Goal: Task Accomplishment & Management: Use online tool/utility

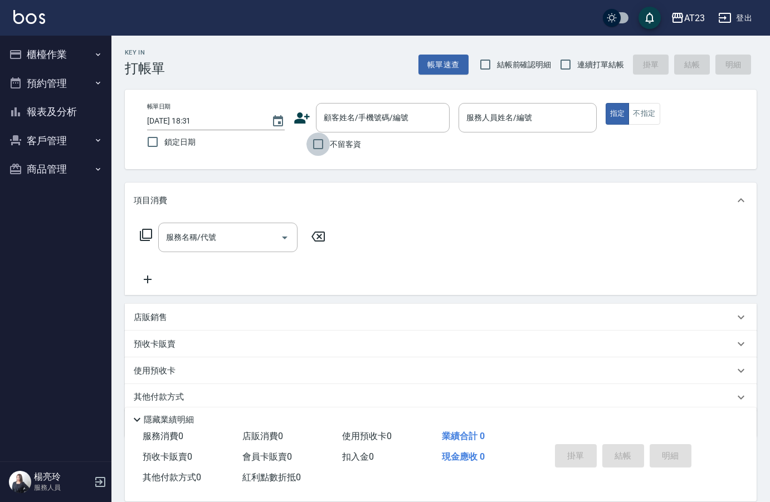
click at [317, 143] on input "不留客資" at bounding box center [317, 144] width 23 height 23
checkbox input "true"
drag, startPoint x: 579, startPoint y: 56, endPoint x: 571, endPoint y: 69, distance: 14.2
click at [573, 58] on label "連續打單結帳" at bounding box center [589, 64] width 70 height 23
click at [573, 58] on input "連續打單結帳" at bounding box center [565, 64] width 23 height 23
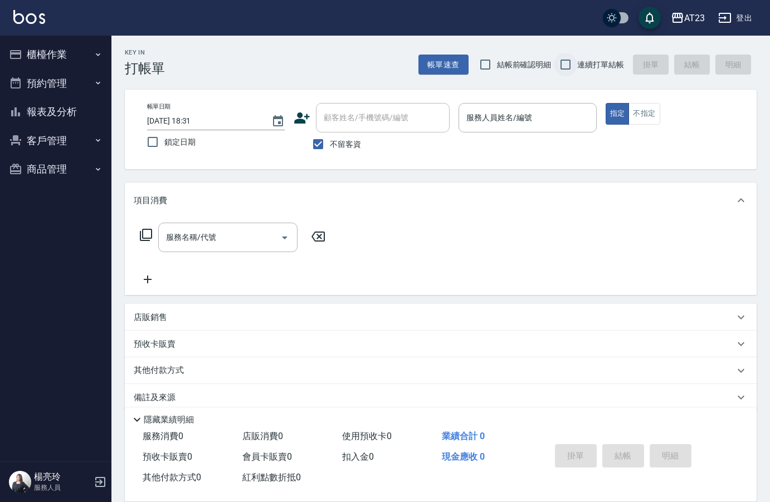
checkbox input "true"
click at [558, 113] on input "服務人員姓名/編號" at bounding box center [527, 117] width 128 height 19
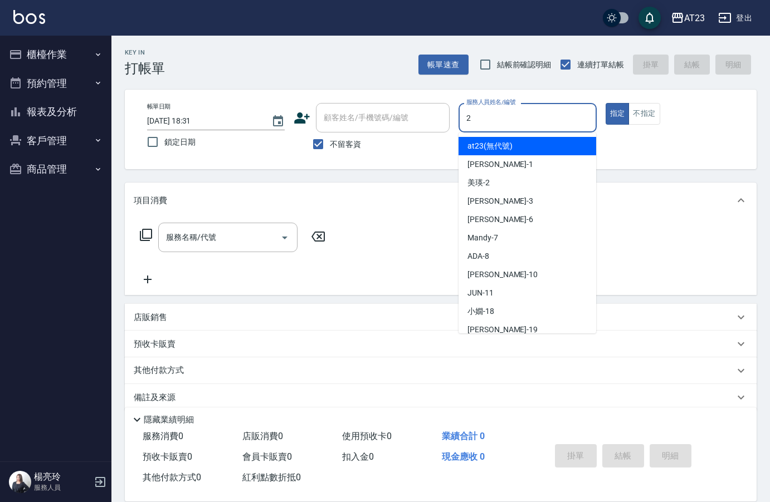
type input "美瑛-2"
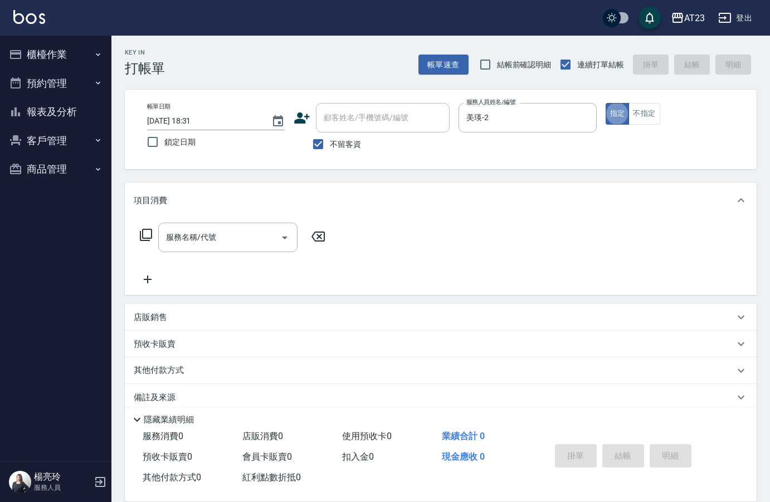
type button "true"
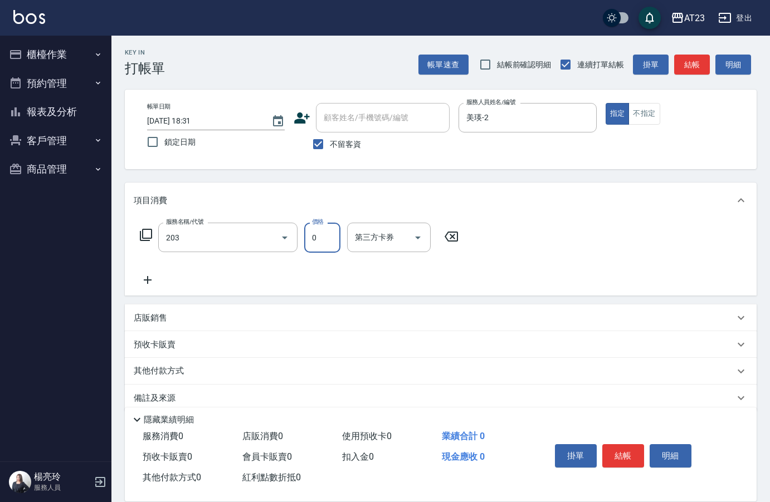
type input "使用洗髮卡(203)"
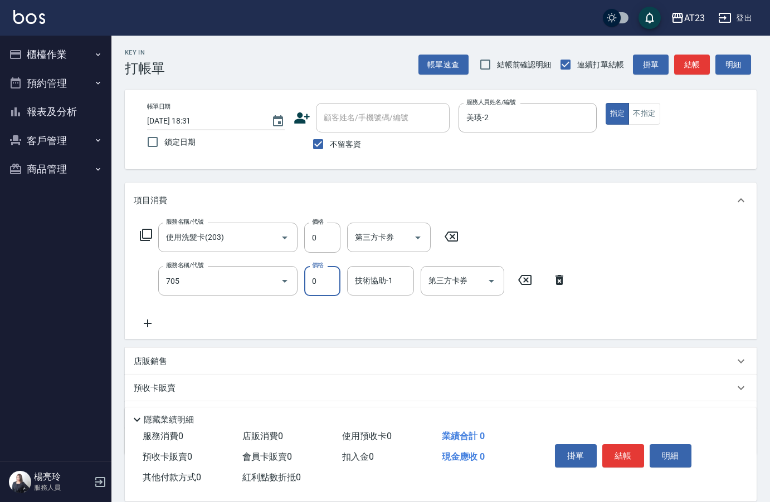
type input "互助50(705)"
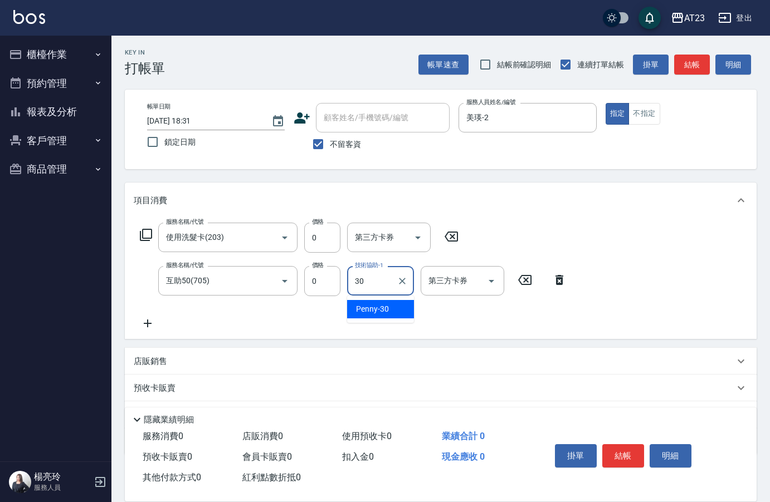
type input "Penny-30"
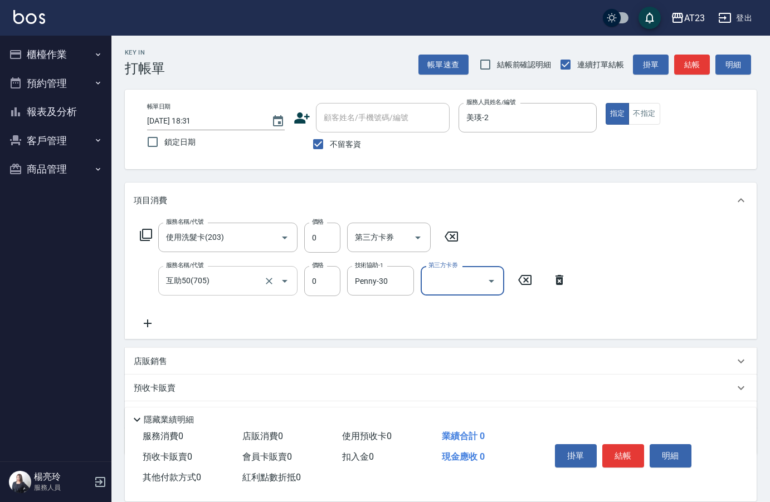
click at [189, 282] on input "互助50(705)" at bounding box center [212, 280] width 98 height 19
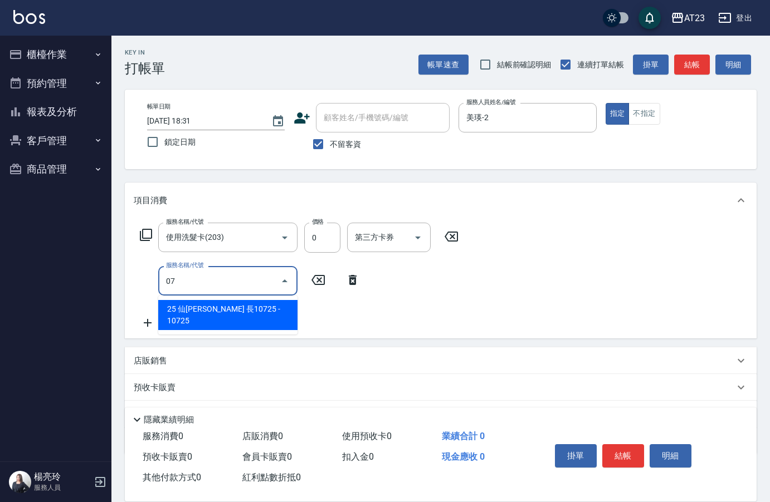
type input "0"
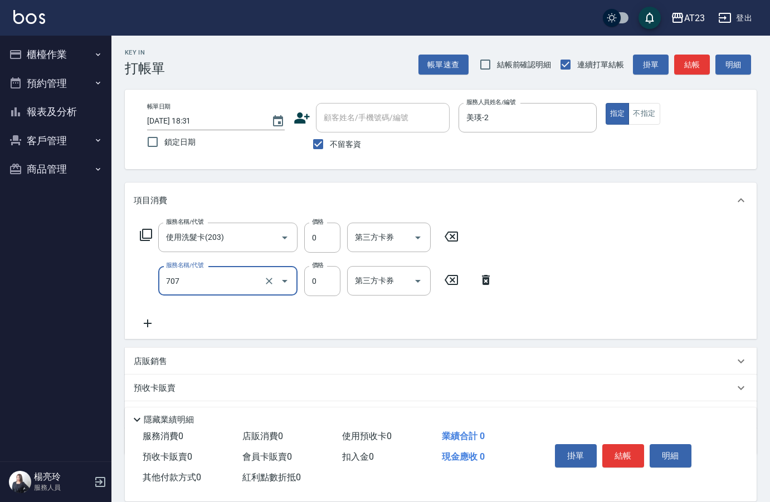
type input "互助70(707)"
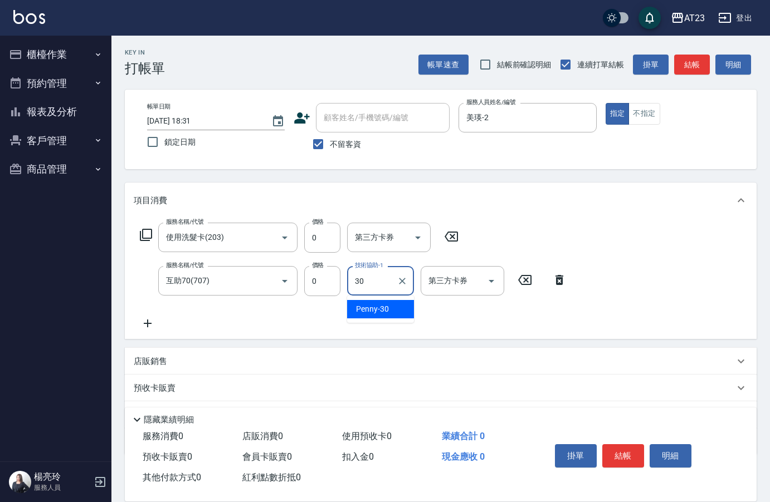
type input "Penny-30"
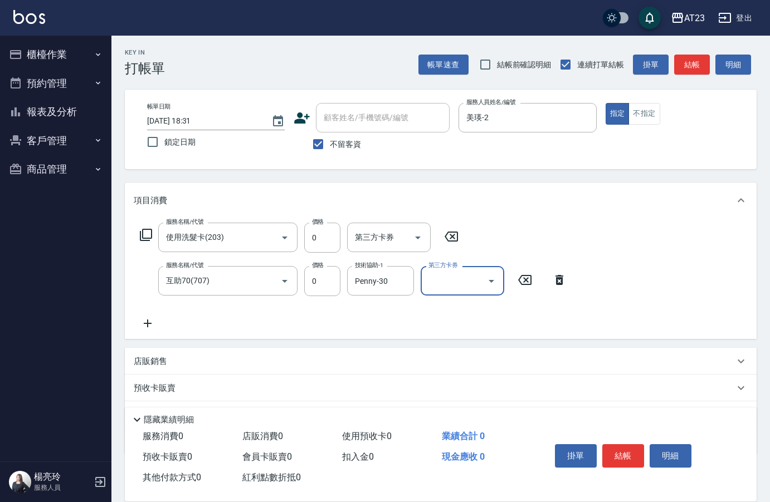
click at [628, 454] on button "結帳" at bounding box center [623, 455] width 42 height 23
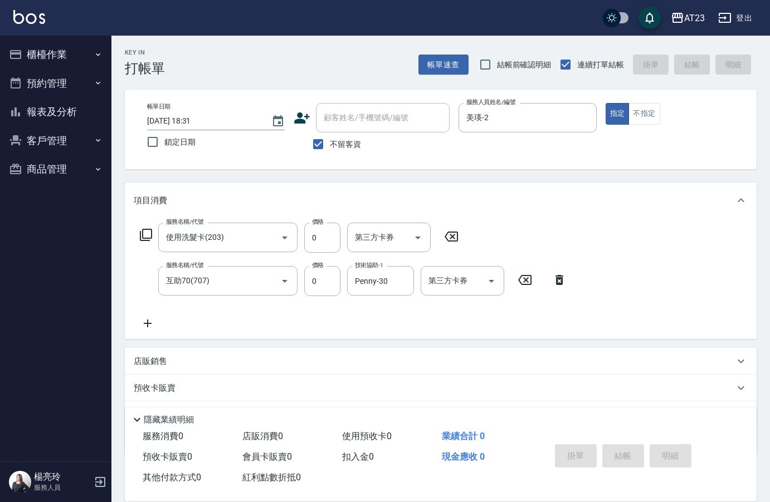
click at [627, 451] on div "掛單 結帳 明細" at bounding box center [622, 457] width 145 height 35
type input "[DATE] 18:33"
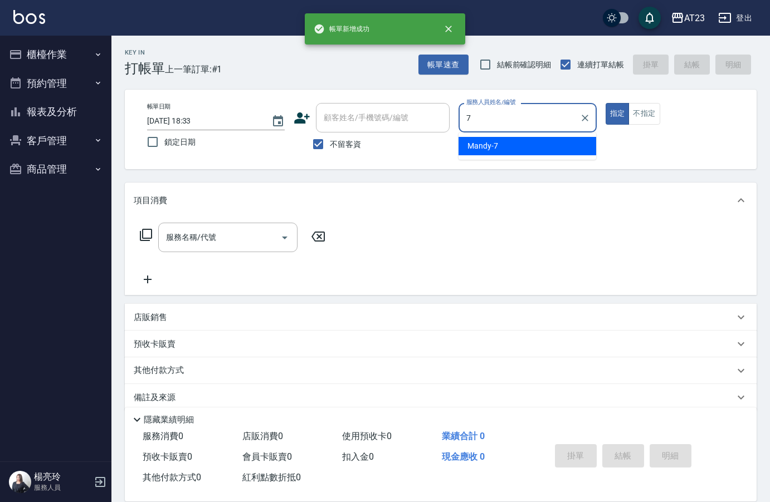
type input "Mandy-7"
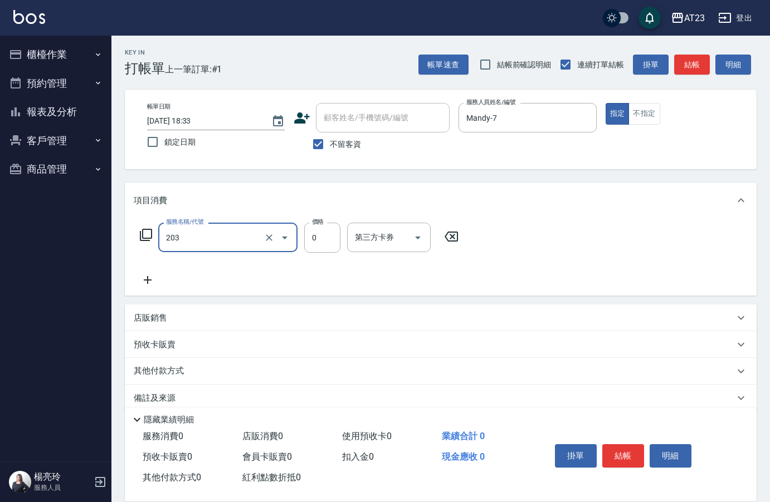
type input "使用洗髮卡(203)"
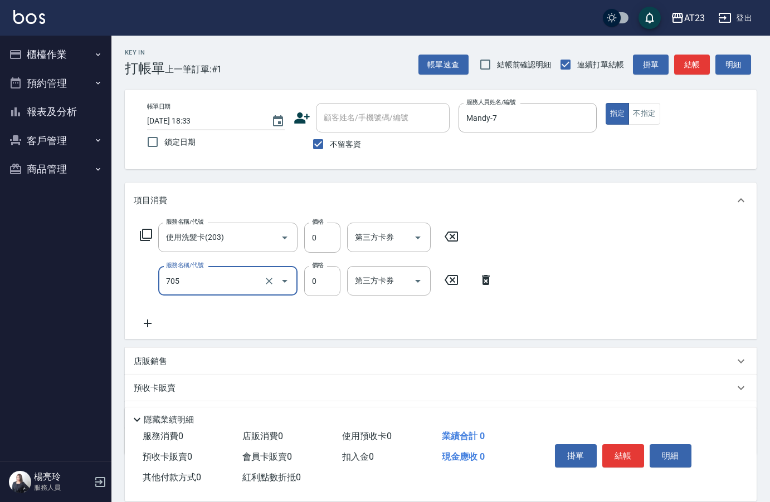
type input "互助50(705)"
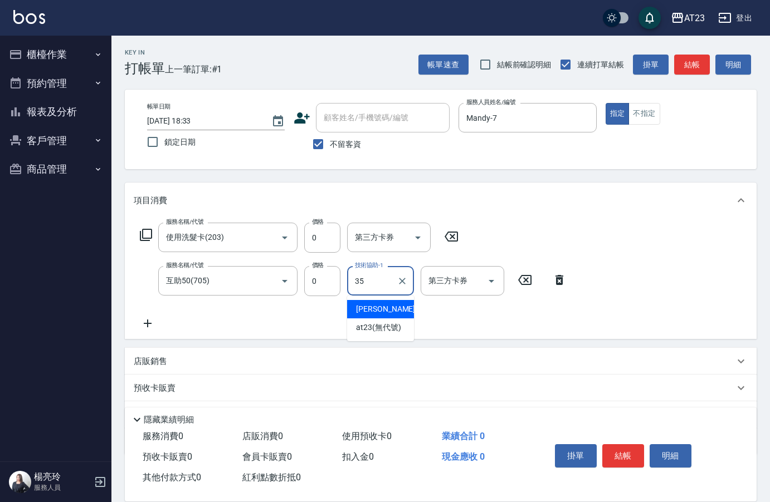
type input "嚕咪-35"
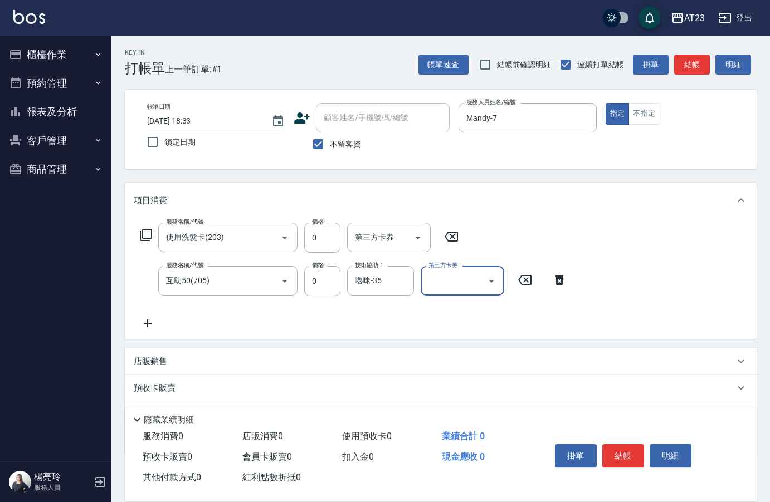
click at [639, 445] on button "結帳" at bounding box center [623, 455] width 42 height 23
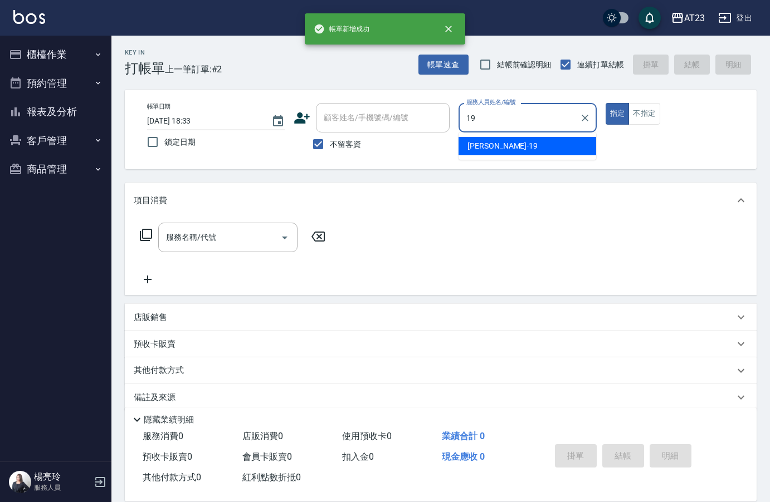
type input "[PERSON_NAME]-19"
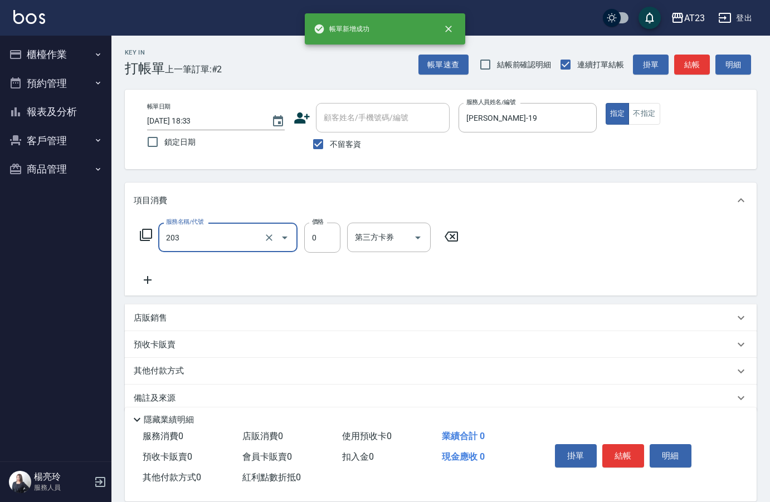
type input "使用洗髮卡(203)"
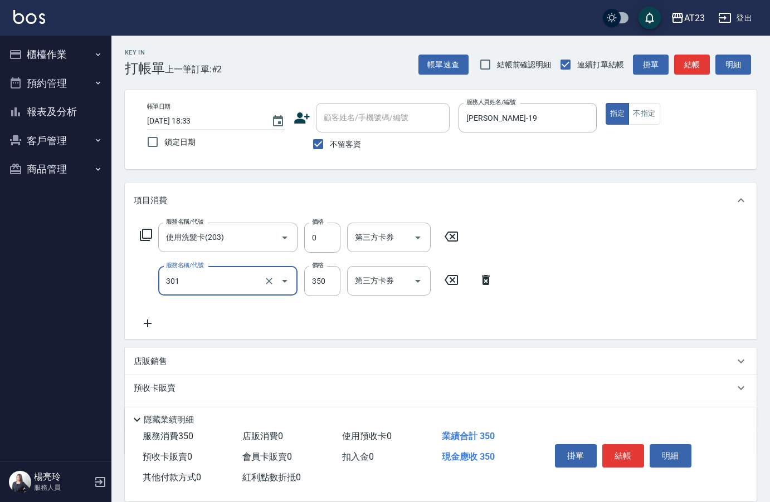
type input "造型剪髮(301)"
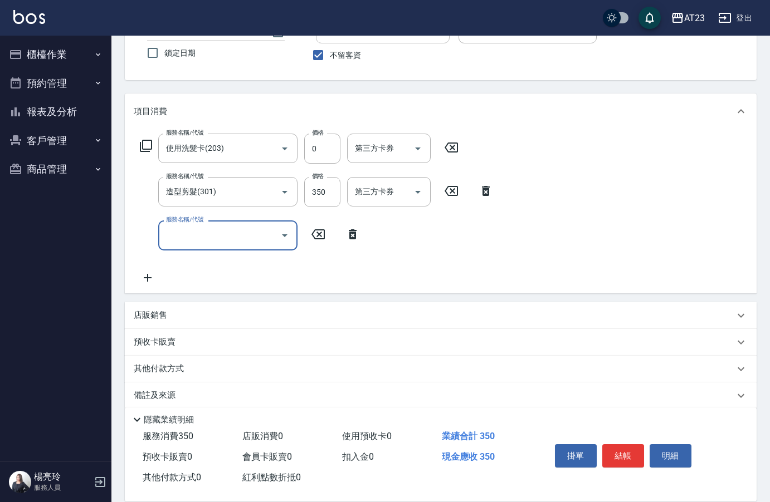
scroll to position [103, 0]
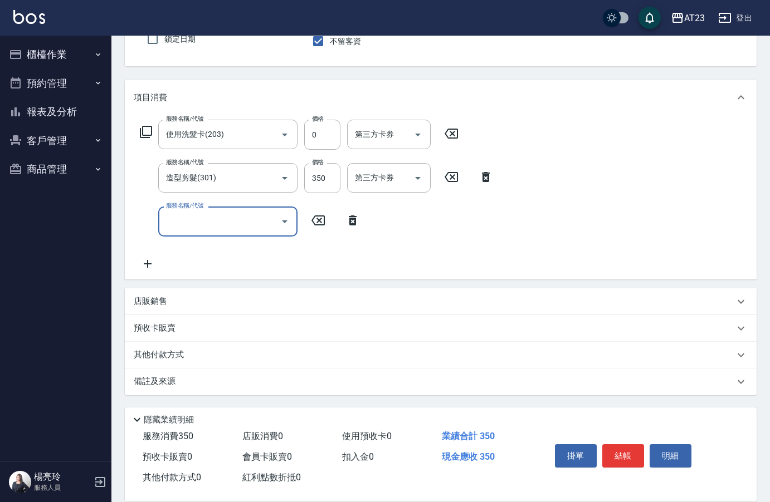
click at [138, 299] on p "店販銷售" at bounding box center [150, 302] width 33 height 12
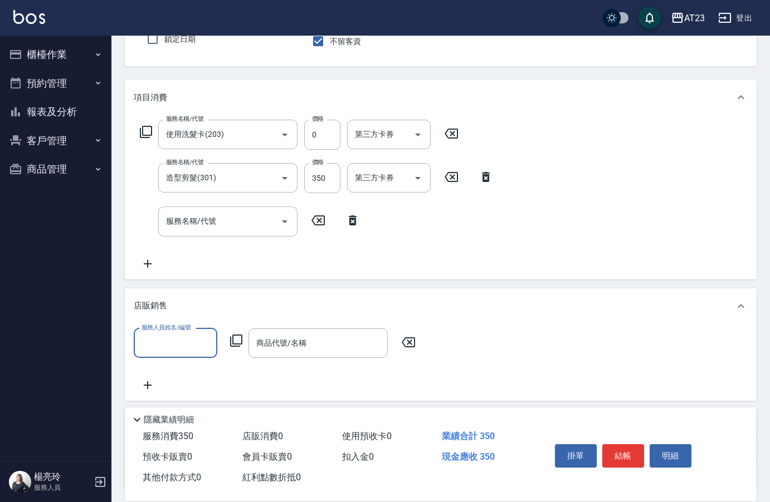
scroll to position [1, 0]
click at [193, 341] on input "服務人員姓名/編號" at bounding box center [176, 343] width 74 height 19
type input "[PERSON_NAME]-19"
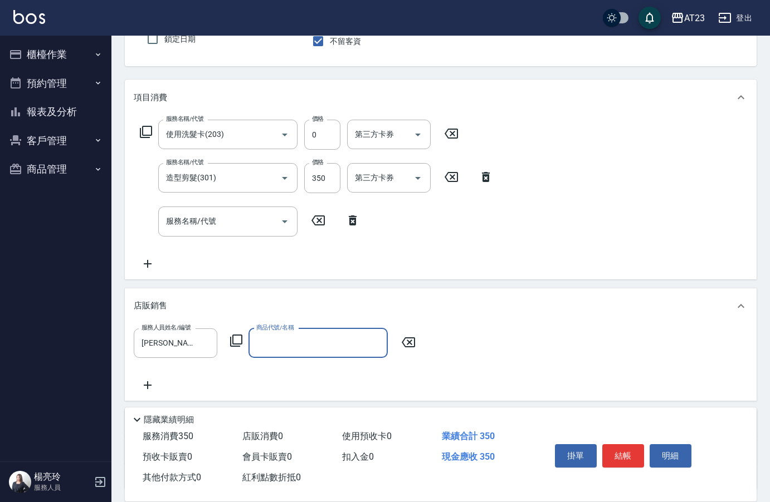
click at [235, 334] on icon at bounding box center [235, 340] width 13 height 13
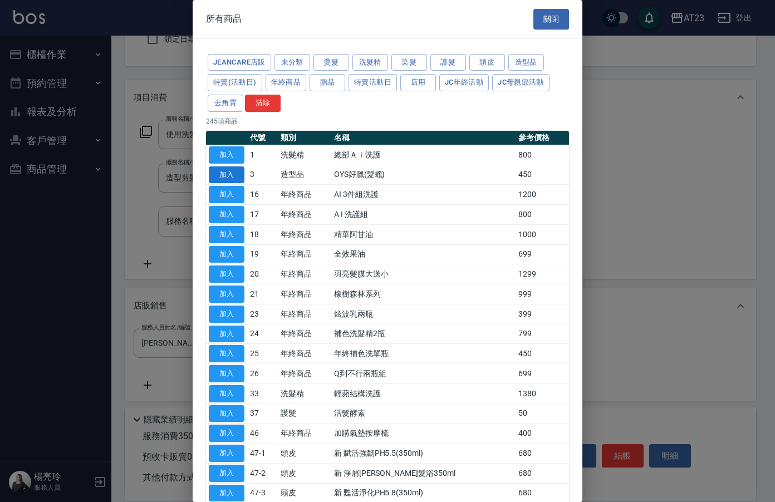
click at [222, 176] on button "加入" at bounding box center [227, 175] width 36 height 17
type input "OYS好臘(髮蠟)"
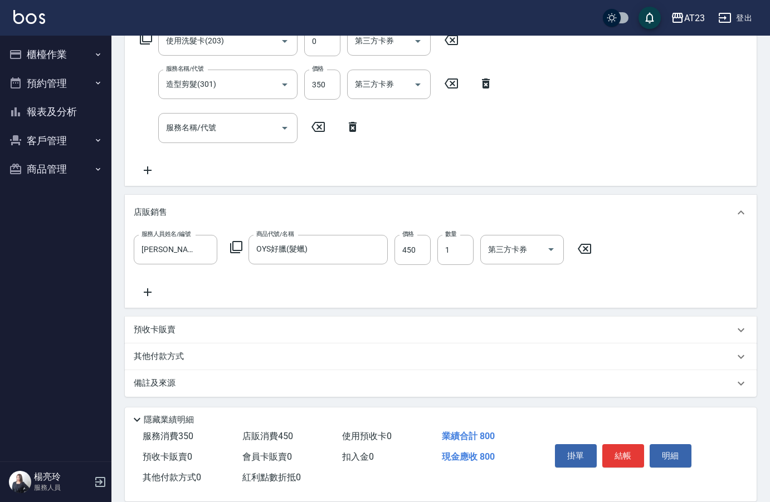
scroll to position [198, 0]
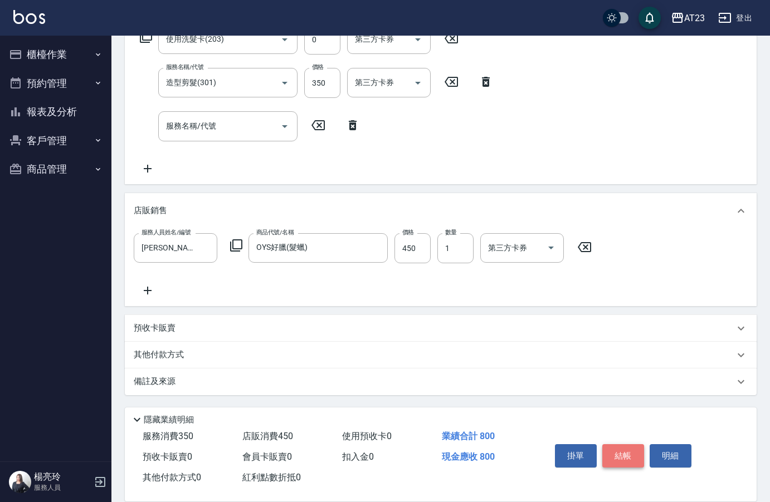
click at [617, 444] on button "結帳" at bounding box center [623, 455] width 42 height 23
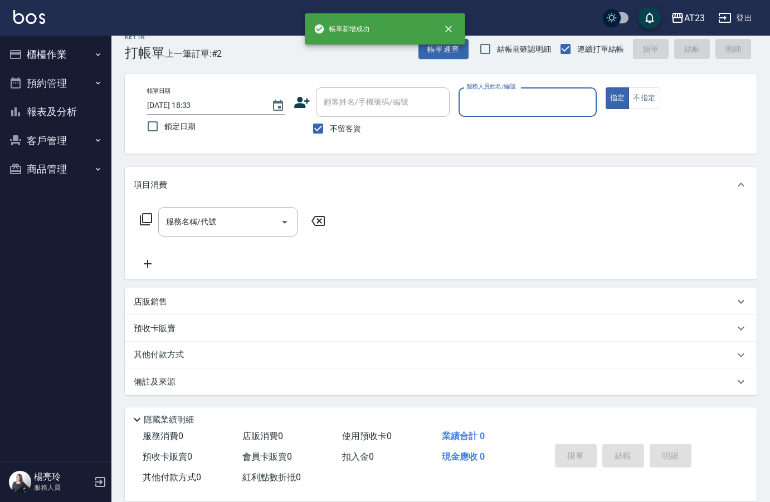
scroll to position [0, 0]
type input "JUN-11"
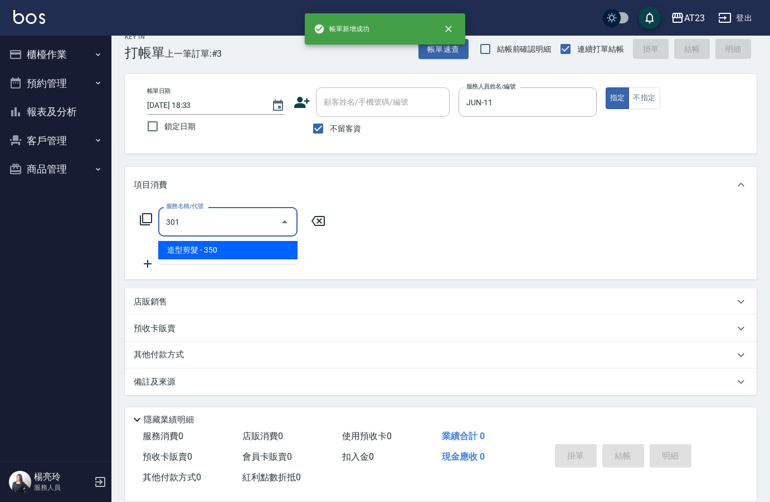
type input "造型剪髮(301)"
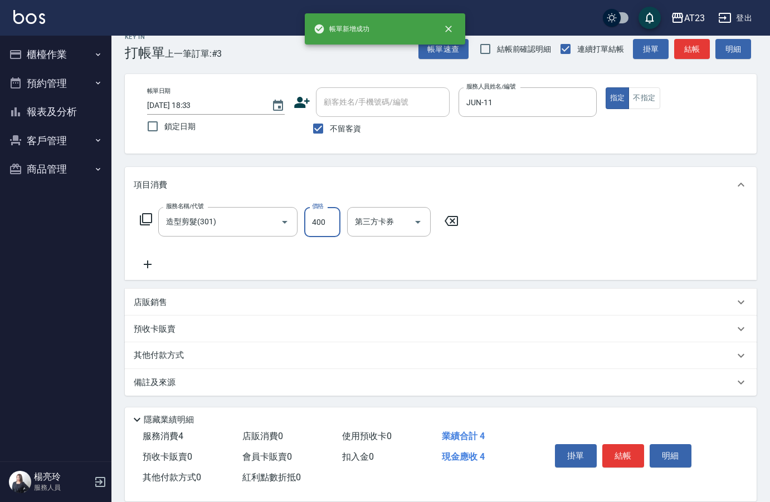
type input "400"
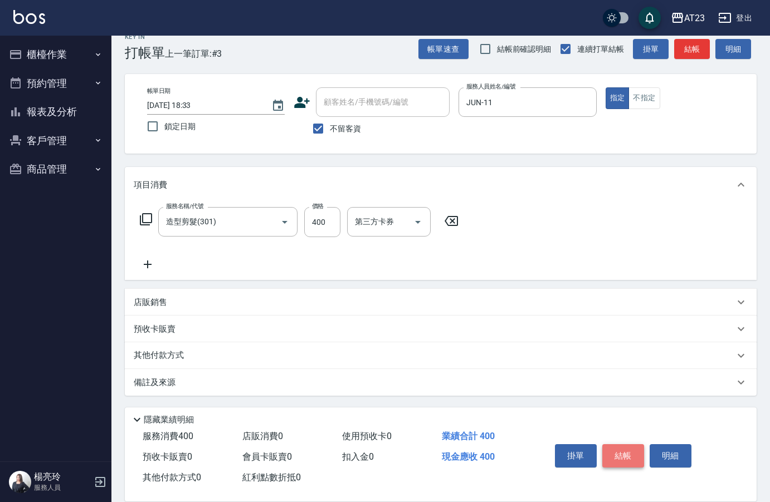
click at [622, 447] on button "結帳" at bounding box center [623, 455] width 42 height 23
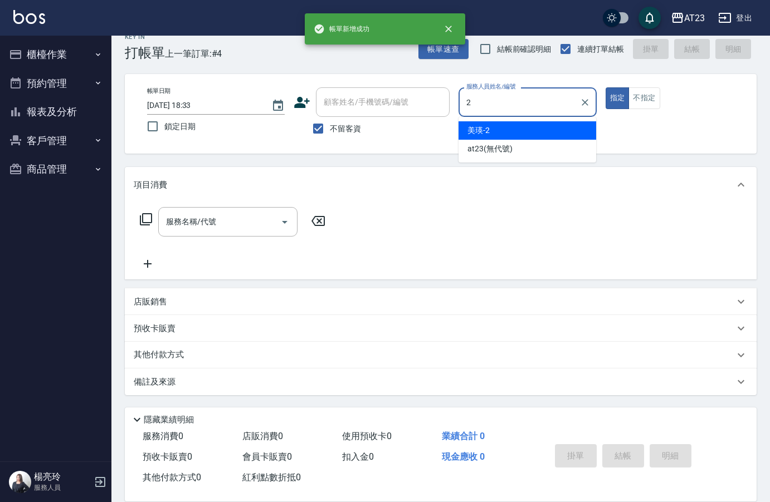
type input "美瑛-2"
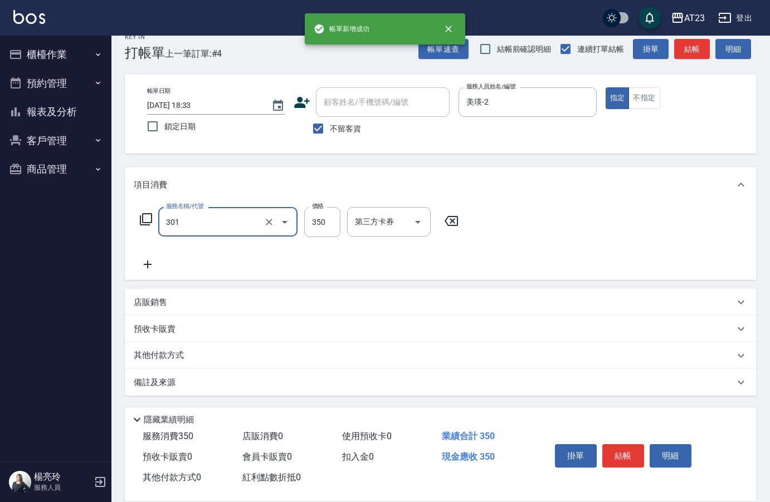
type input "造型剪髮(301)"
type input "500"
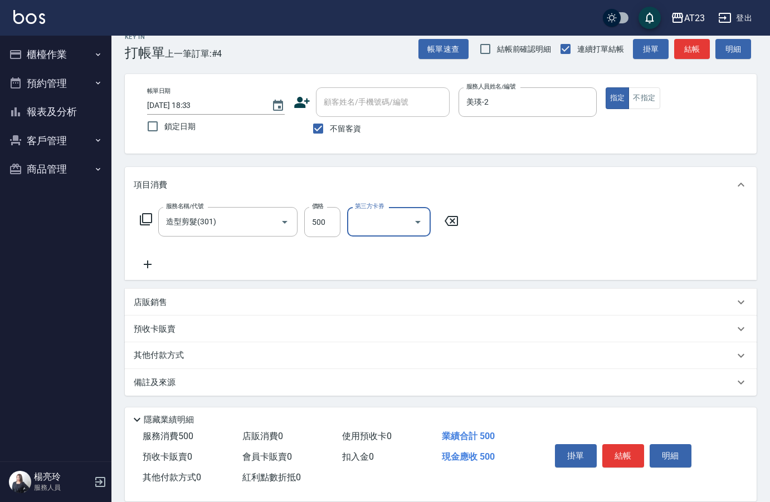
click at [624, 465] on div "掛單 結帳 明細" at bounding box center [622, 457] width 145 height 35
click at [624, 449] on button "結帳" at bounding box center [623, 455] width 42 height 23
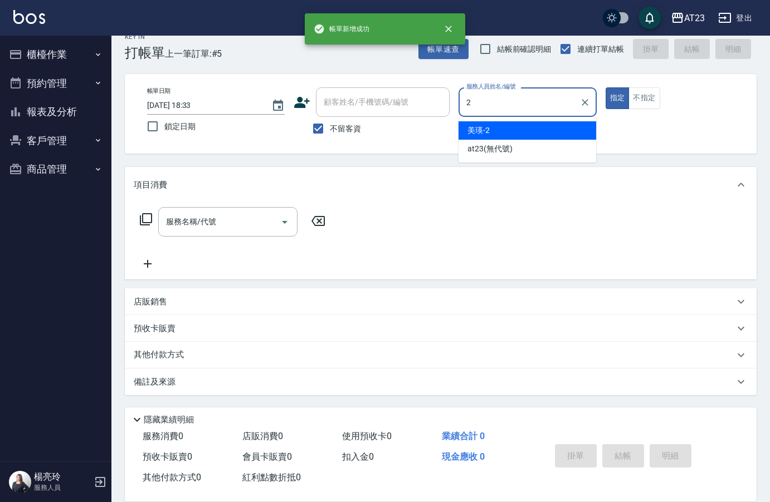
type input "美瑛-2"
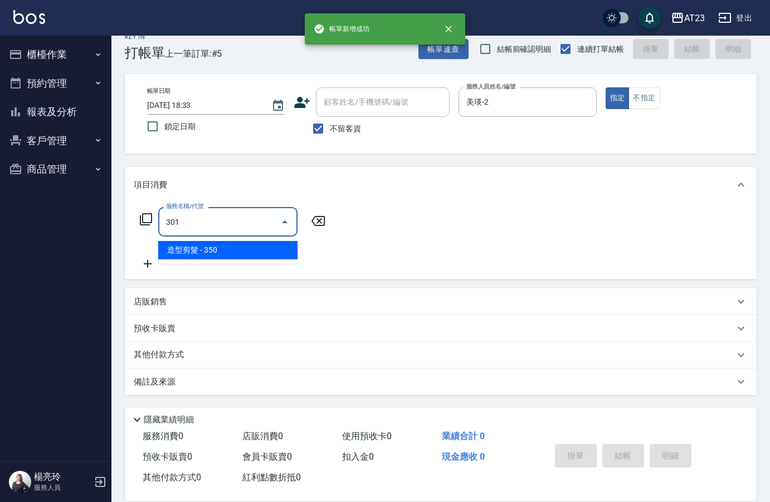
type input "造型剪髮(301)"
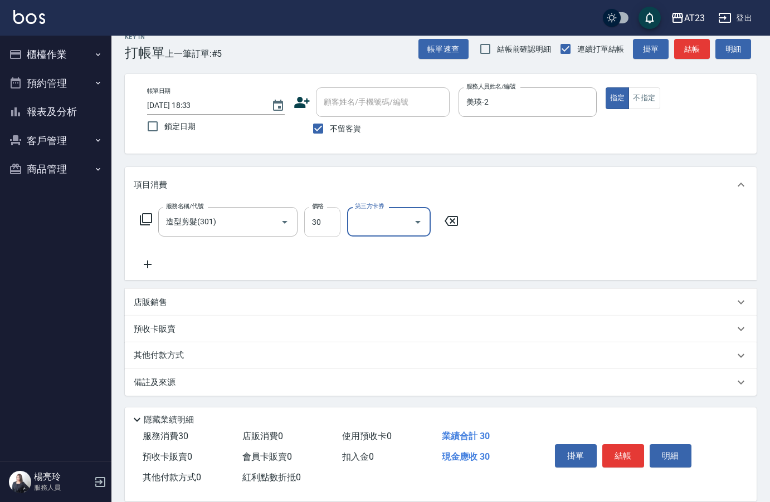
click at [335, 225] on input "30" at bounding box center [322, 222] width 36 height 30
type input "300"
click at [625, 444] on button "結帳" at bounding box center [623, 455] width 42 height 23
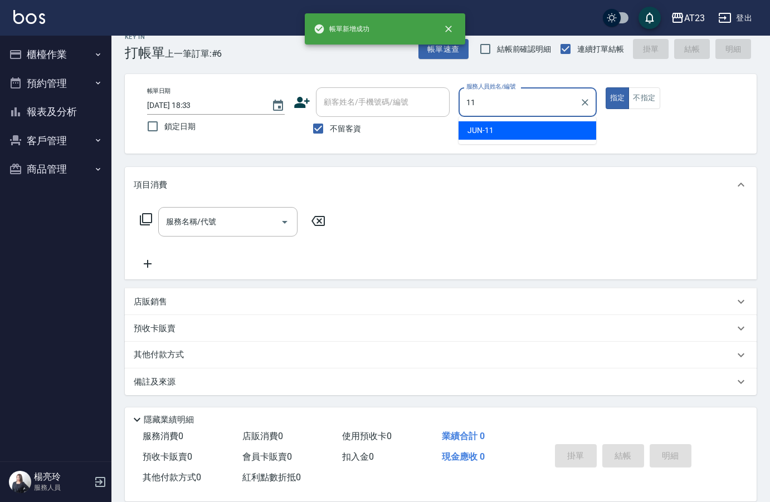
type input "JUN-11"
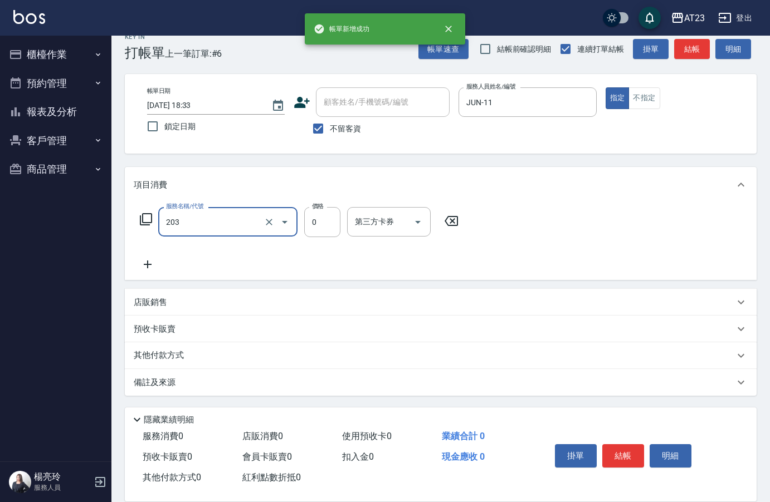
type input "使用洗髮卡(203)"
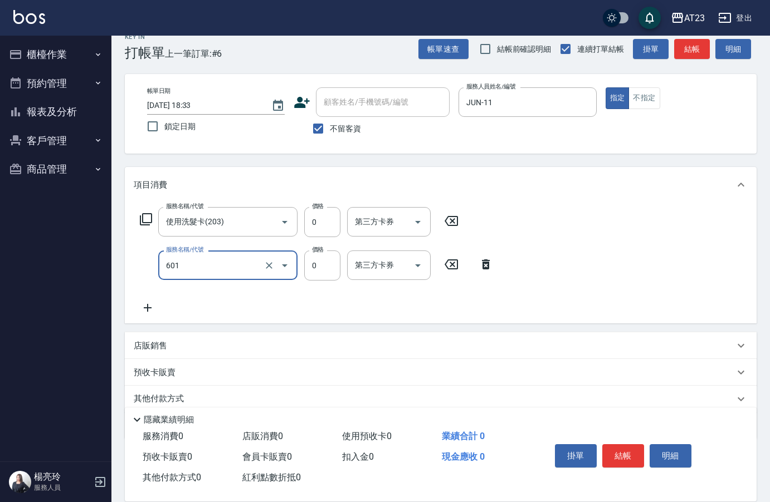
type input "自備護髮使用(601)"
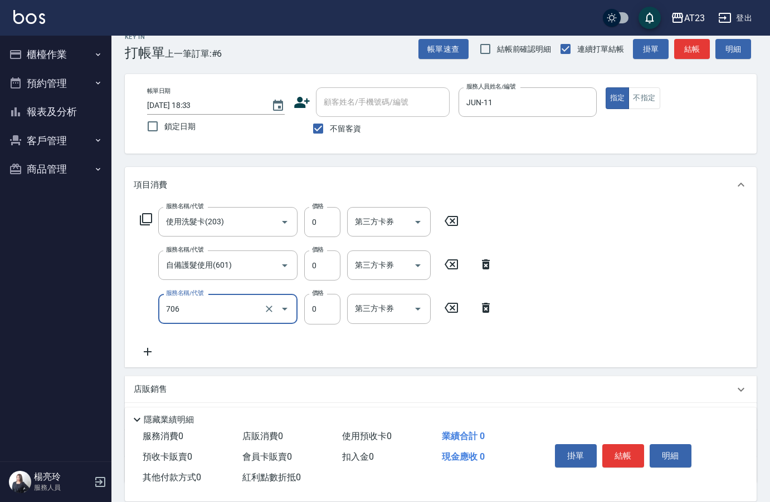
type input "互助60(706)"
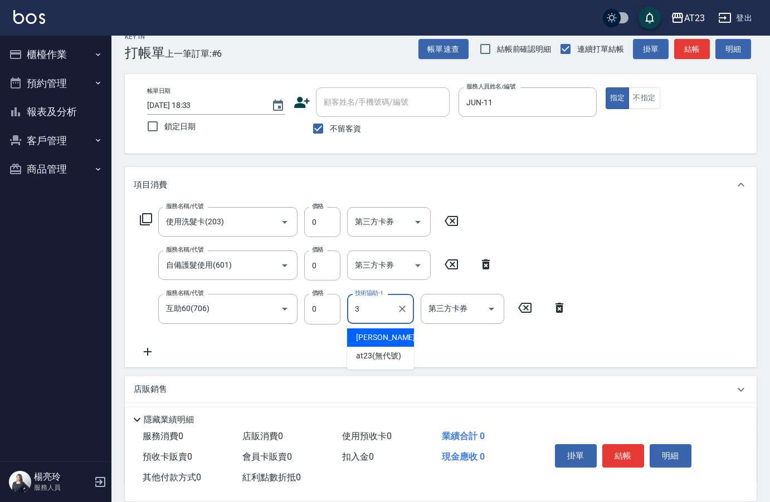
type input "[PERSON_NAME]-3"
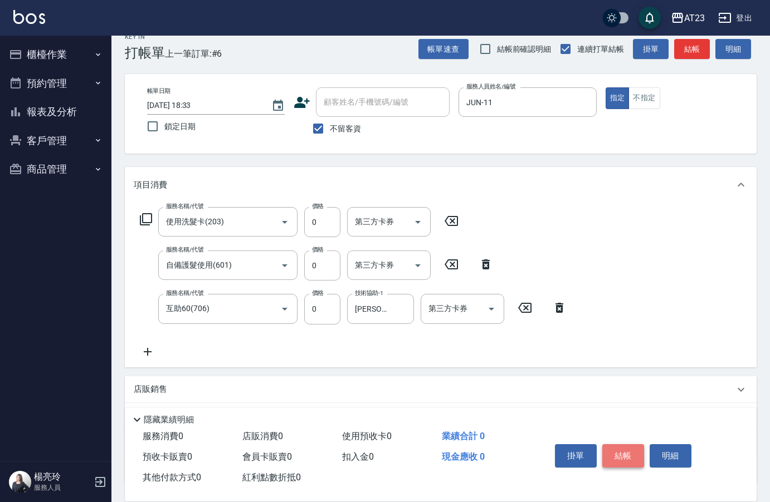
click at [631, 451] on button "結帳" at bounding box center [623, 455] width 42 height 23
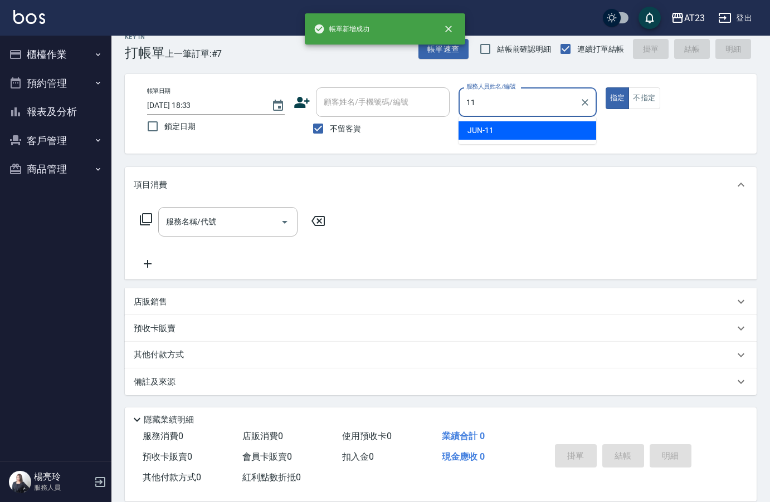
type input "JUN-11"
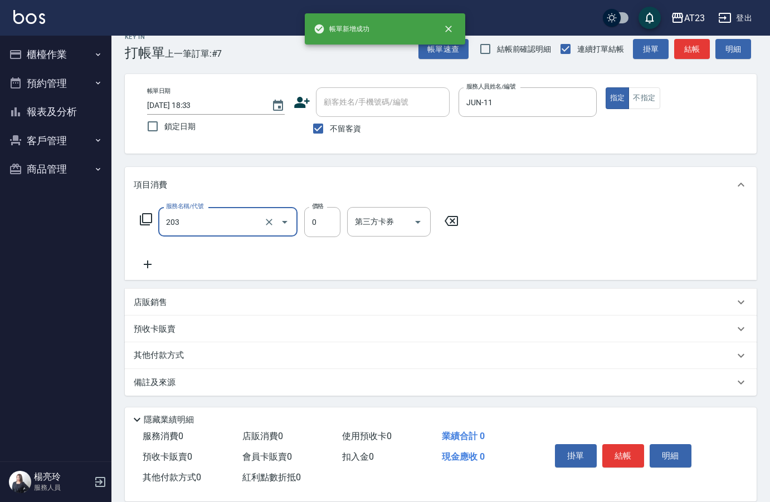
type input "使用洗髮卡(203)"
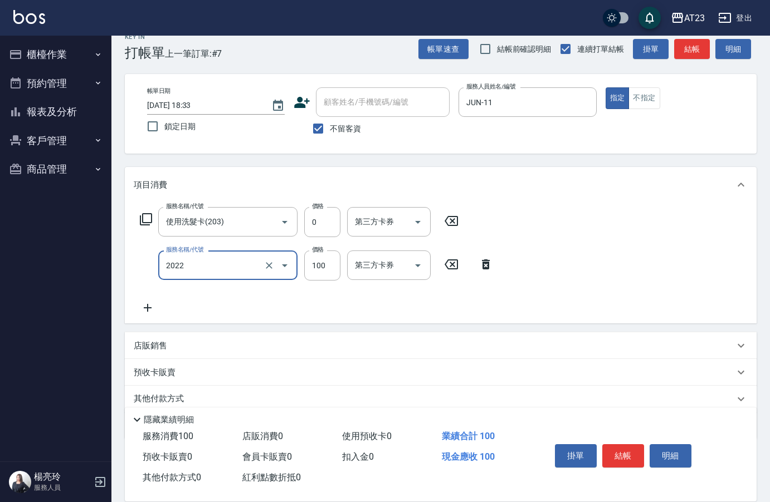
type input "升級精油洗髮(2022)"
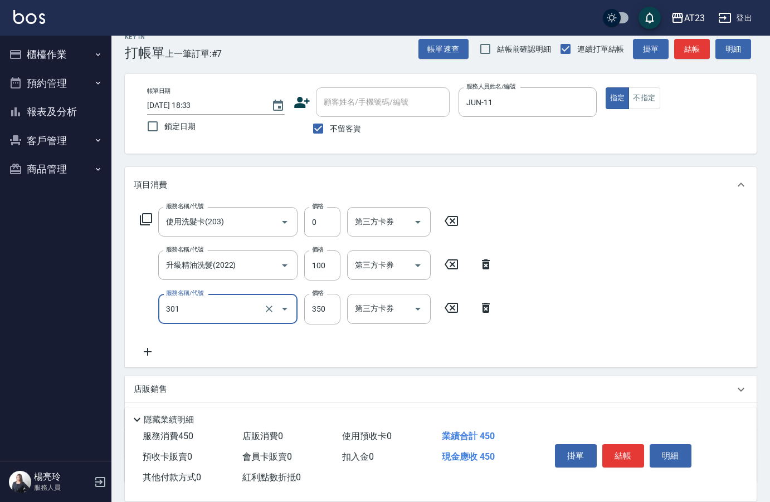
type input "造型剪髮(301)"
type input "400"
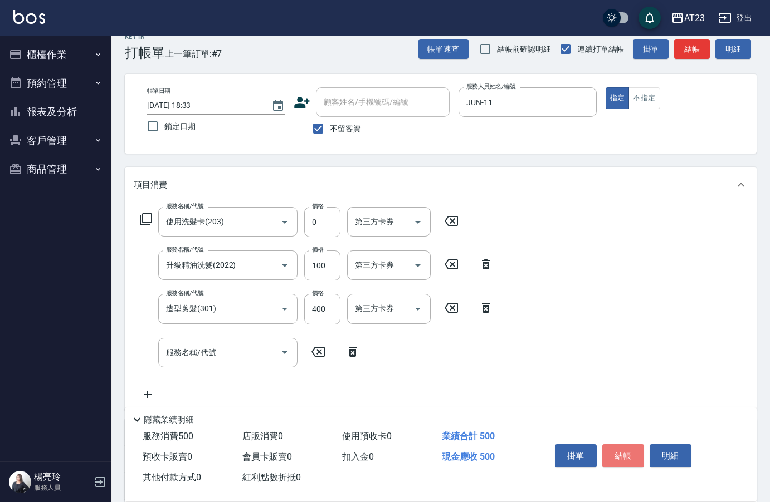
click at [632, 449] on button "結帳" at bounding box center [623, 455] width 42 height 23
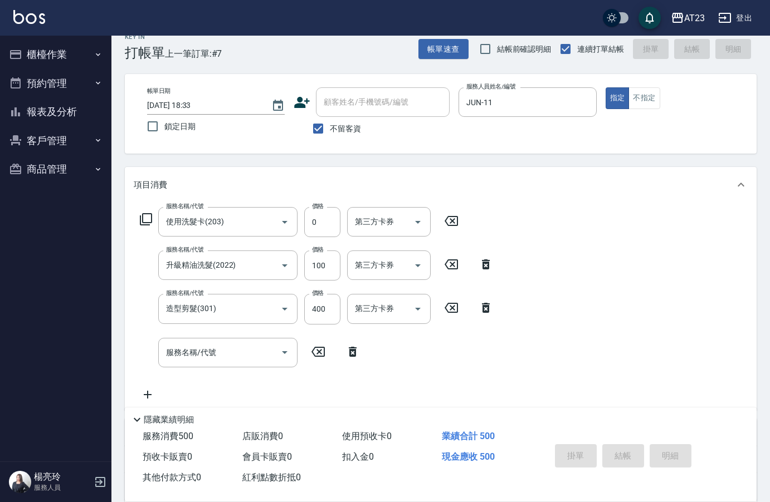
type input "[DATE] 18:34"
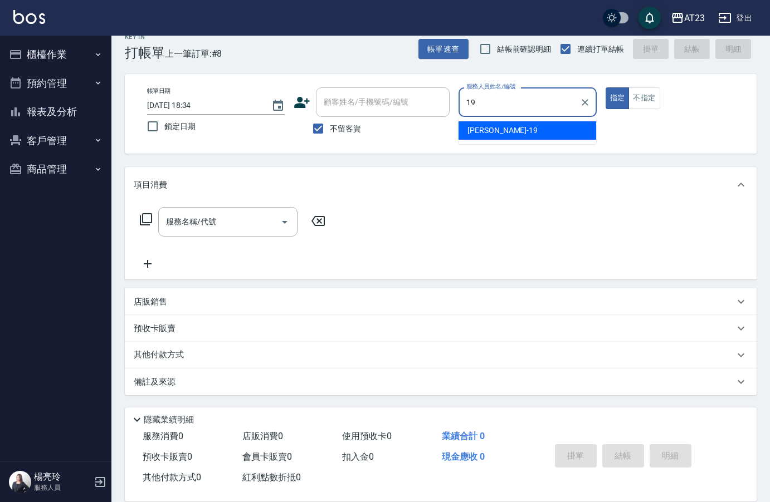
type input "[PERSON_NAME]-19"
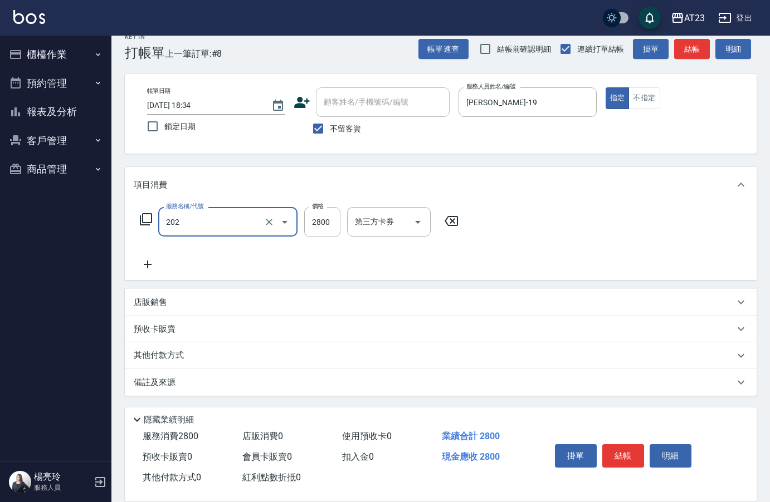
type input "一般洗髮卡(202)"
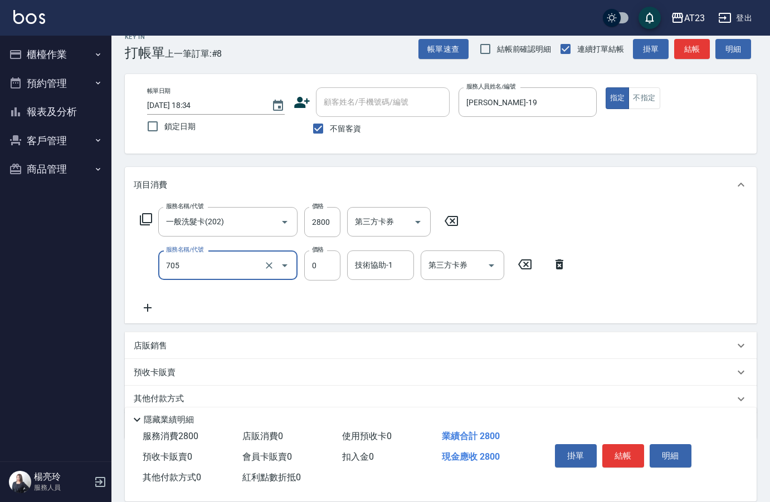
type input "互助50(705)"
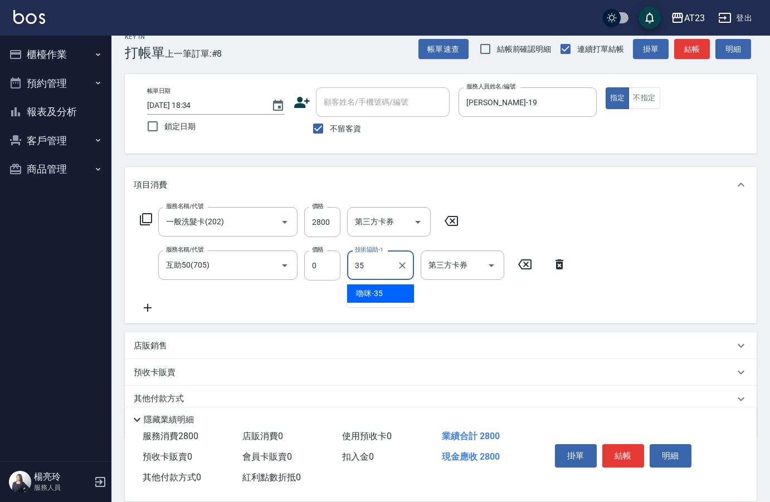
type input "嚕咪-35"
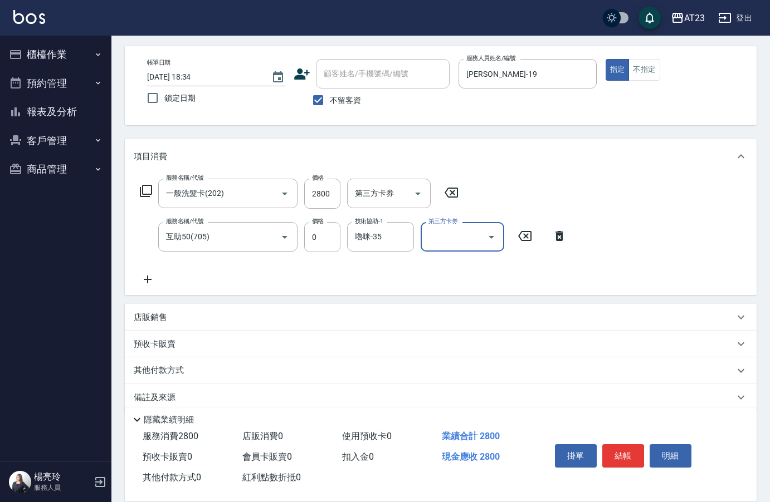
scroll to position [60, 0]
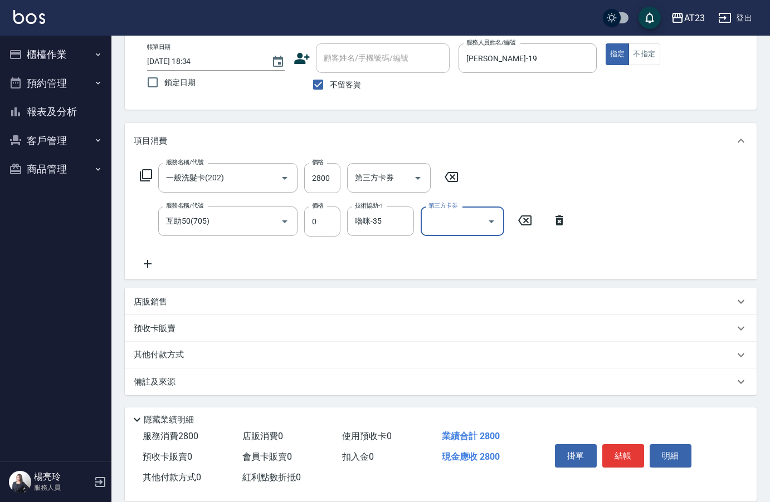
click at [143, 355] on p "其他付款方式" at bounding box center [162, 355] width 56 height 12
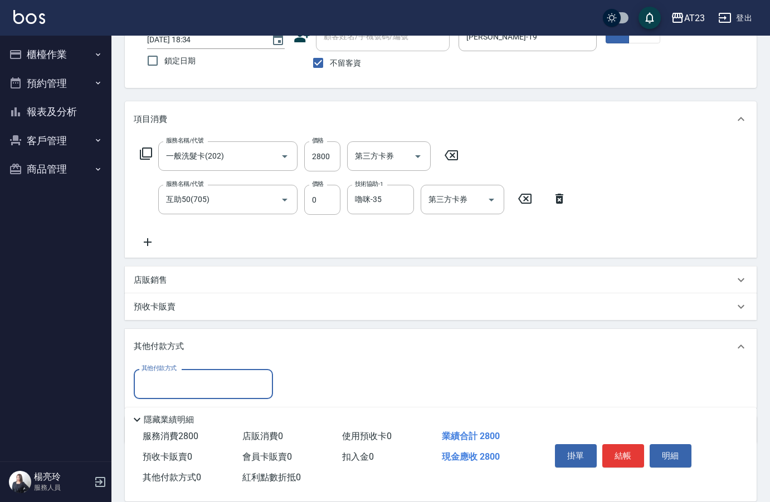
scroll to position [128, 0]
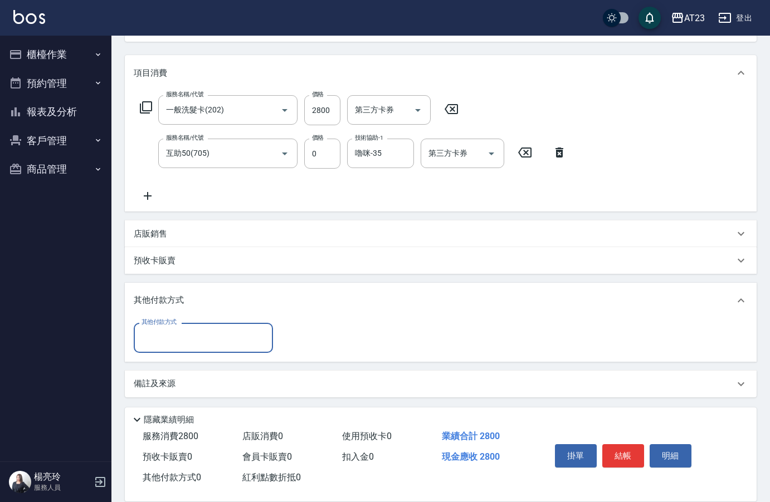
click at [167, 354] on div "其他付款方式 其他付款方式" at bounding box center [441, 340] width 632 height 43
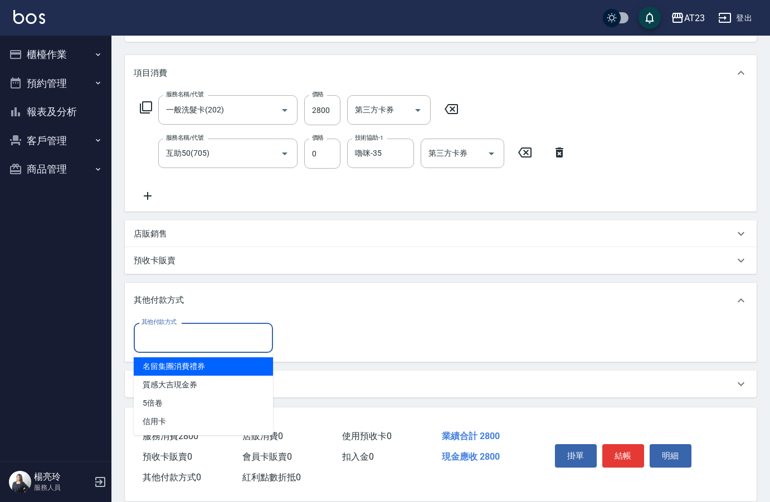
click at [173, 336] on input "其他付款方式" at bounding box center [203, 337] width 129 height 19
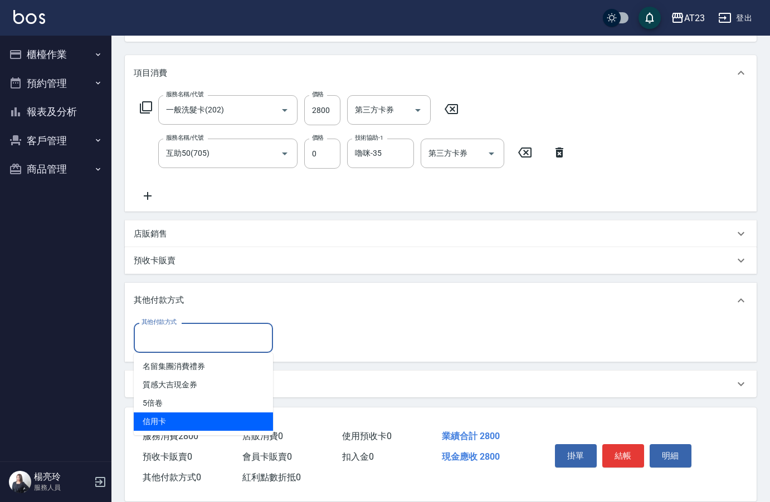
click at [173, 416] on span "信用卡" at bounding box center [203, 422] width 139 height 18
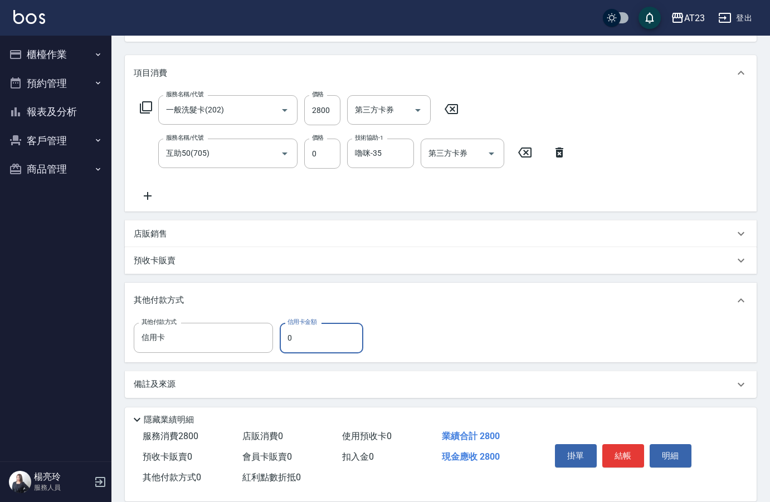
type input "信用卡"
drag, startPoint x: 311, startPoint y: 344, endPoint x: 275, endPoint y: 342, distance: 35.7
click at [280, 342] on input "0" at bounding box center [322, 338] width 84 height 30
type input "2800"
click at [619, 446] on button "結帳" at bounding box center [623, 455] width 42 height 23
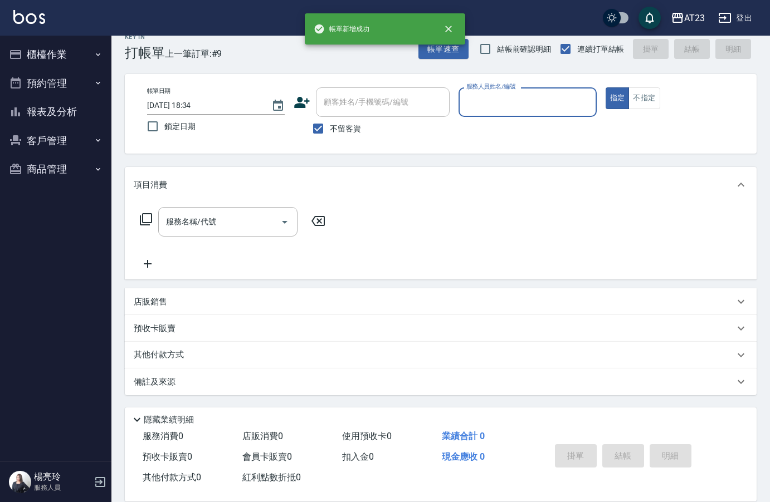
scroll to position [0, 0]
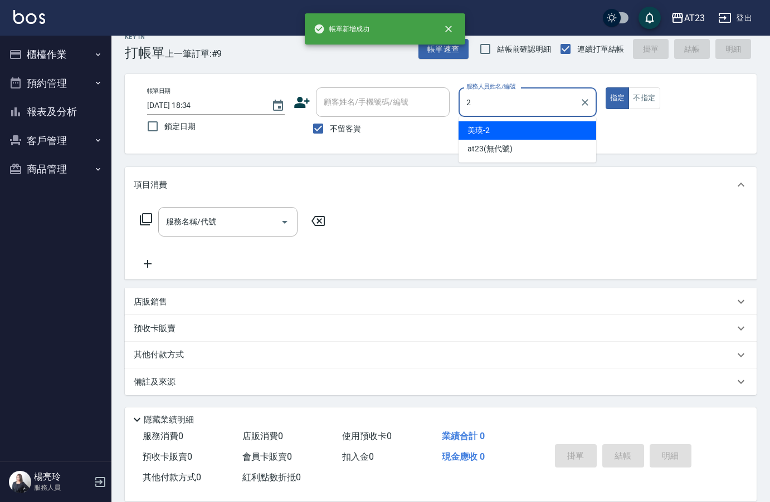
type input "美瑛-2"
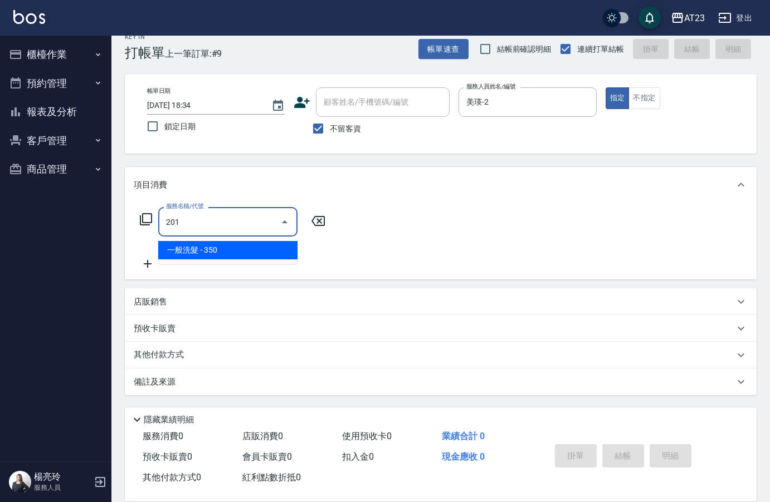
type input "一般洗髮(201)"
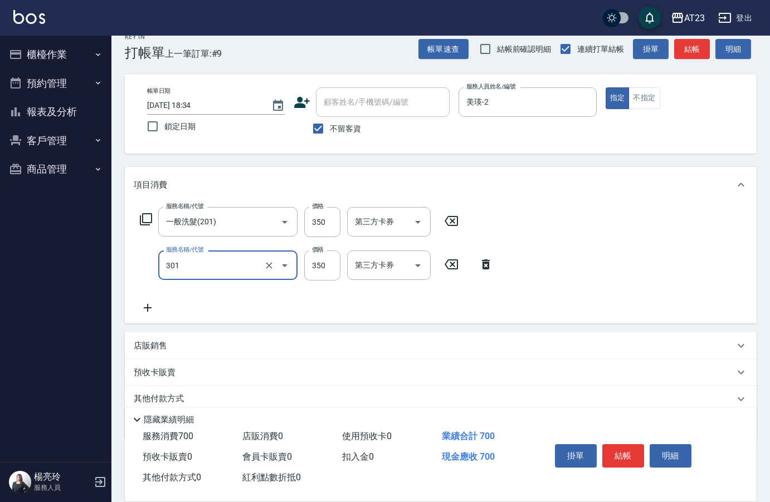
type input "造型剪髮(301)"
click at [214, 272] on input "造型剪髮(301)" at bounding box center [212, 265] width 98 height 19
type input "0"
type input "染髮(501)"
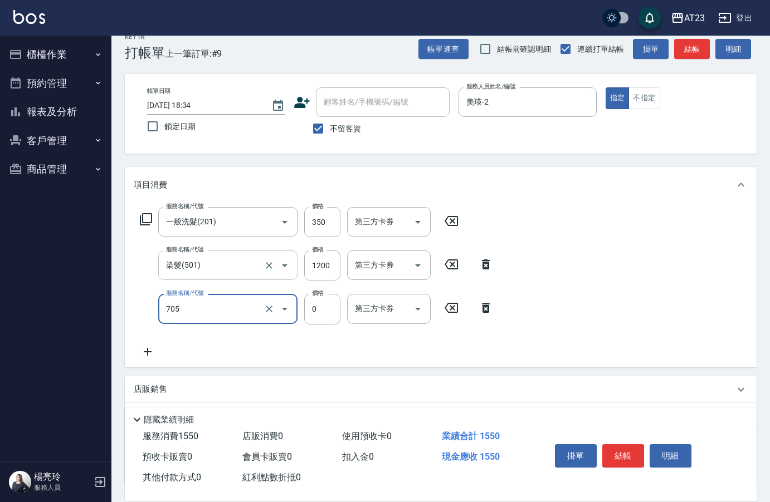
type input "互助50(705)"
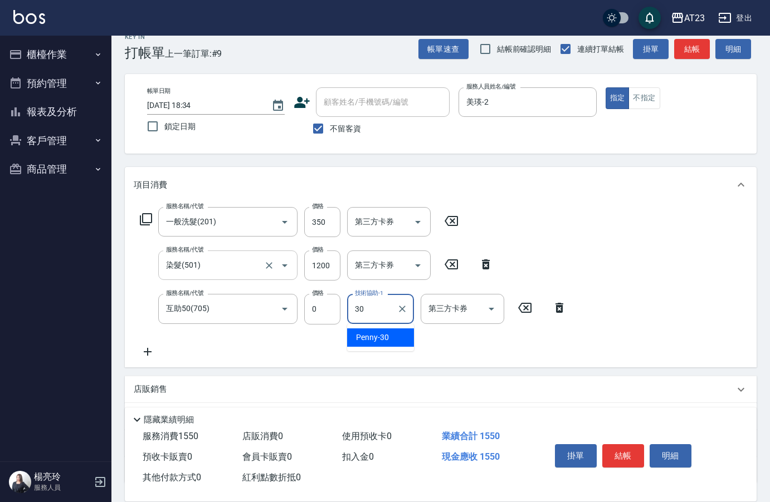
type input "Penny-30"
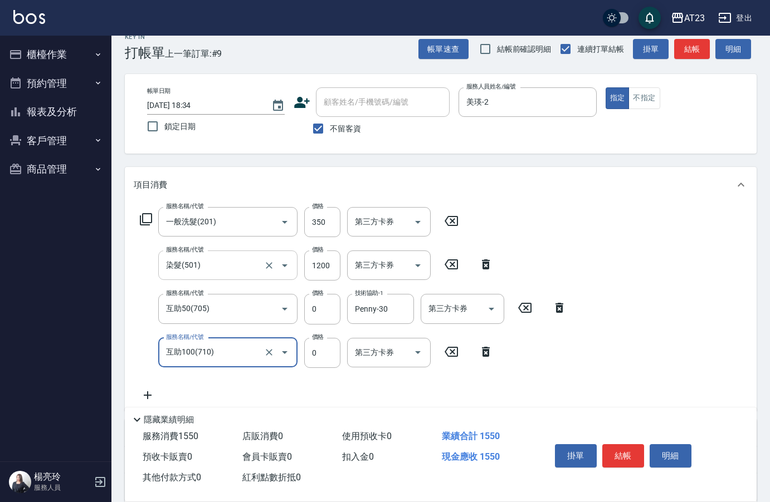
type input "互助100(710)"
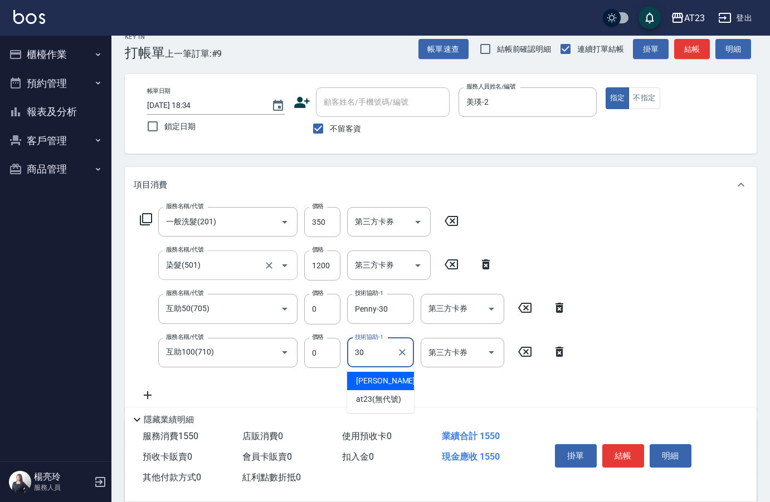
type input "Penny-30"
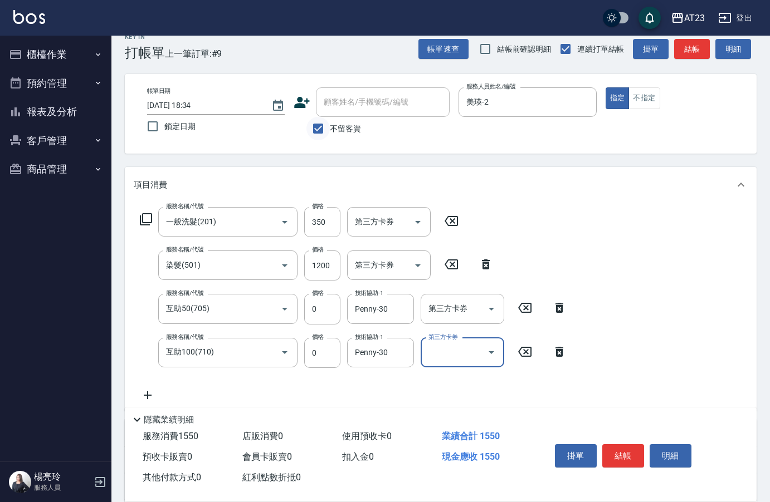
drag, startPoint x: 320, startPoint y: 129, endPoint x: 360, endPoint y: 113, distance: 42.9
click at [321, 129] on input "不留客資" at bounding box center [317, 128] width 23 height 23
checkbox input "false"
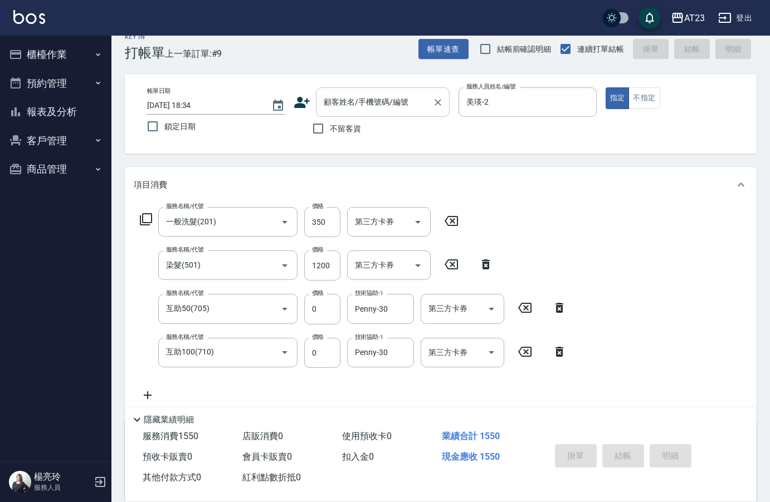
click at [360, 113] on div "顧客姓名/手機號碼/編號" at bounding box center [383, 102] width 134 height 30
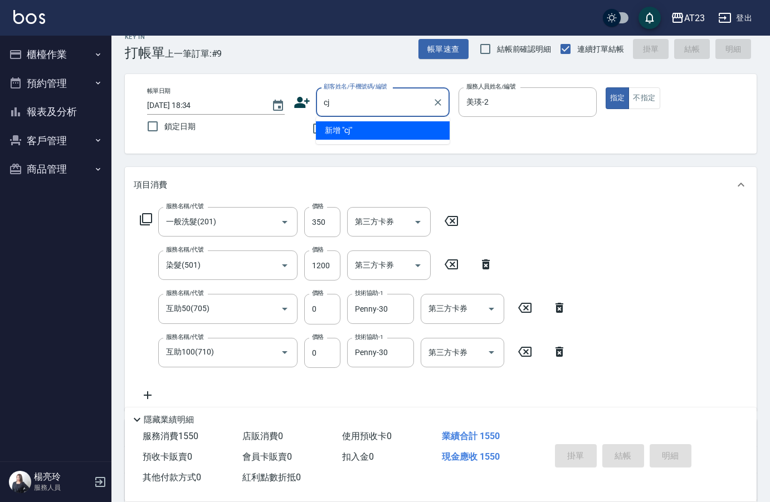
type input "c"
type input "[PERSON_NAME]"
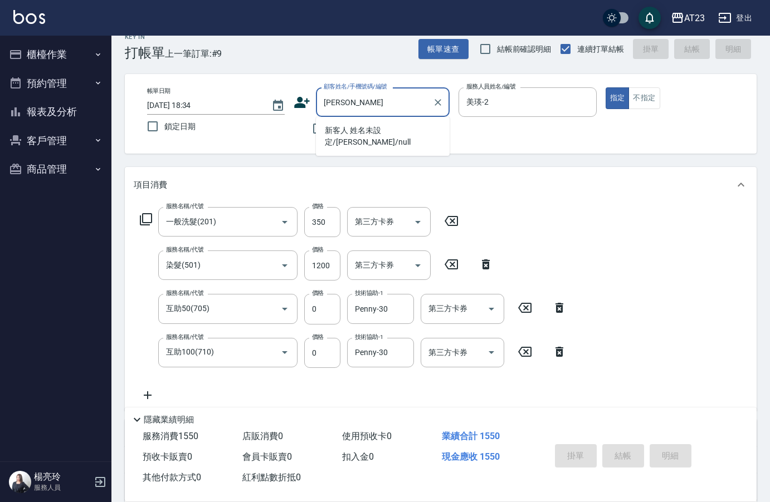
click at [400, 115] on div "[PERSON_NAME]姓名/手機號碼/編號" at bounding box center [383, 102] width 134 height 30
click at [394, 125] on li "新客人 姓名未設定/[PERSON_NAME]/null" at bounding box center [383, 136] width 134 height 30
type input "新客人 姓名未設定/[PERSON_NAME]/null"
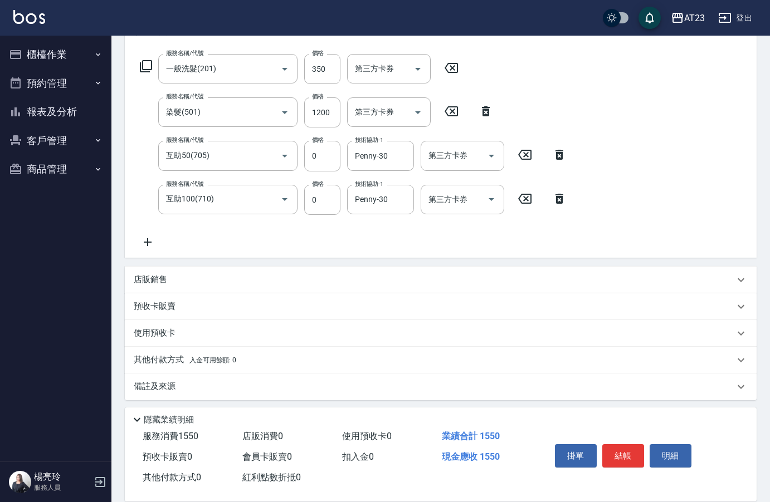
scroll to position [174, 0]
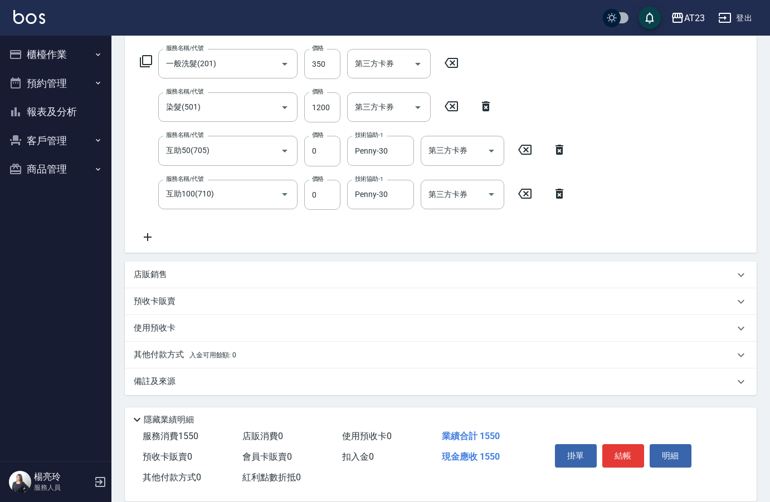
click at [158, 353] on p "其他付款方式 入金可用餘額: 0" at bounding box center [185, 355] width 102 height 12
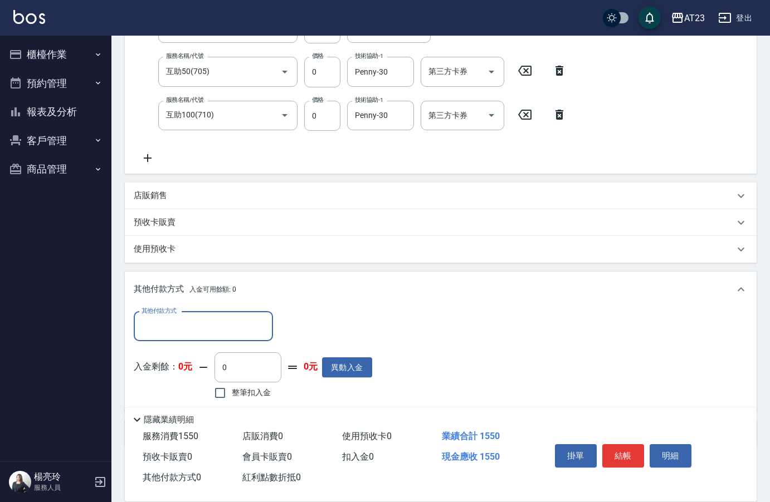
scroll to position [253, 0]
click at [179, 322] on input "其他付款方式" at bounding box center [203, 325] width 129 height 19
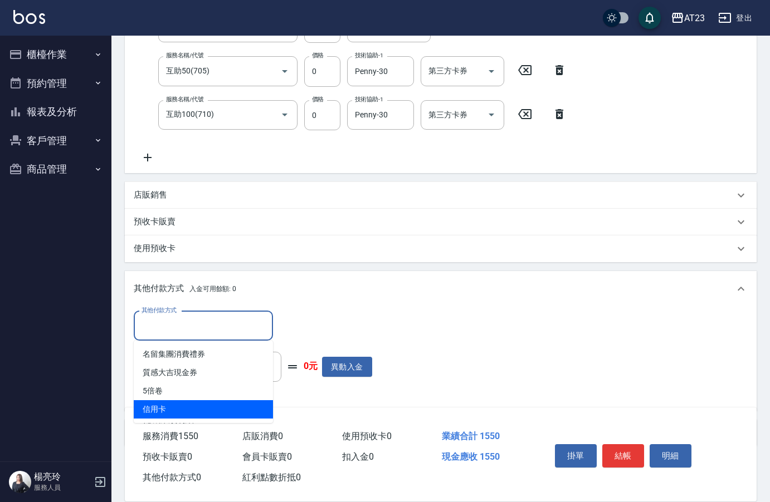
click at [189, 405] on span "信用卡" at bounding box center [203, 409] width 139 height 18
type input "信用卡"
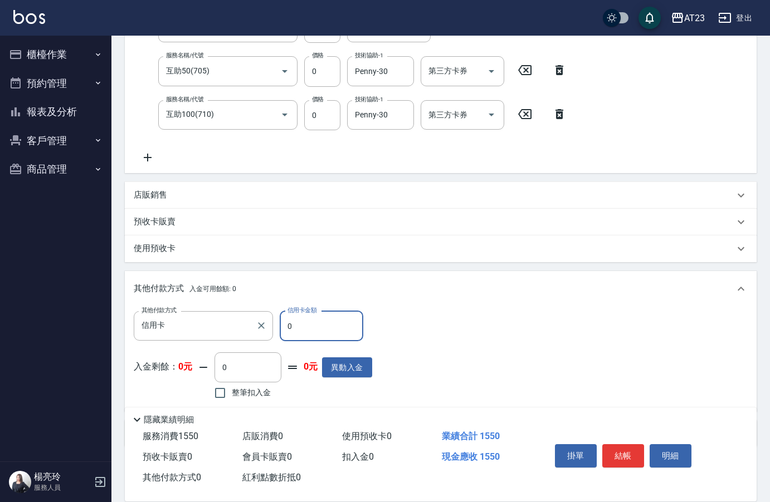
drag, startPoint x: 313, startPoint y: 331, endPoint x: 262, endPoint y: 341, distance: 52.2
click at [237, 327] on div "其他付款方式 信用卡 其他付款方式 信用卡金額 0 信用卡金額" at bounding box center [253, 326] width 238 height 30
type input "1550"
click at [618, 458] on button "結帳" at bounding box center [623, 455] width 42 height 23
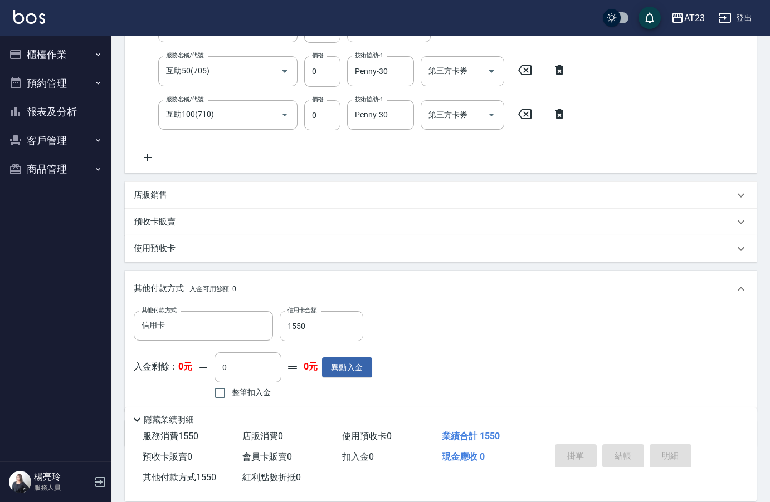
type input "[DATE] 18:35"
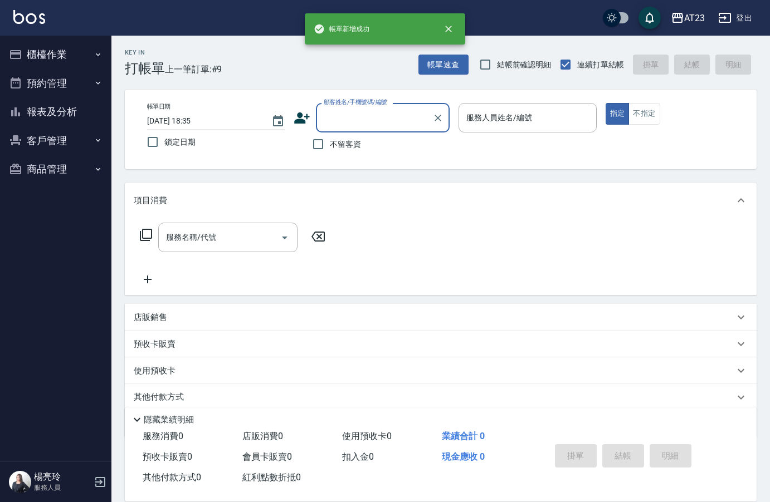
scroll to position [0, 0]
type input "1"
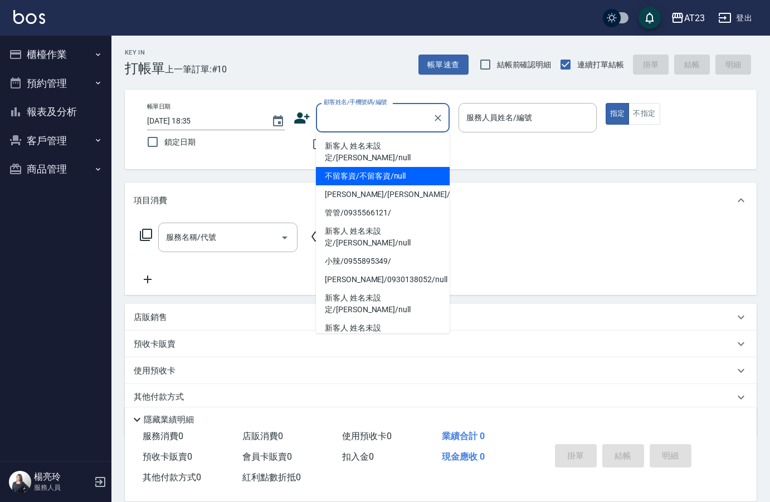
click at [275, 155] on div "帳單日期 [DATE] 18:35 鎖定日期 顧客姓名/手機號碼/編號 顧客姓名/手機號碼/編號 不留客資 服務人員姓名/編號 服務人員姓名/編號 指定 不指定" at bounding box center [440, 129] width 605 height 53
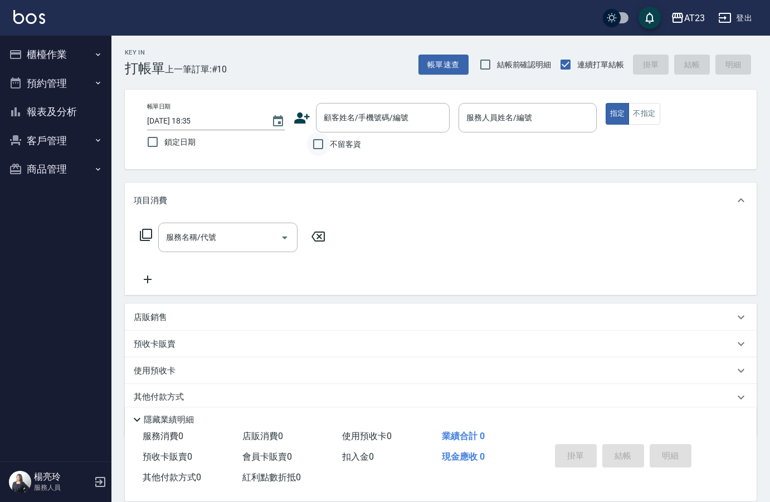
click at [326, 145] on input "不留客資" at bounding box center [317, 144] width 23 height 23
checkbox input "true"
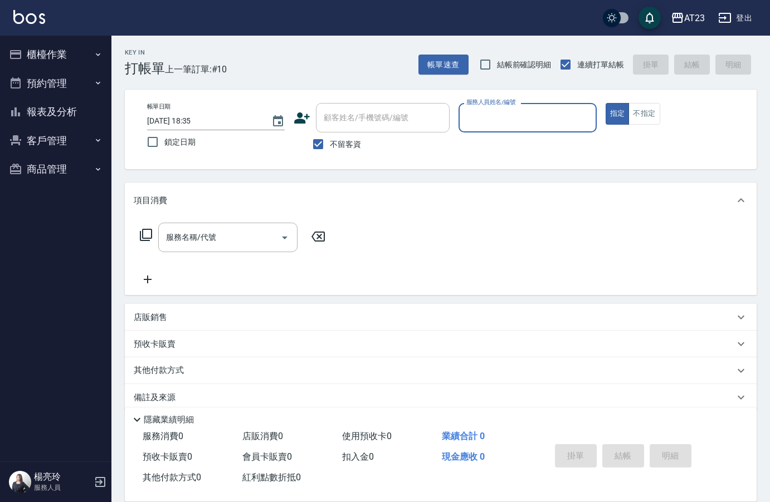
click at [525, 115] on input "服務人員姓名/編號" at bounding box center [527, 117] width 128 height 19
type input "JUN-11"
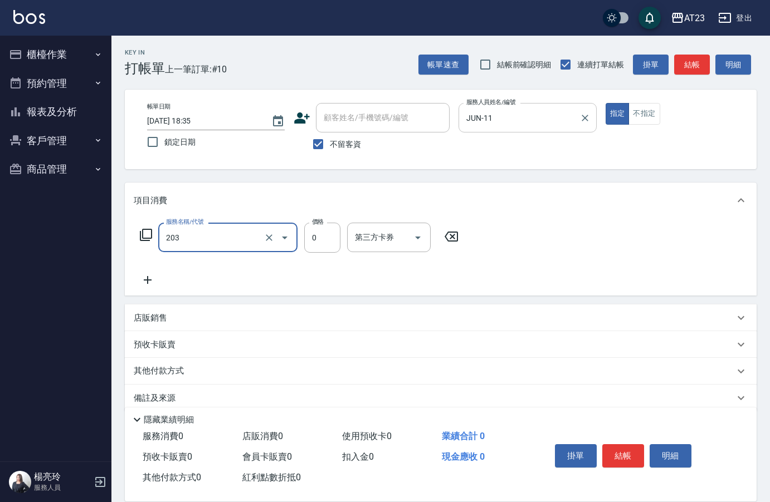
type input "使用洗髮卡(203)"
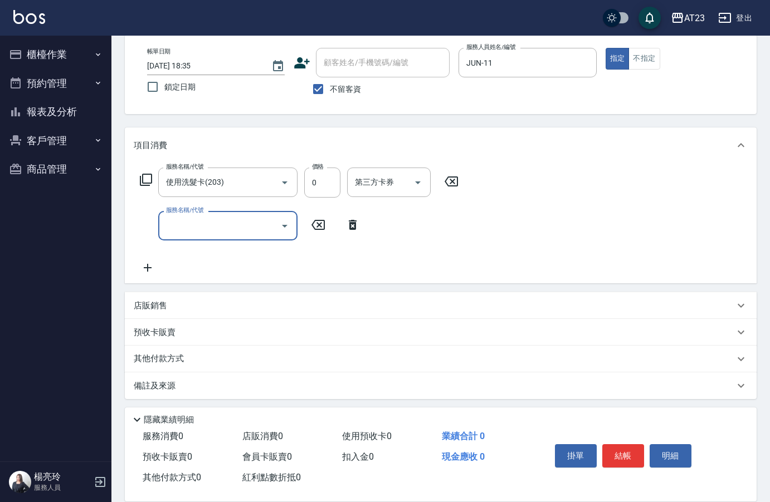
scroll to position [56, 0]
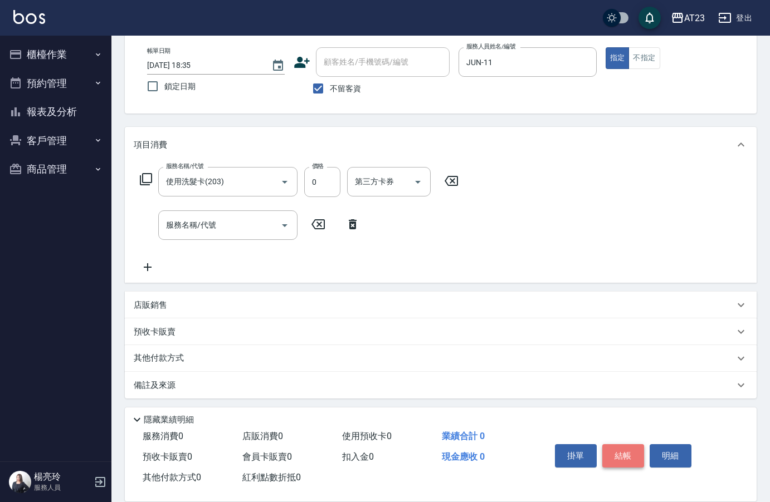
click at [618, 451] on button "結帳" at bounding box center [623, 455] width 42 height 23
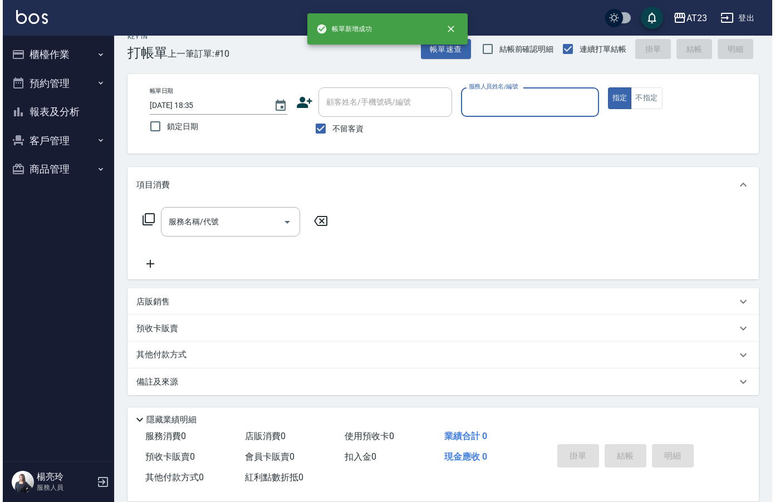
scroll to position [16, 0]
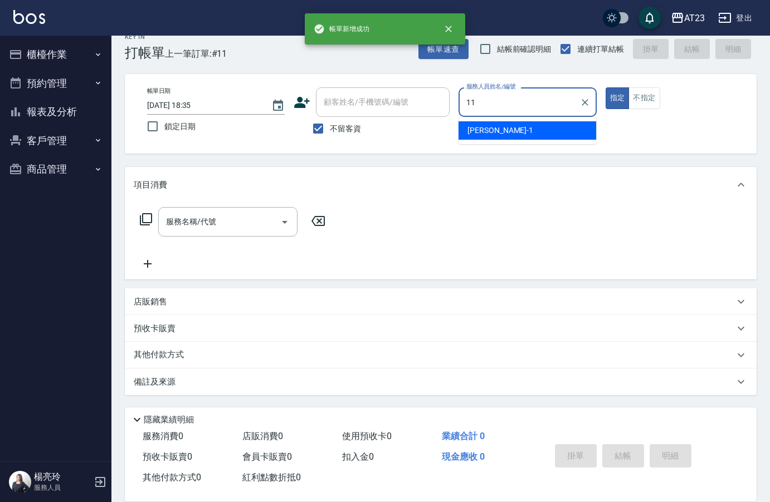
type input "JUN-11"
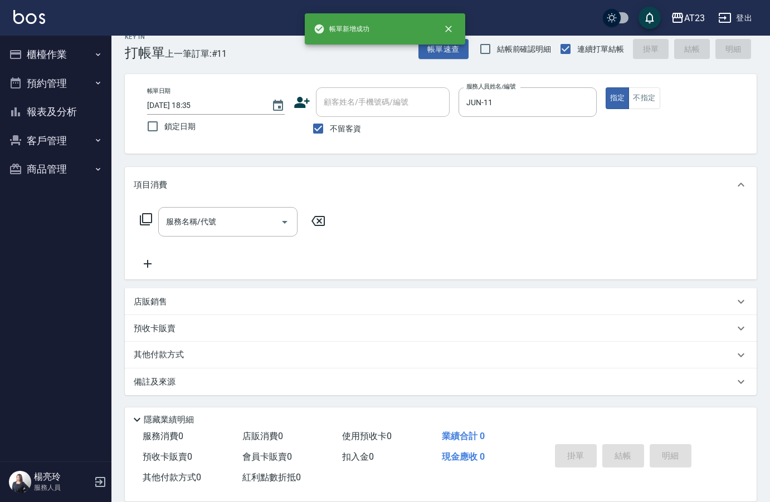
click at [149, 222] on icon at bounding box center [145, 219] width 13 height 13
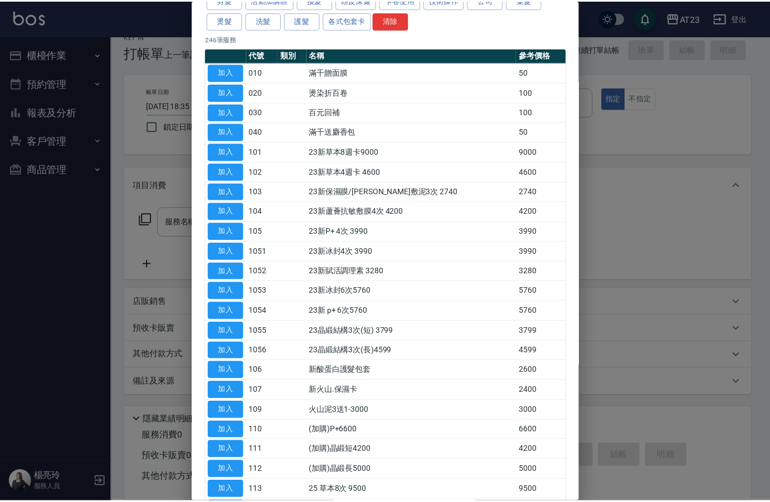
scroll to position [0, 0]
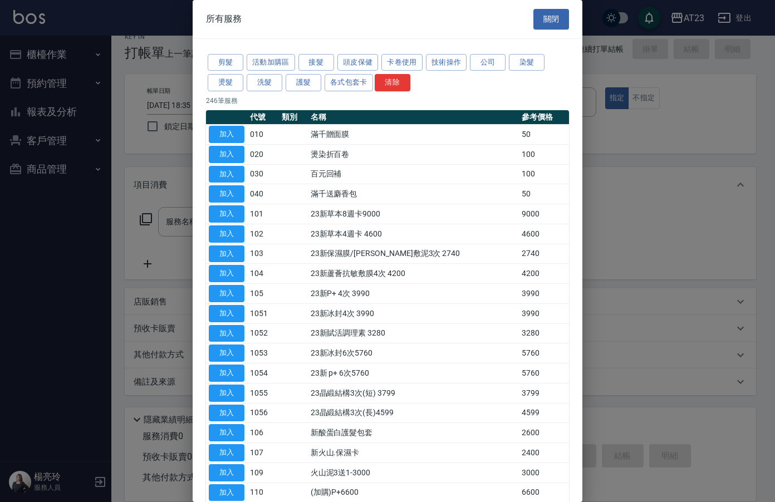
click at [544, 6] on div "所有服務 關閉" at bounding box center [388, 19] width 390 height 38
click at [544, 16] on button "關閉" at bounding box center [552, 19] width 36 height 21
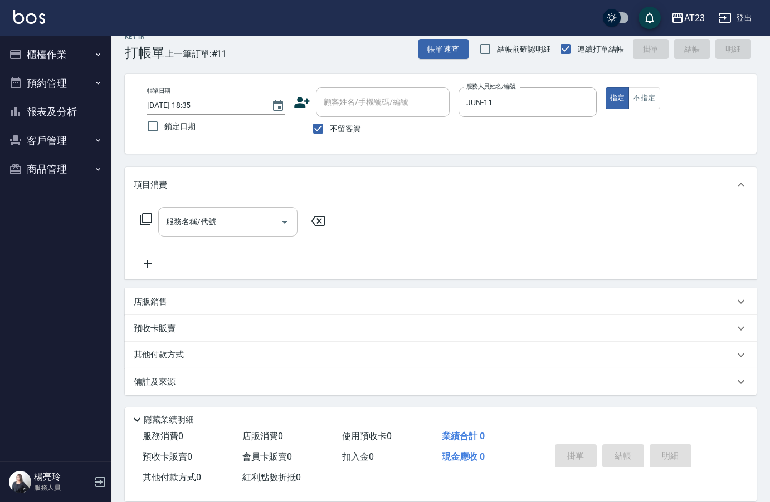
click at [267, 215] on input "服務名稱/代號" at bounding box center [219, 221] width 113 height 19
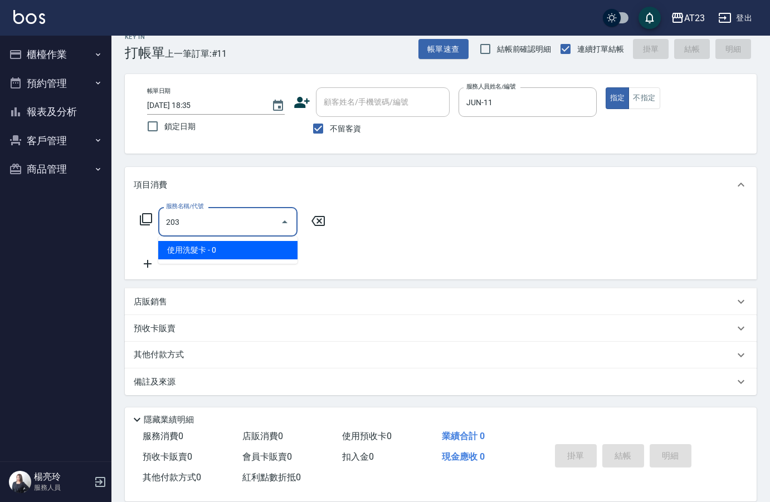
type input "使用洗髮卡(203)"
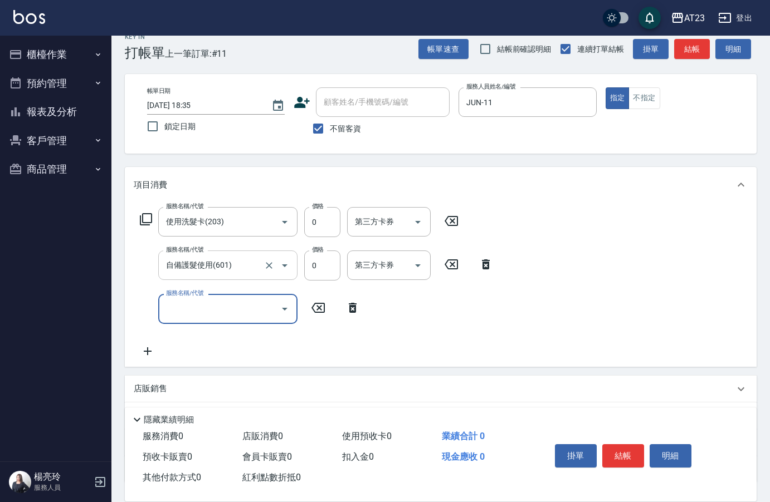
click at [209, 258] on input "自備護髮使用(601)" at bounding box center [212, 265] width 98 height 19
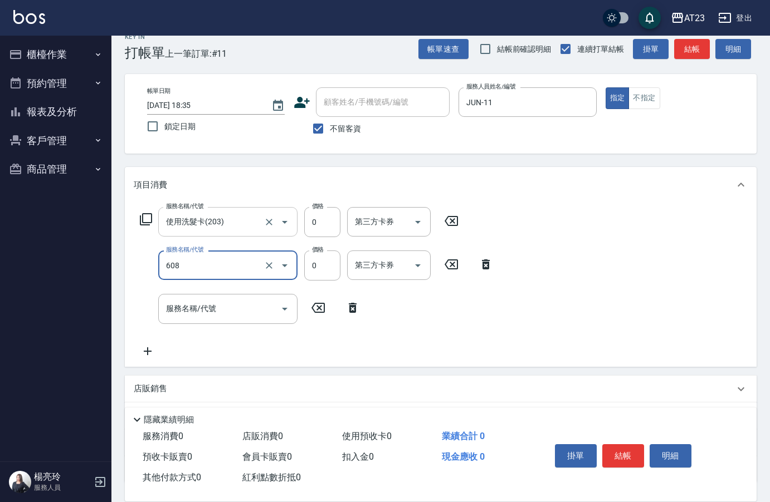
type input "使用護髮卡(608)"
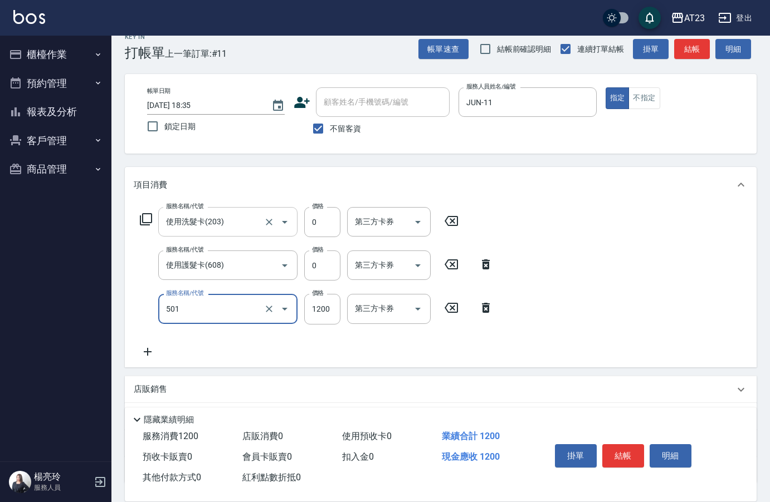
type input "染髮(501)"
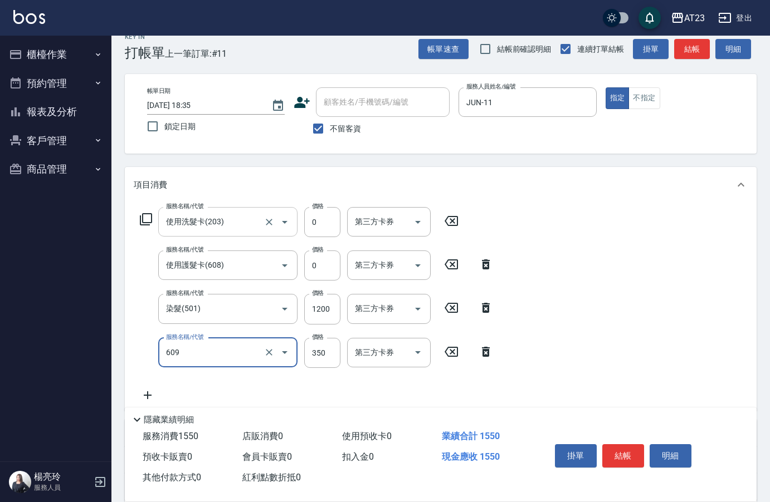
type input "頭皮隔離(609)"
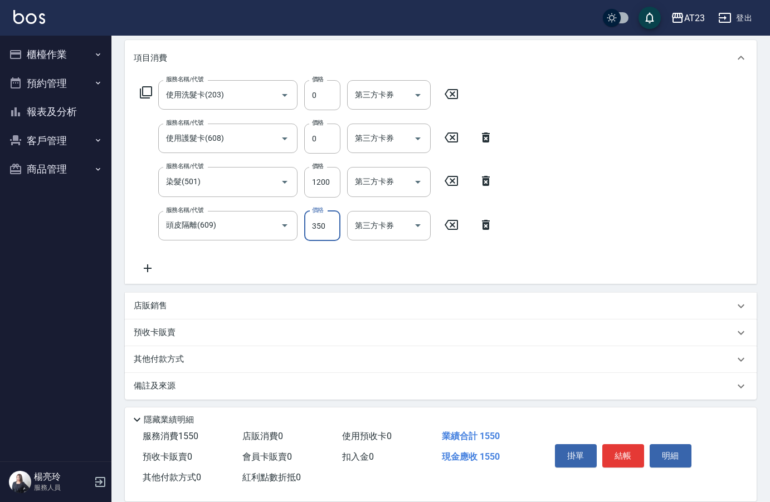
scroll to position [147, 0]
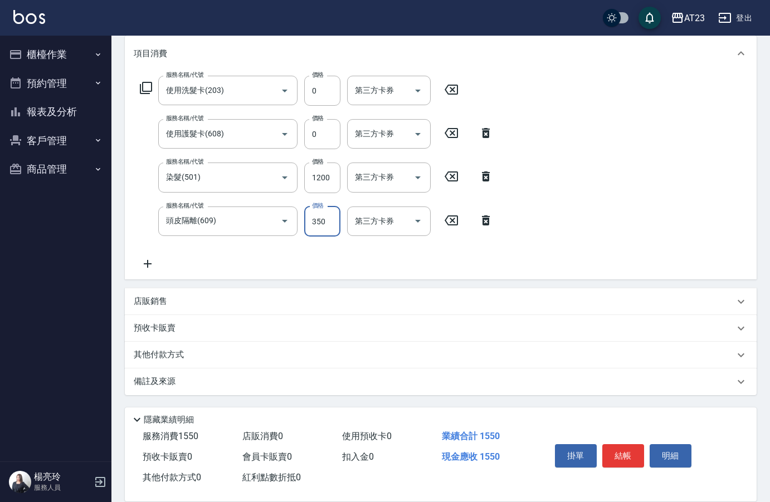
click at [170, 362] on div "其他付款方式" at bounding box center [441, 355] width 632 height 27
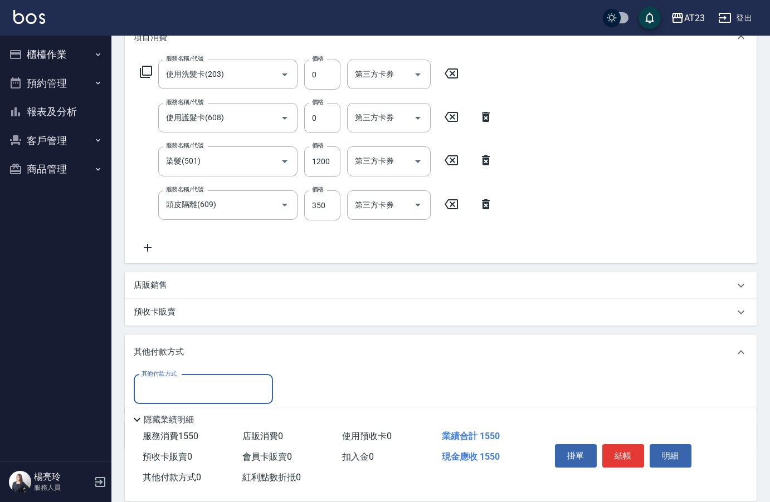
scroll to position [0, 0]
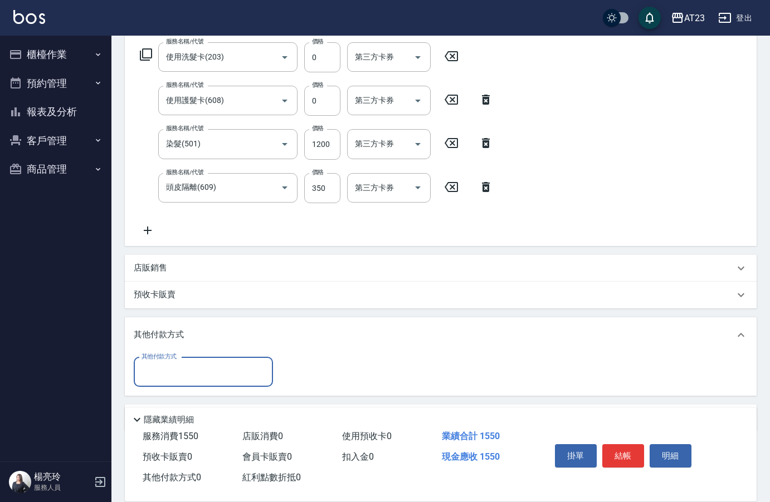
click at [165, 358] on label "其他付款方式" at bounding box center [158, 357] width 35 height 8
click at [165, 363] on input "其他付款方式" at bounding box center [203, 372] width 129 height 19
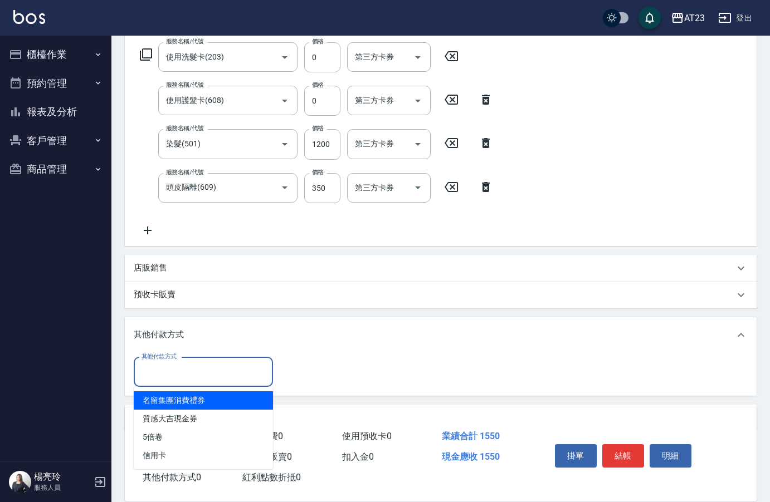
click at [170, 364] on input "其他付款方式" at bounding box center [203, 372] width 129 height 19
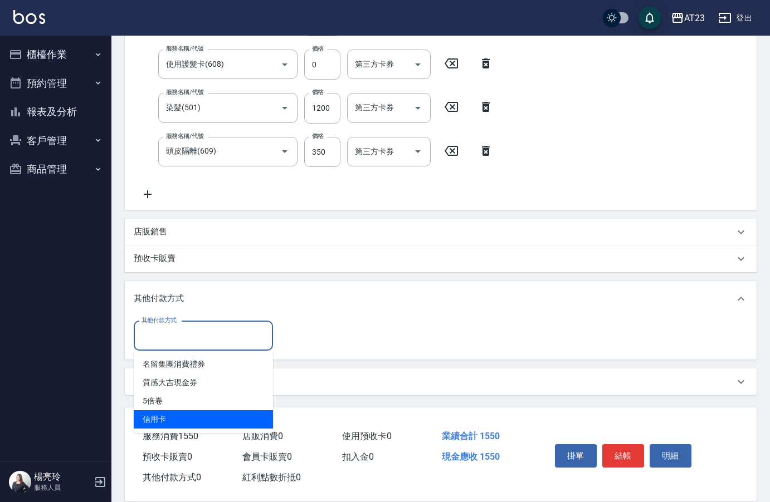
click at [172, 426] on span "信用卡" at bounding box center [203, 419] width 139 height 18
type input "信用卡"
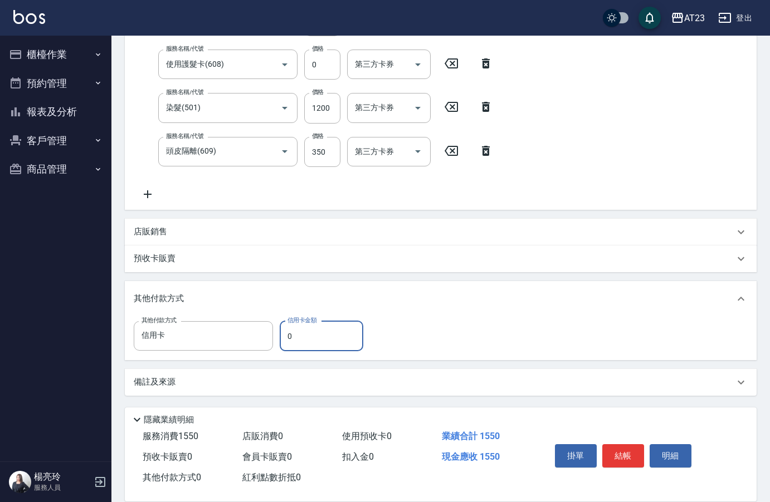
scroll to position [217, 0]
click at [256, 340] on div "其他付款方式 信用卡 其他付款方式 信用卡金額 0 信用卡金額" at bounding box center [252, 336] width 236 height 30
type input "1550"
click at [636, 454] on button "結帳" at bounding box center [623, 455] width 42 height 23
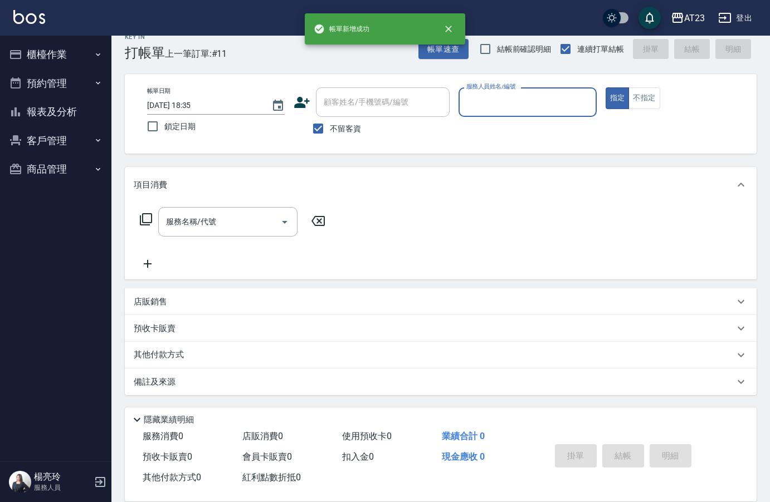
scroll to position [16, 0]
type input "Joann-6"
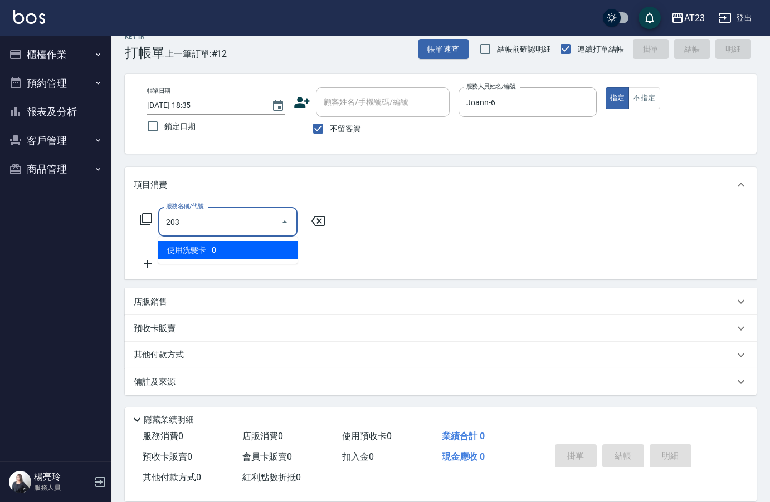
type input "使用洗髮卡(203)"
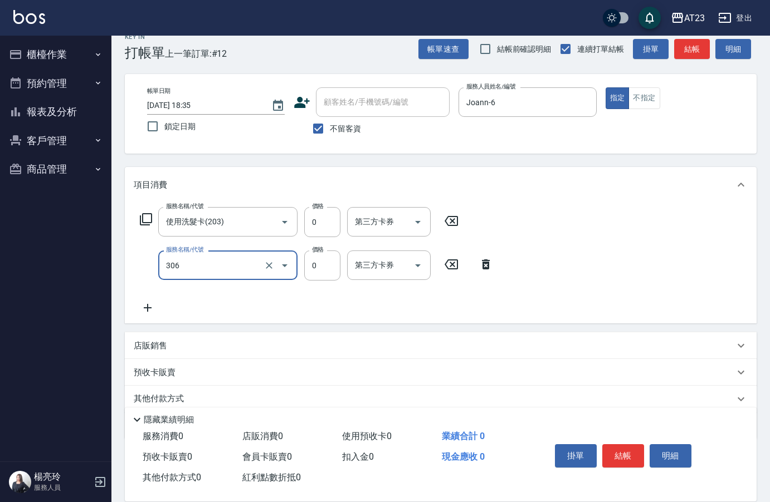
type input "剪髮卡(306)"
click at [635, 454] on button "結帳" at bounding box center [623, 455] width 42 height 23
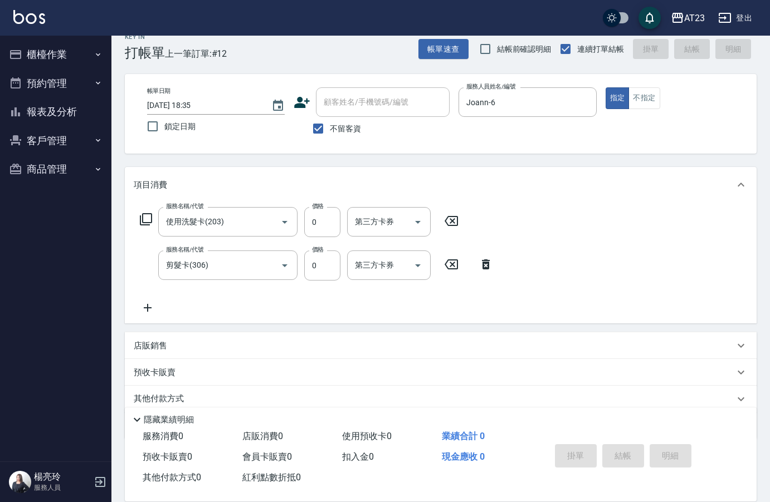
type input "[DATE] 18:36"
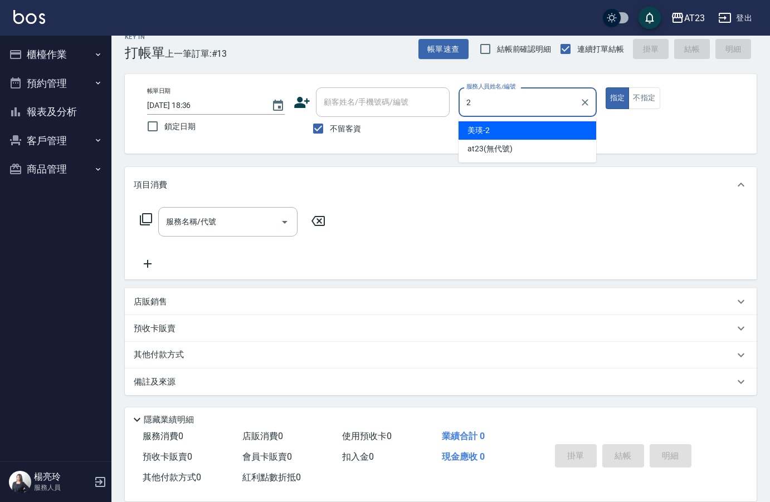
type input "美瑛-2"
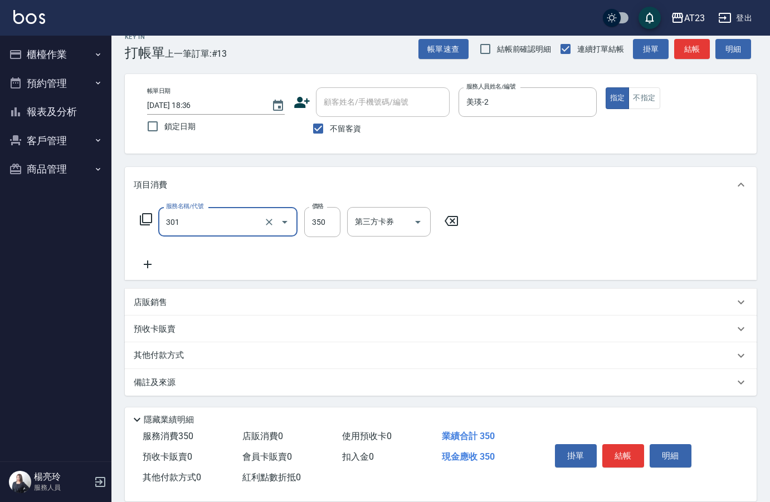
type input "造型剪髮(301)"
type input "500"
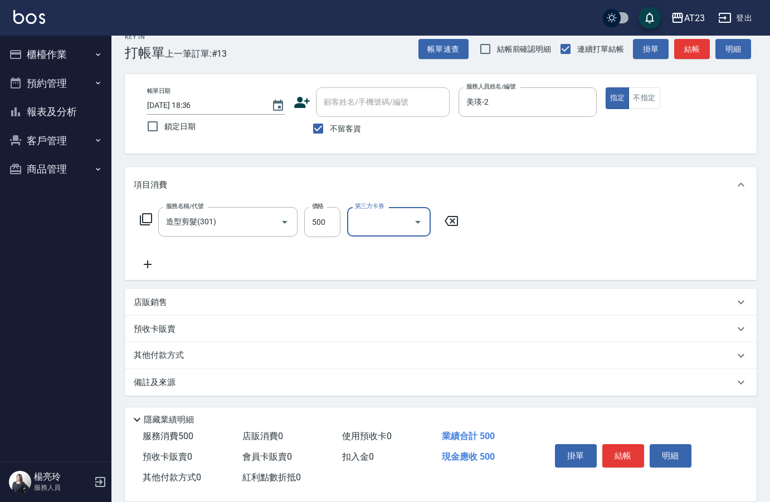
click at [635, 454] on button "結帳" at bounding box center [623, 455] width 42 height 23
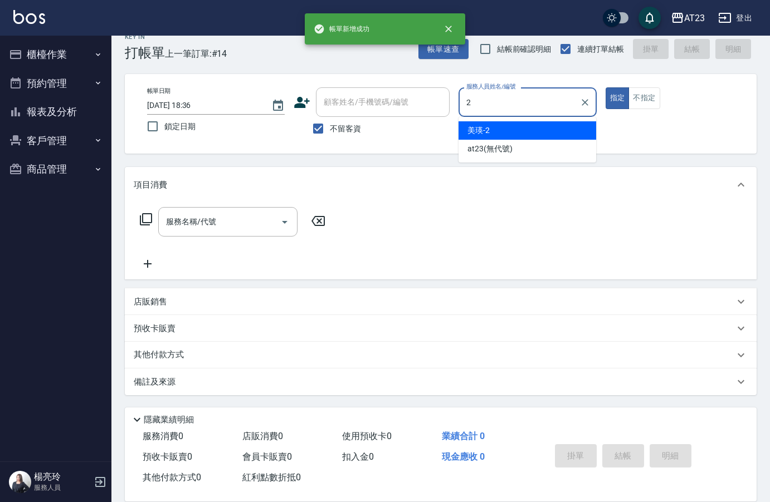
type input "美瑛-2"
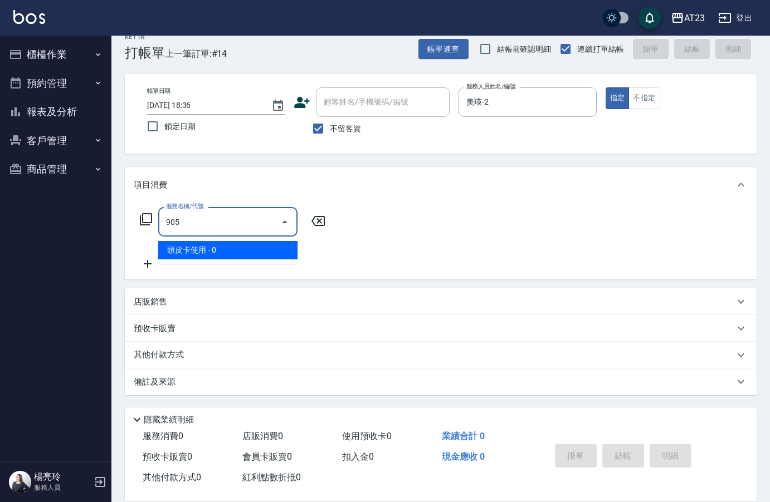
type input "頭皮卡使用(905)"
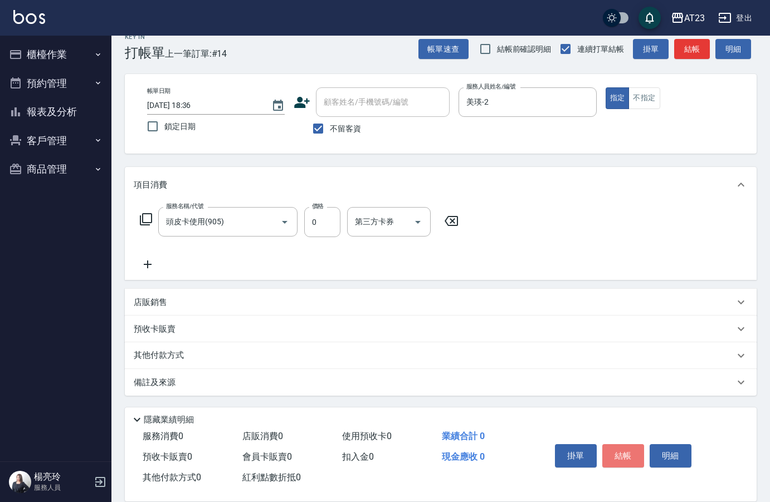
click at [626, 451] on button "結帳" at bounding box center [623, 455] width 42 height 23
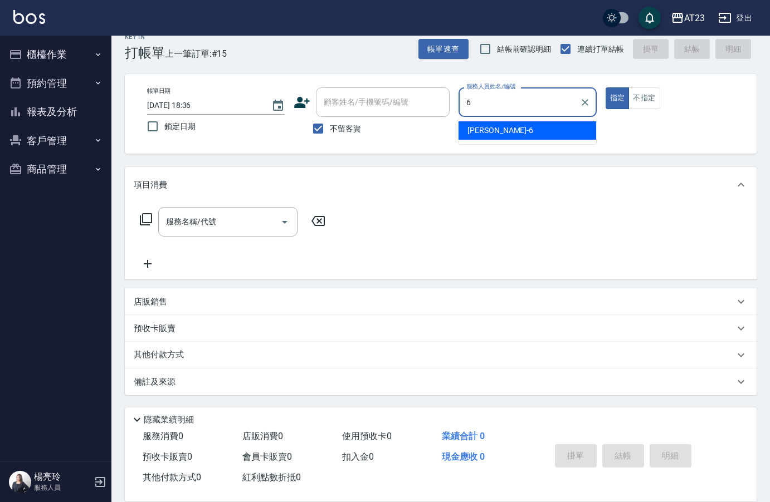
type input "Joann-6"
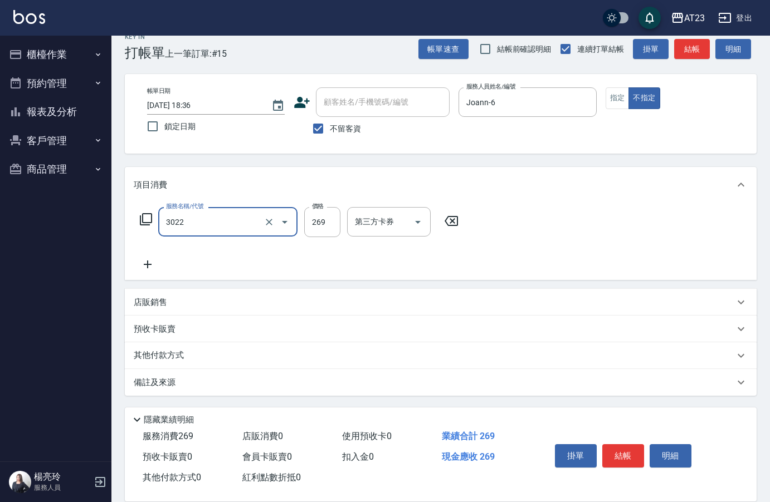
type input "(活動)造型剪(3022)"
click at [635, 454] on button "結帳" at bounding box center [623, 455] width 42 height 23
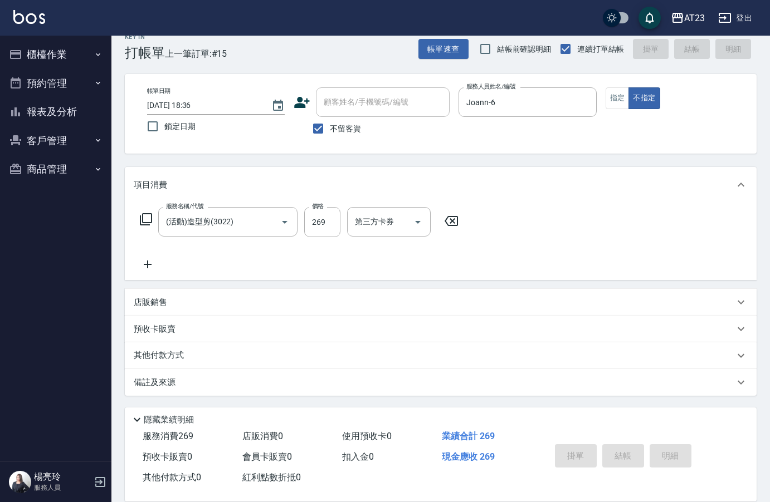
type input "[DATE] 18:37"
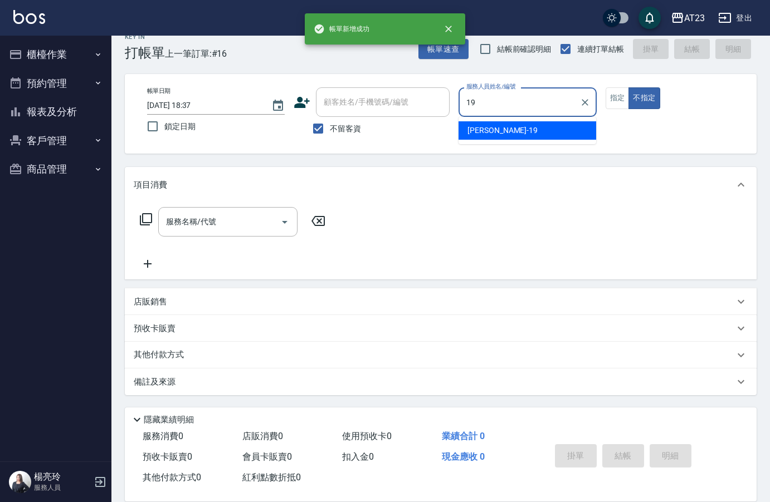
type input "[PERSON_NAME]-19"
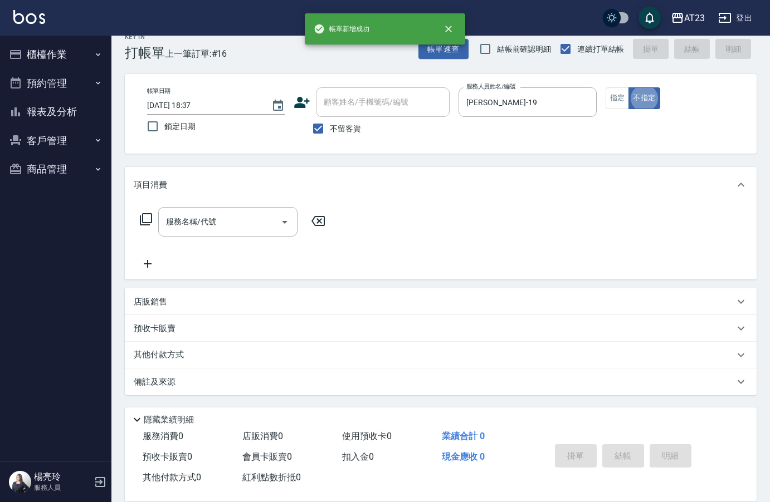
type button "false"
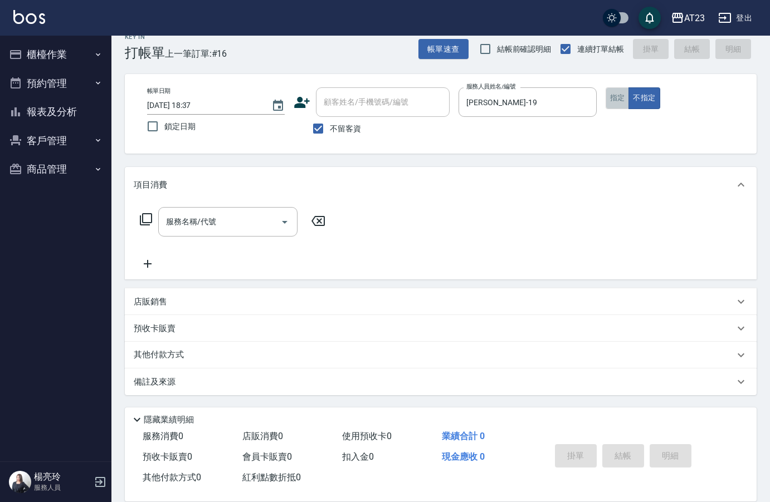
click at [615, 107] on button "指定" at bounding box center [617, 98] width 24 height 22
click at [237, 231] on input "服務名稱/代號" at bounding box center [219, 221] width 113 height 19
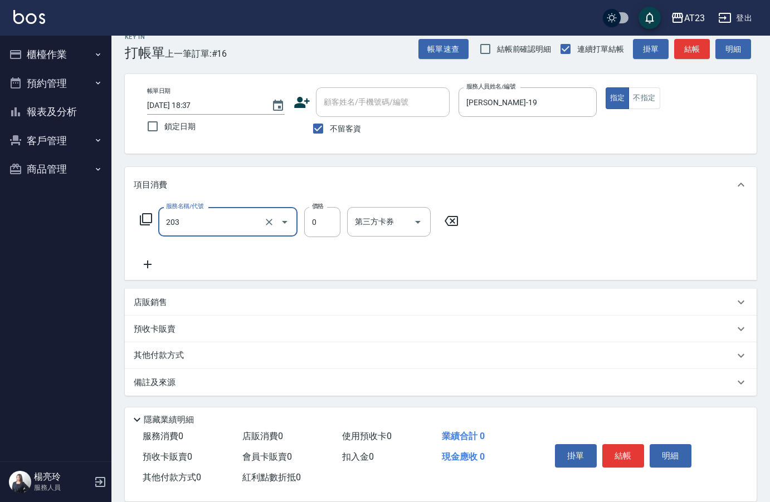
type input "使用洗髮卡(203)"
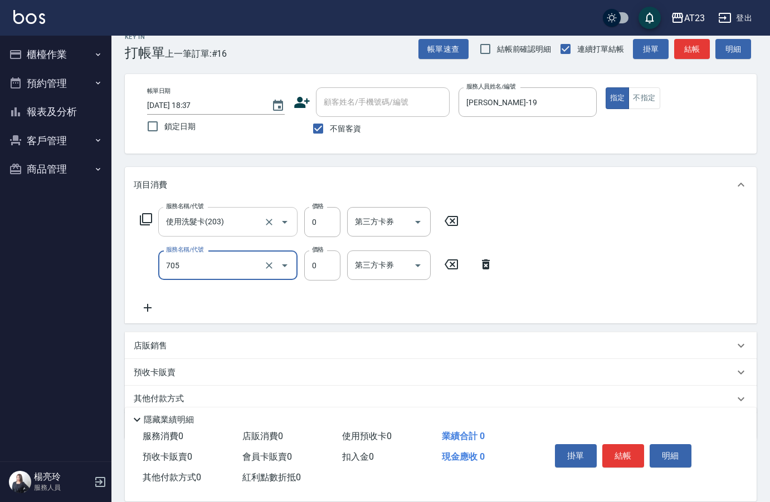
type input "互助50(705)"
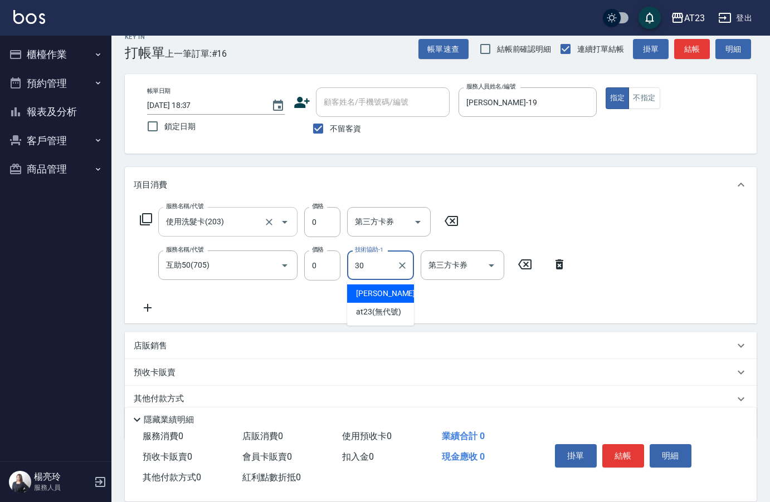
type input "Penny-30"
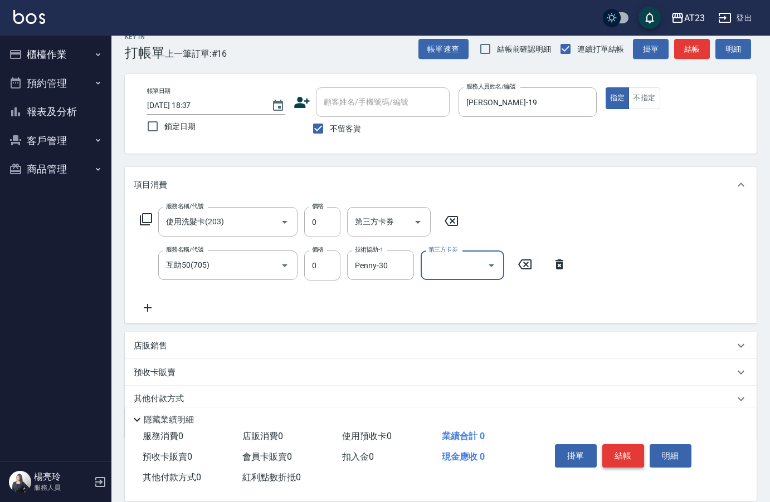
click at [634, 453] on button "結帳" at bounding box center [623, 455] width 42 height 23
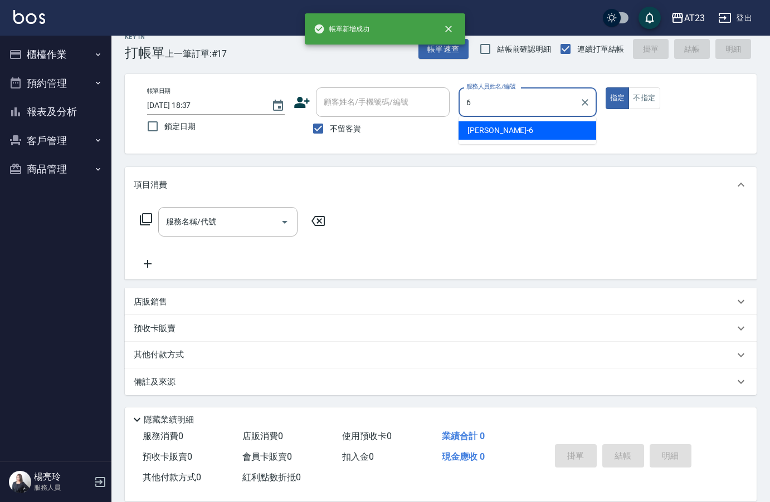
type input "Joann-6"
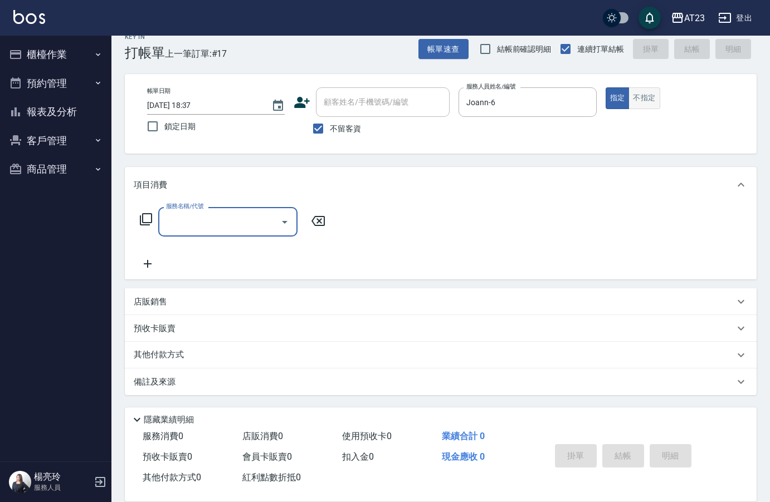
click at [657, 92] on button "不指定" at bounding box center [643, 98] width 31 height 22
click at [139, 216] on icon at bounding box center [145, 219] width 13 height 13
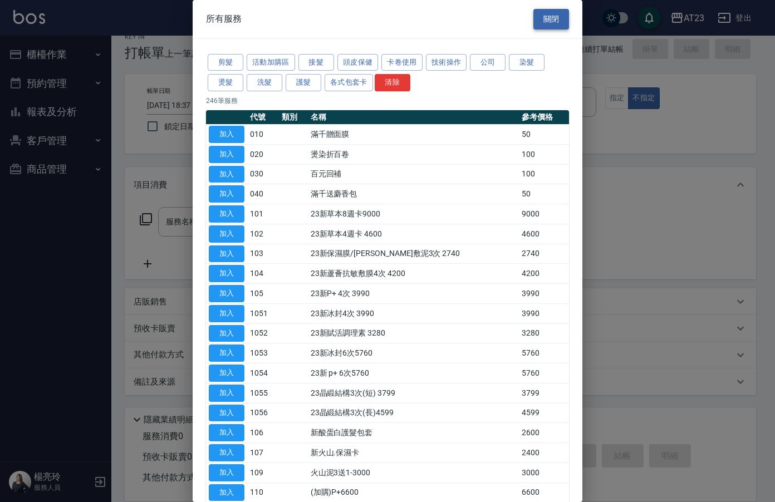
drag, startPoint x: 535, startPoint y: 23, endPoint x: 519, endPoint y: 34, distance: 19.6
click at [534, 23] on button "關閉" at bounding box center [552, 19] width 36 height 21
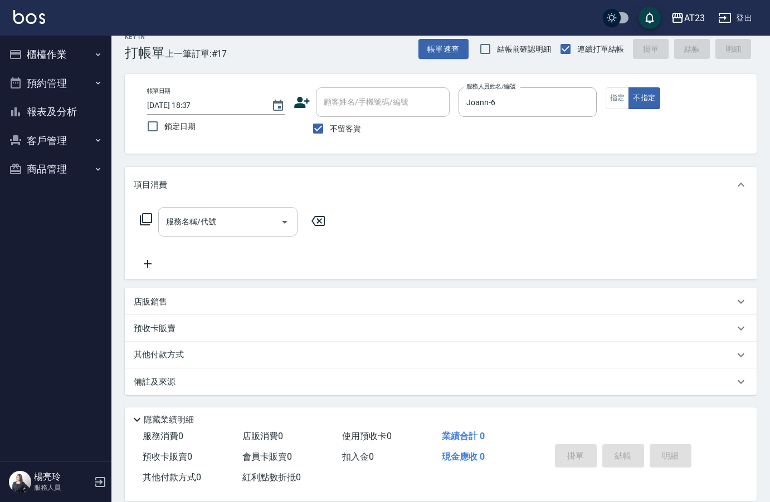
click at [235, 220] on input "服務名稱/代號" at bounding box center [219, 221] width 113 height 19
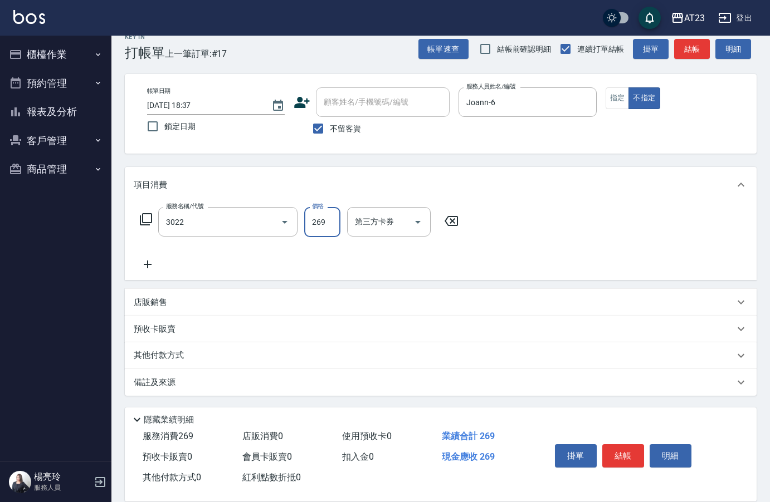
type input "(活動)造型剪(3022)"
click at [603, 453] on button "結帳" at bounding box center [623, 455] width 42 height 23
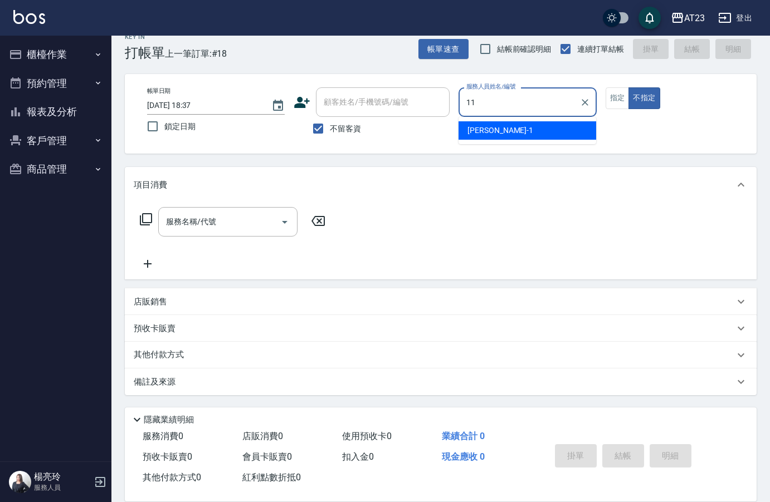
type input "JUN-11"
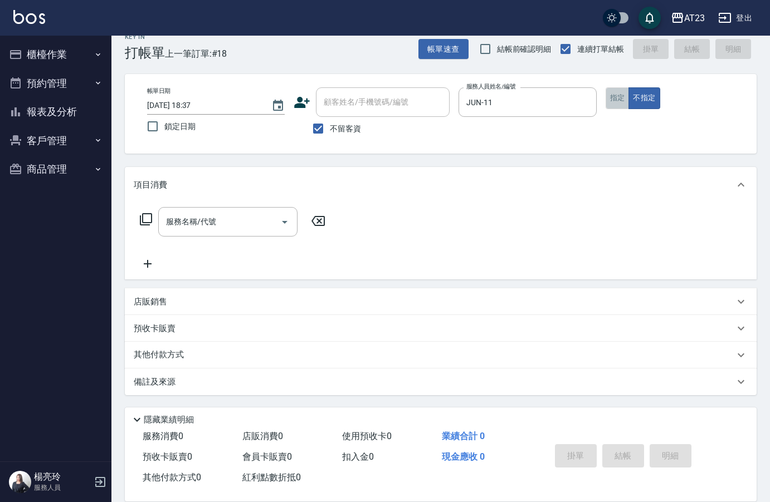
click at [620, 92] on button "指定" at bounding box center [617, 98] width 24 height 22
click at [213, 227] on div "服務名稱/代號 服務名稱/代號" at bounding box center [227, 222] width 139 height 30
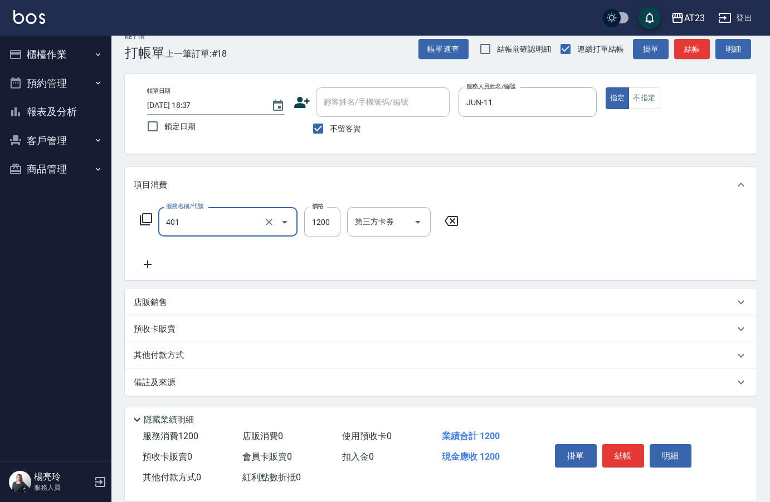
type input "燙髮(401)"
type input "800"
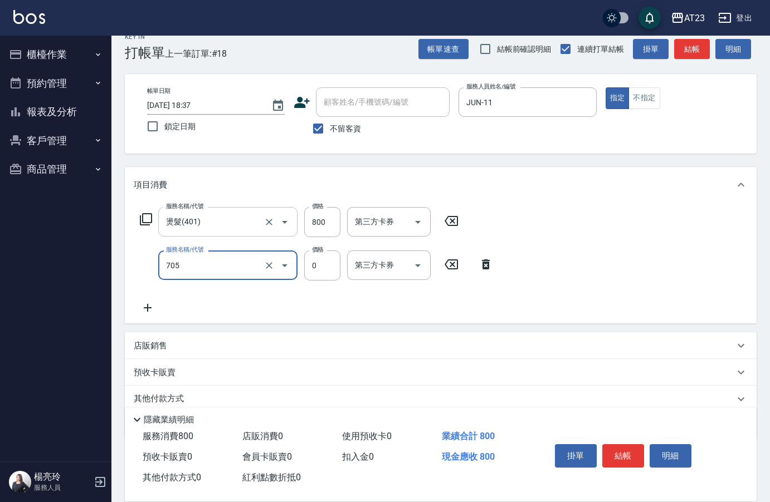
type input "互助50(705)"
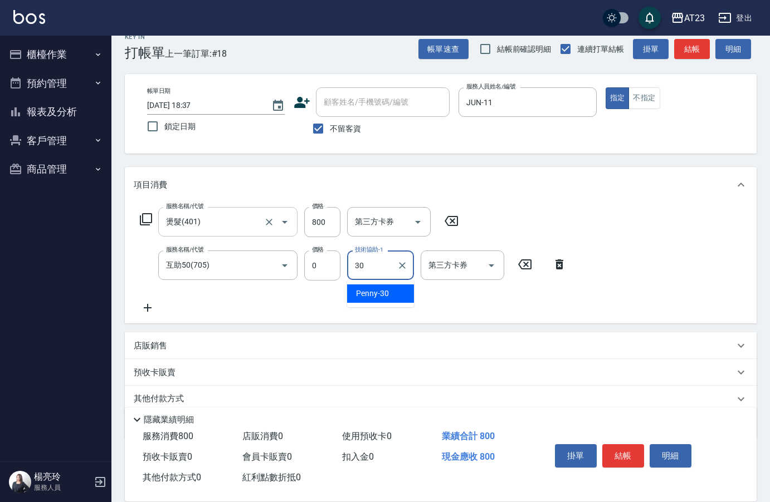
type input "Penny-30"
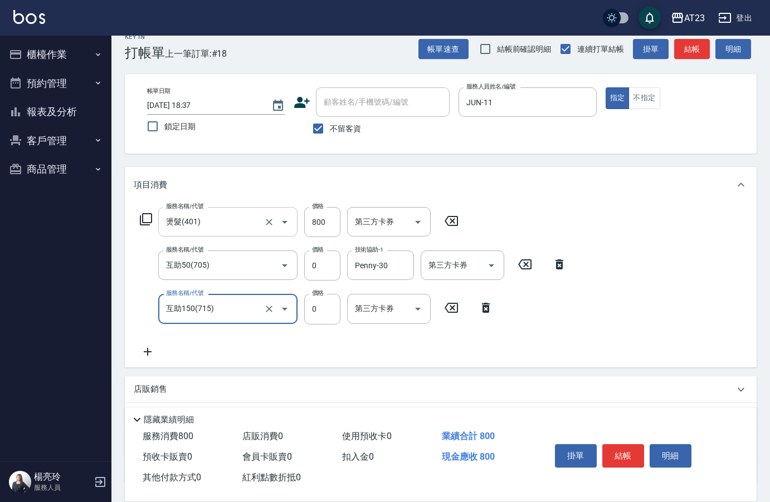
type input "互助150(715)"
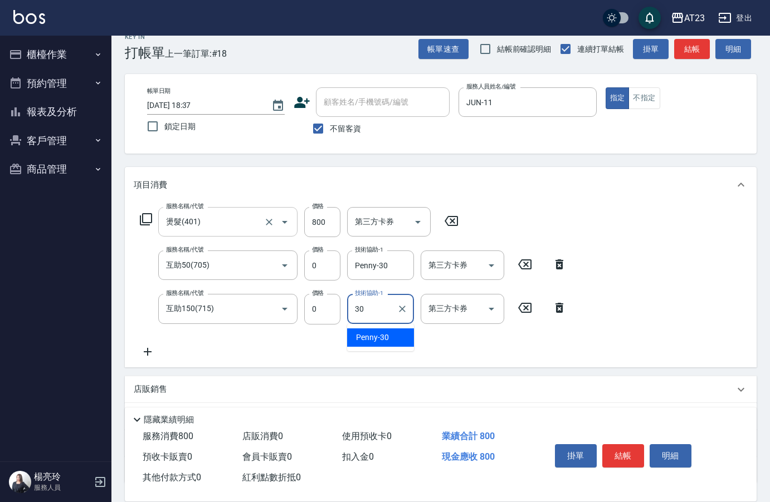
type input "Penny-30"
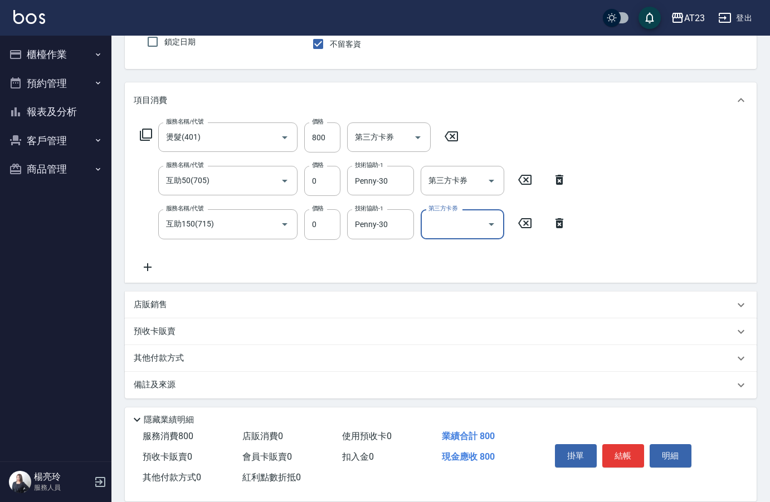
scroll to position [104, 0]
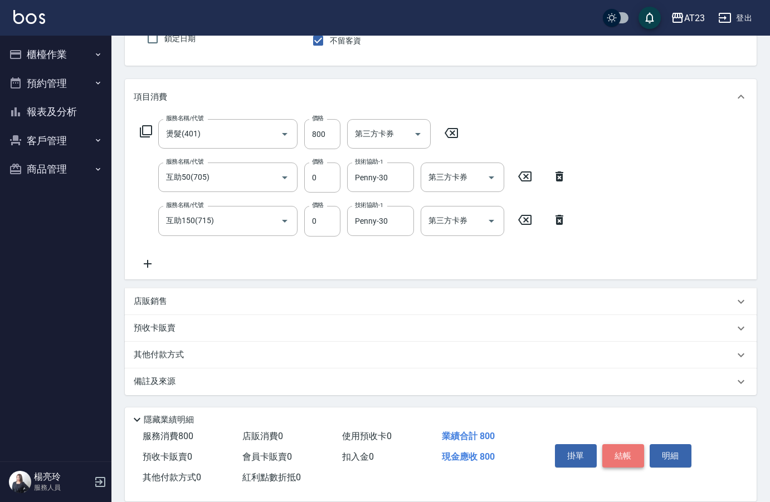
click at [624, 445] on button "結帳" at bounding box center [623, 455] width 42 height 23
type input "[DATE] 18:38"
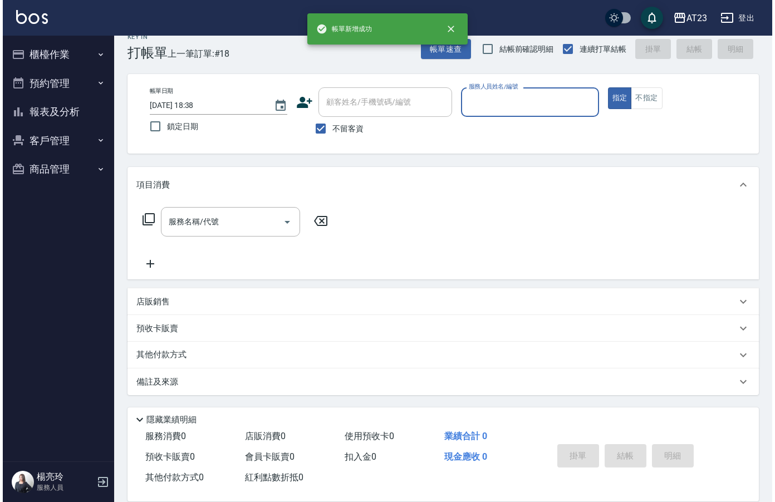
scroll to position [16, 0]
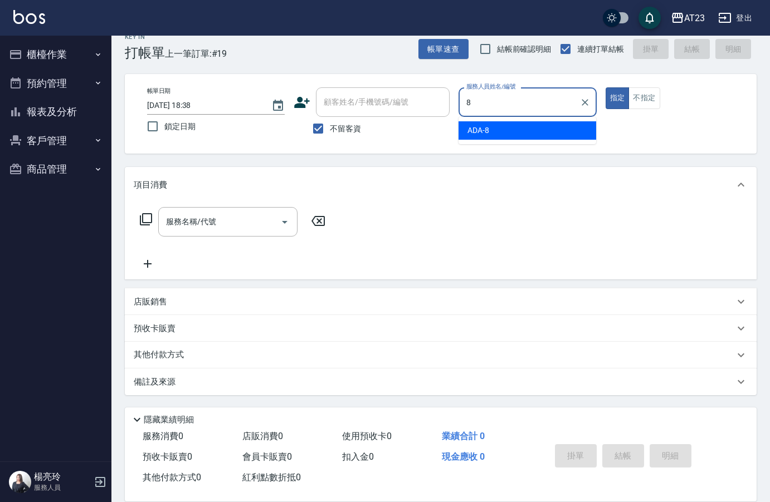
type input "ADA-8"
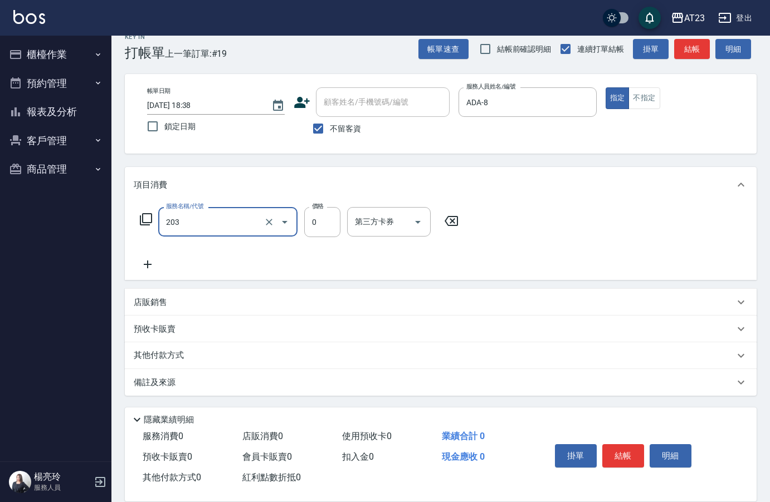
type input "使用洗髮卡(203)"
click at [618, 451] on button "結帳" at bounding box center [623, 455] width 42 height 23
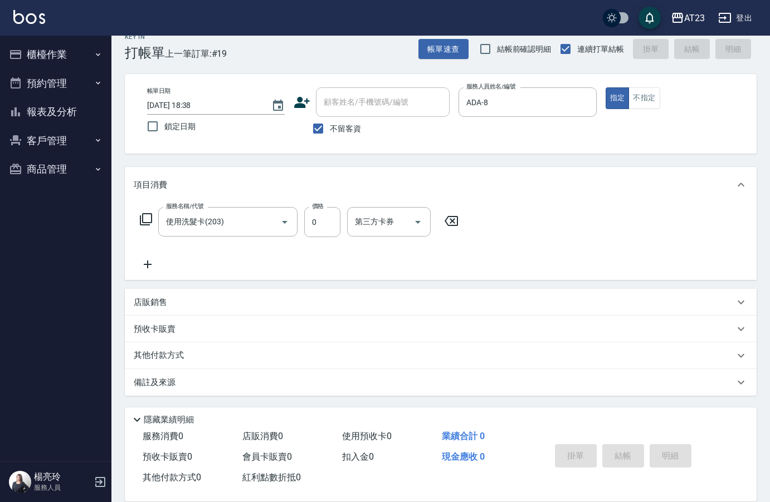
type input "[DATE] 18:41"
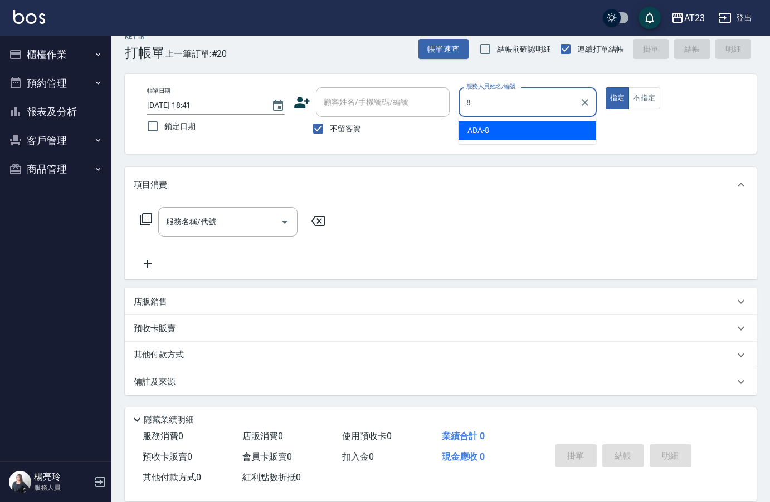
type input "ADA-8"
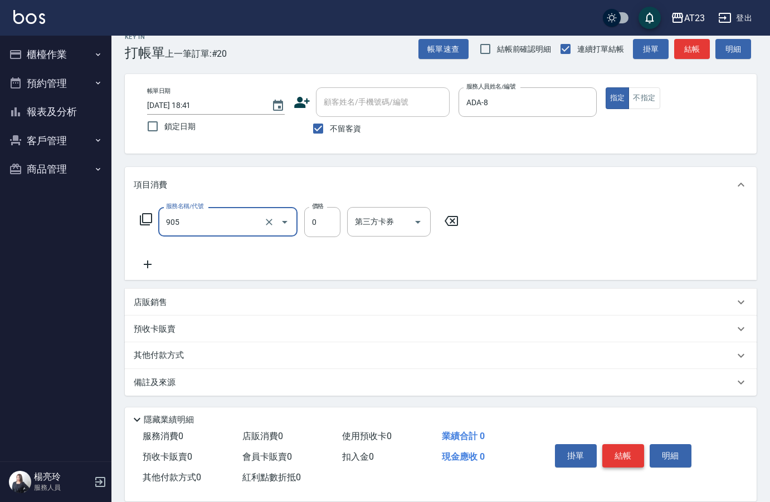
type input "頭皮卡使用(905)"
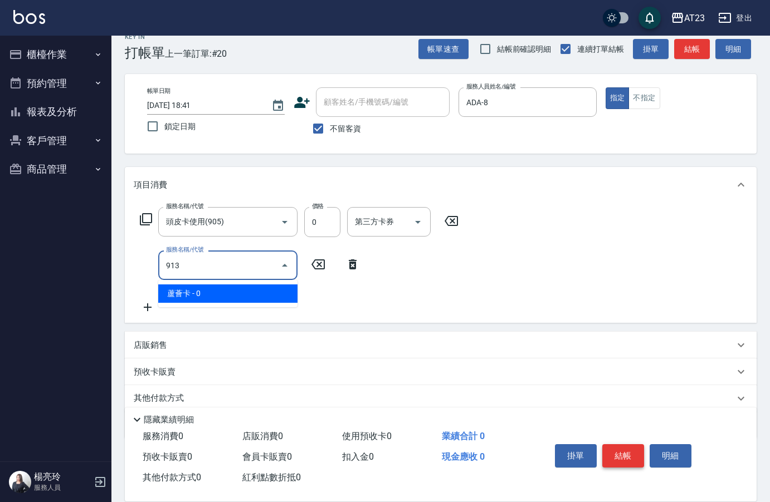
type input "蘆薈卡(913)"
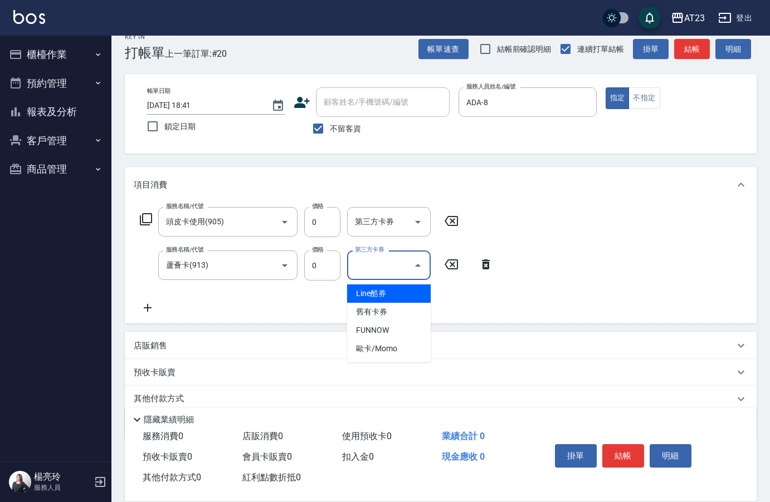
click at [260, 316] on div "服務名稱/代號 頭皮卡使用(905) 服務名稱/代號 價格 0 價格 第三方卡券 第三方卡券 服務名稱/代號 蘆薈卡(913) 服務名稱/代號 價格 0 價格…" at bounding box center [441, 263] width 632 height 121
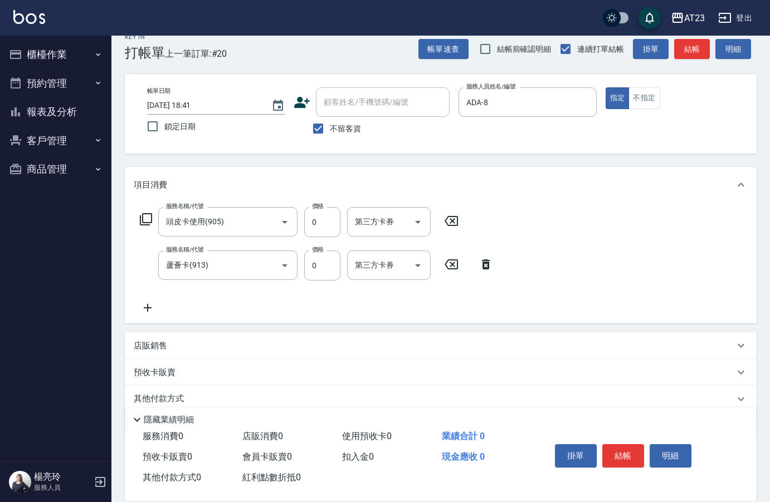
click at [146, 311] on icon at bounding box center [148, 307] width 28 height 13
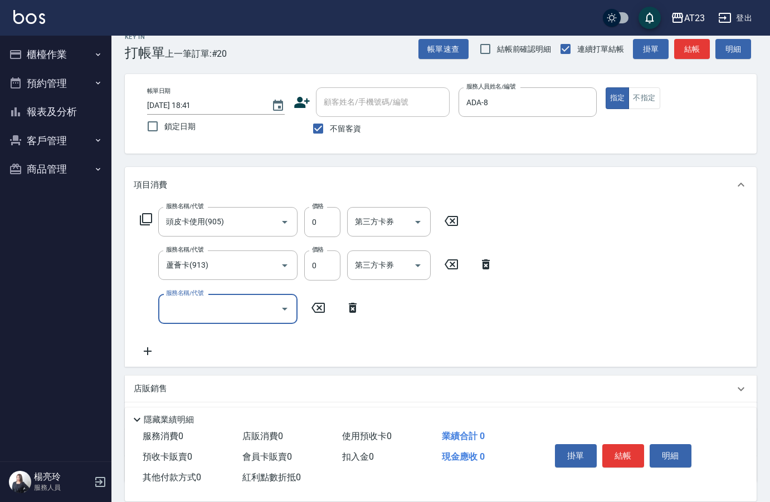
click at [211, 309] on input "服務名稱/代號" at bounding box center [219, 308] width 113 height 19
type input "互助210(721)"
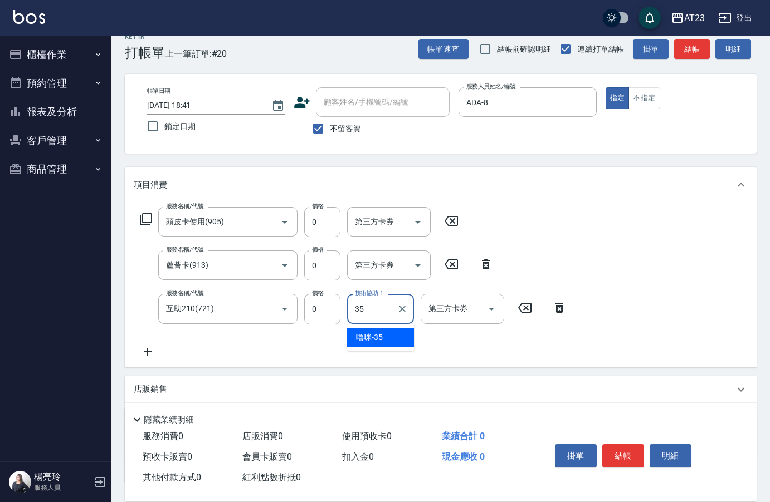
type input "嚕咪-35"
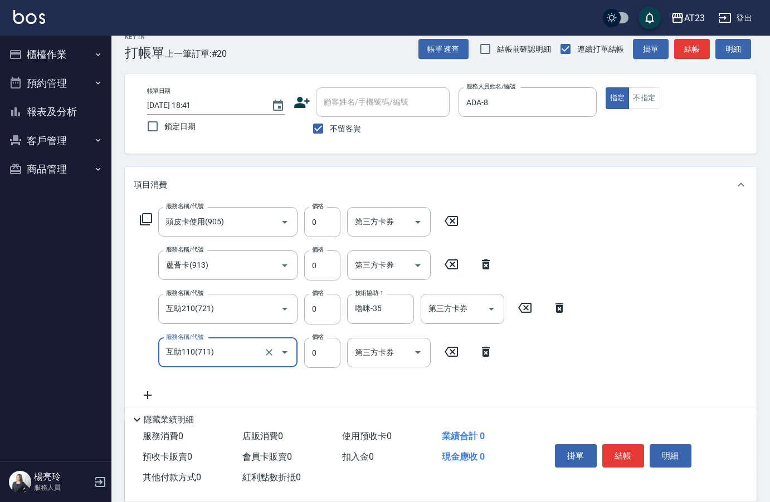
type input "互助110(711)"
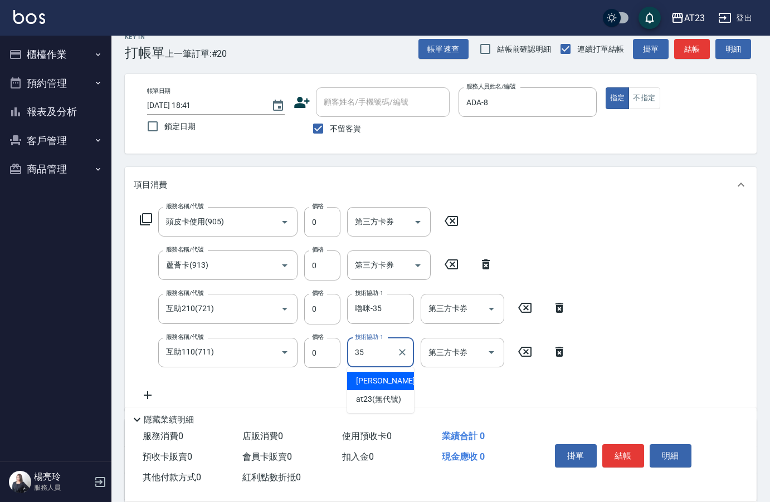
type input "嚕咪-35"
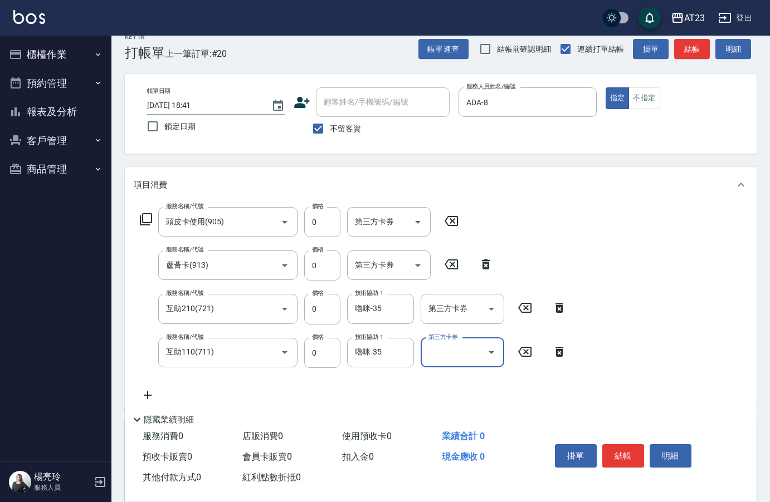
click at [211, 309] on input "互助210(721)" at bounding box center [212, 308] width 98 height 19
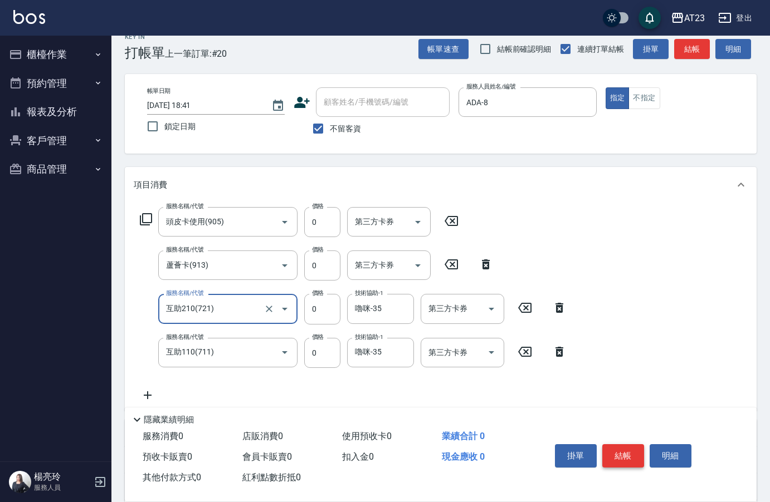
click at [612, 454] on button "結帳" at bounding box center [623, 455] width 42 height 23
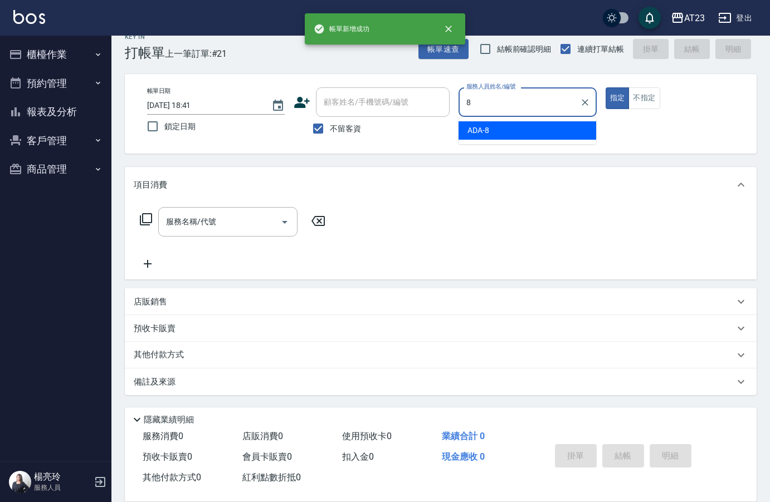
type input "ADA-8"
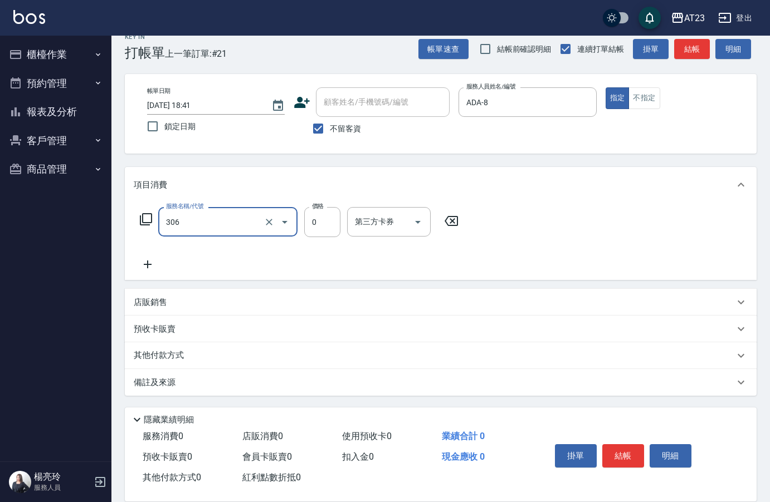
type input "剪髮卡(306)"
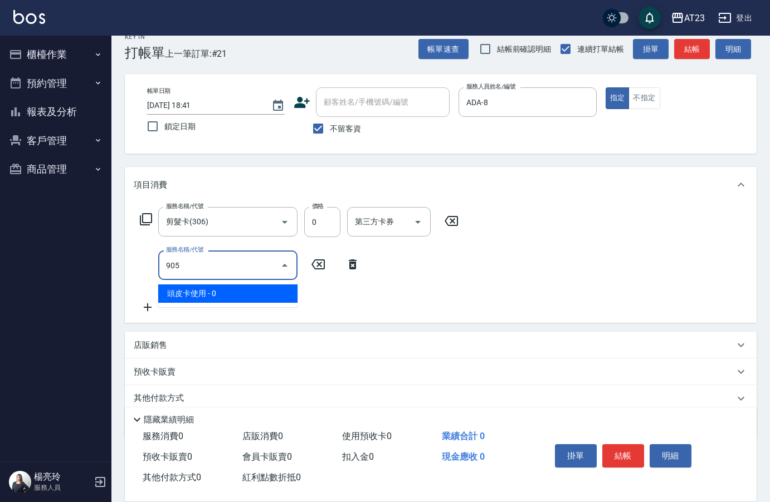
type input "頭皮卡使用(905)"
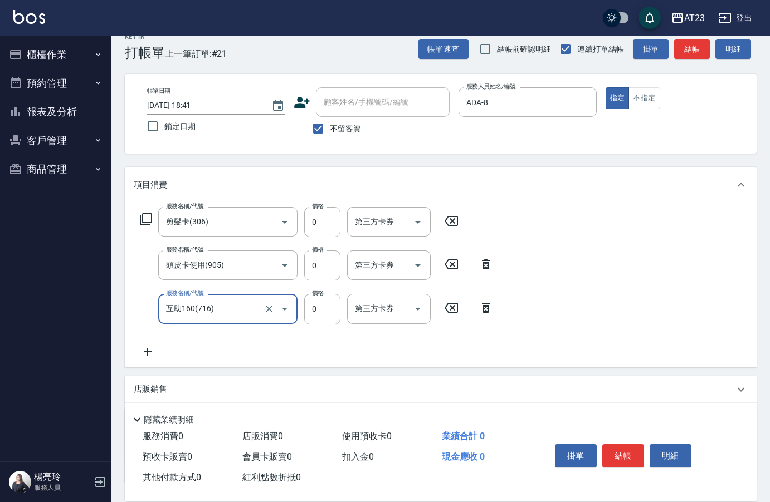
type input "互助160(716)"
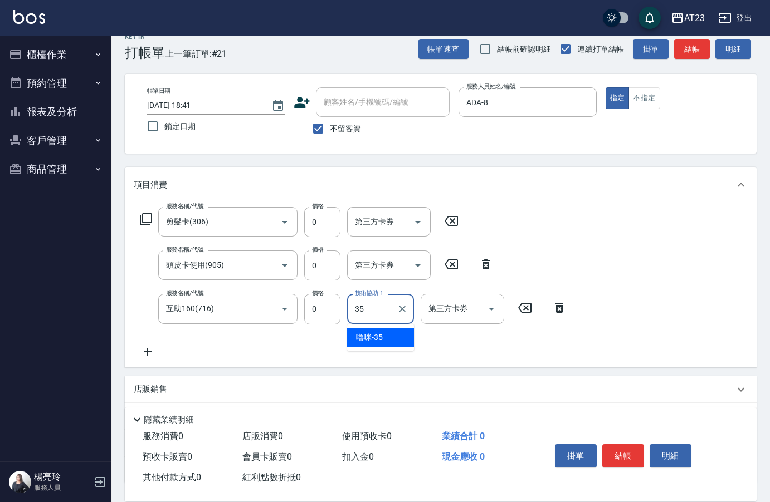
type input "嚕咪-35"
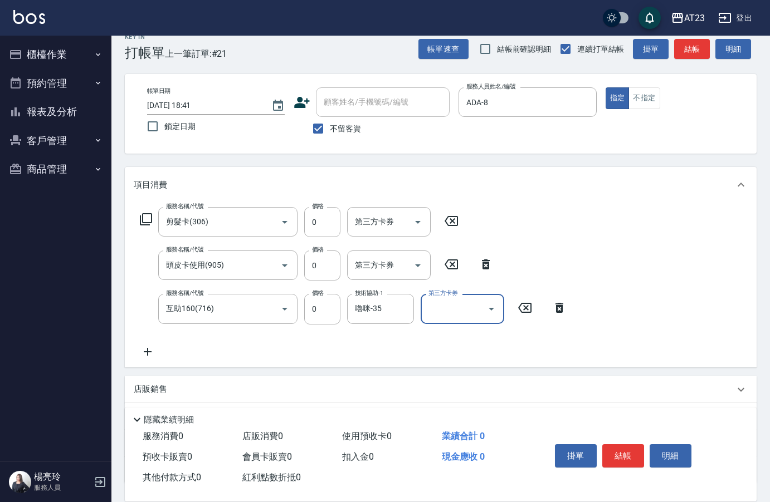
click at [612, 454] on button "結帳" at bounding box center [623, 455] width 42 height 23
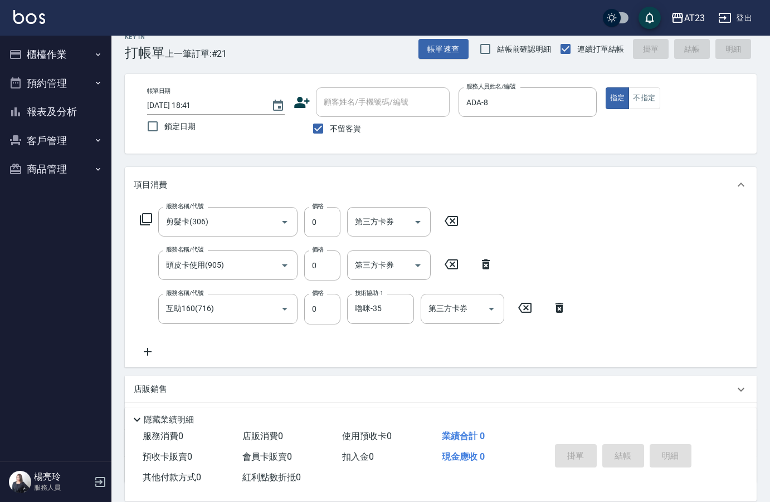
type input "[DATE] 18:42"
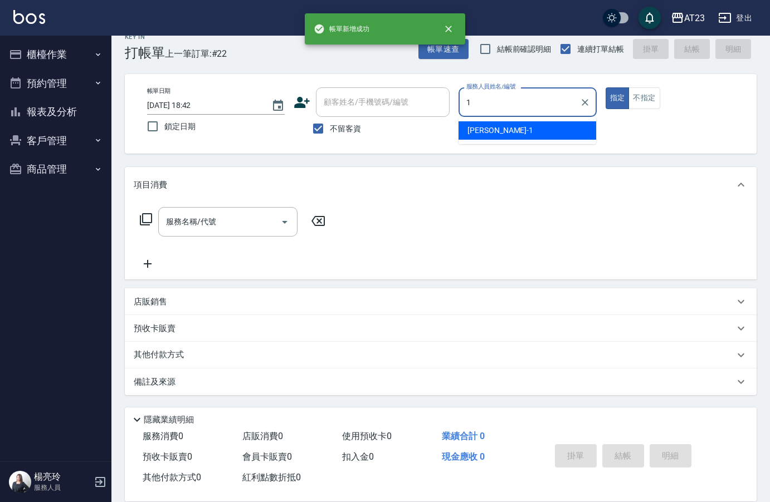
type input "[PERSON_NAME]-1"
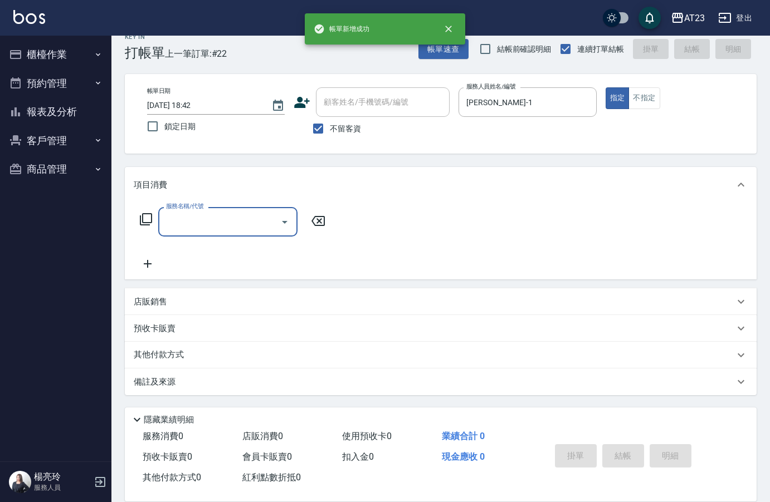
click at [148, 226] on icon at bounding box center [145, 219] width 13 height 13
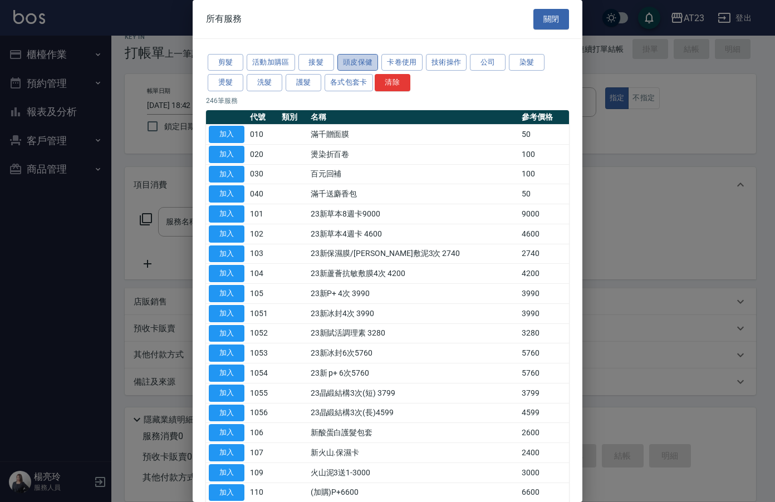
click at [350, 62] on button "頭皮保健" at bounding box center [358, 62] width 41 height 17
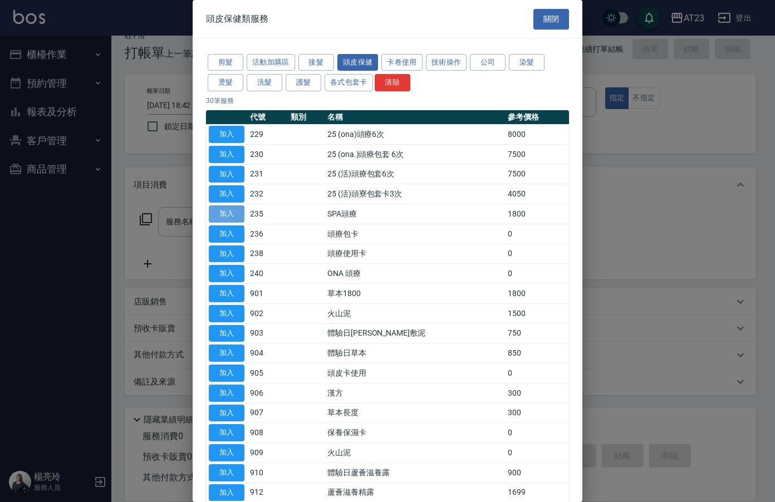
click at [222, 212] on button "加入" at bounding box center [227, 214] width 36 height 17
type input "SPA頭療(235)"
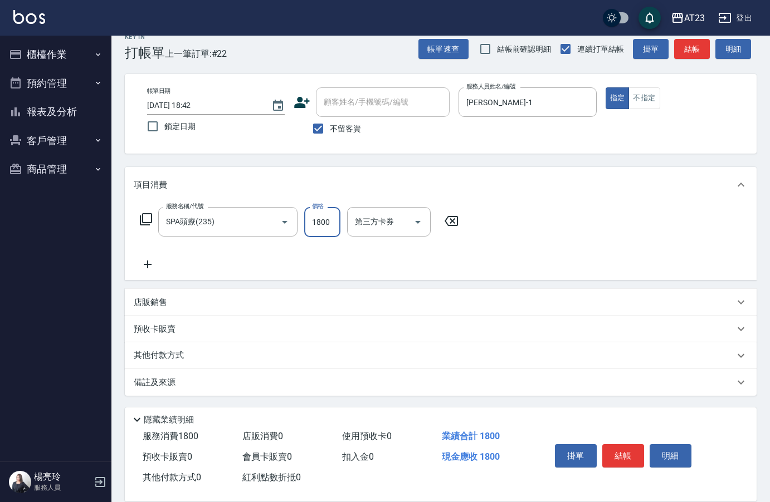
click at [317, 228] on input "1800" at bounding box center [322, 222] width 36 height 30
type input "200"
click at [629, 454] on button "結帳" at bounding box center [623, 455] width 42 height 23
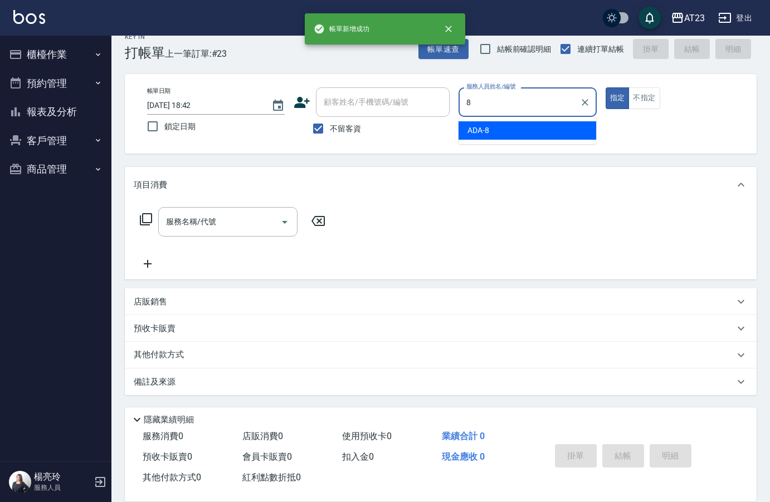
type input "ADA-8"
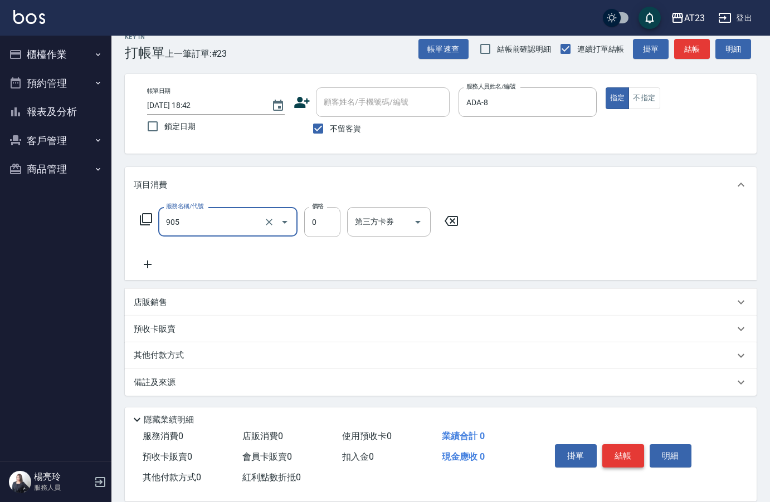
type input "頭皮卡使用(905)"
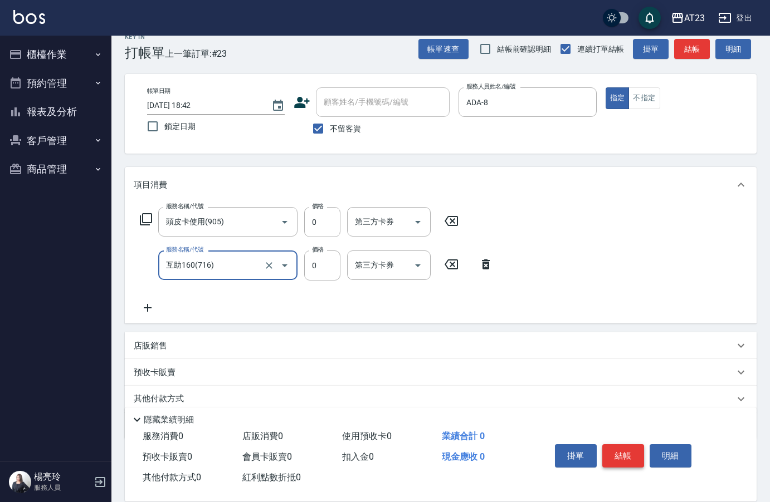
type input "互助160(716)"
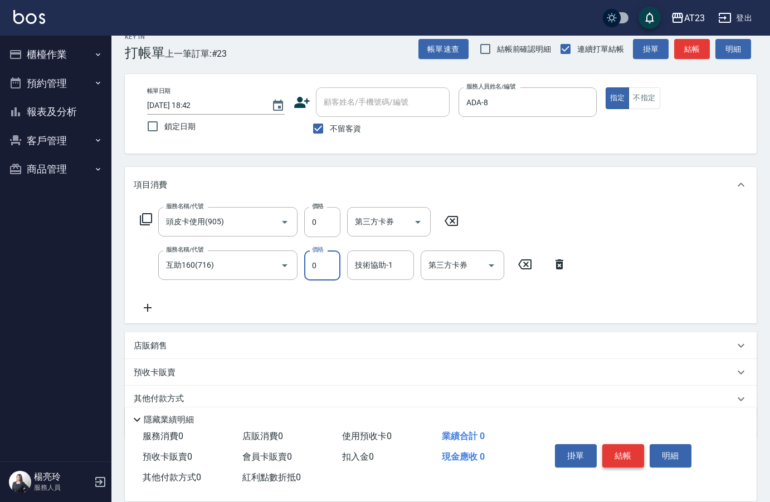
click at [629, 454] on button "結帳" at bounding box center [623, 455] width 42 height 23
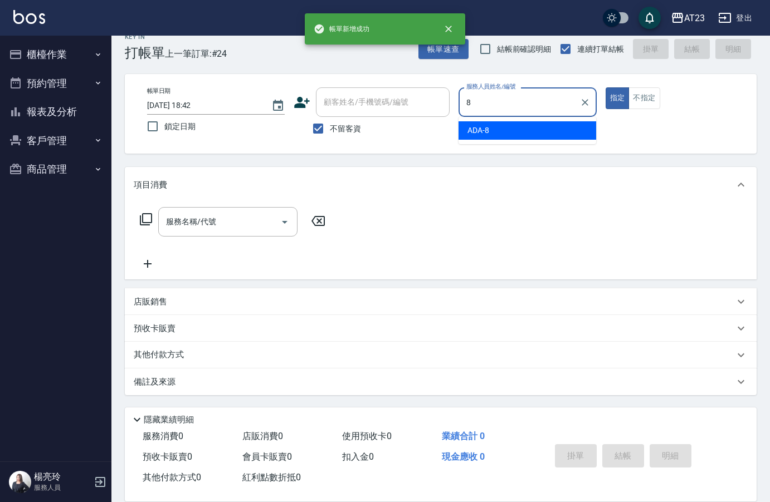
type input "ADA-8"
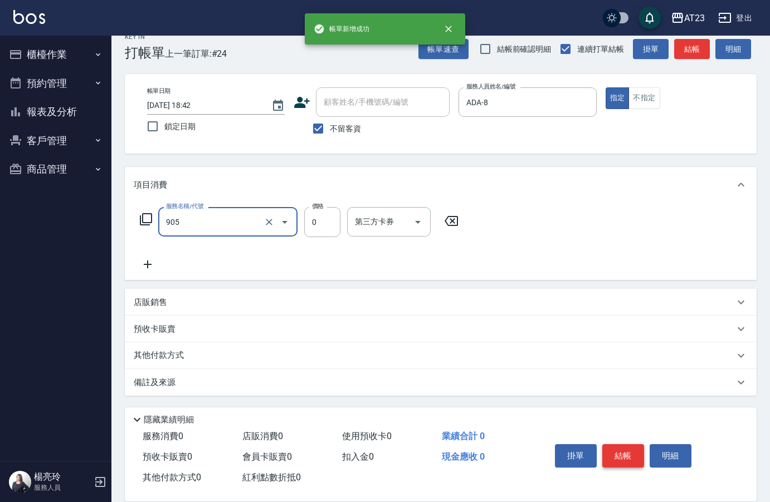
type input "頭皮卡使用(905)"
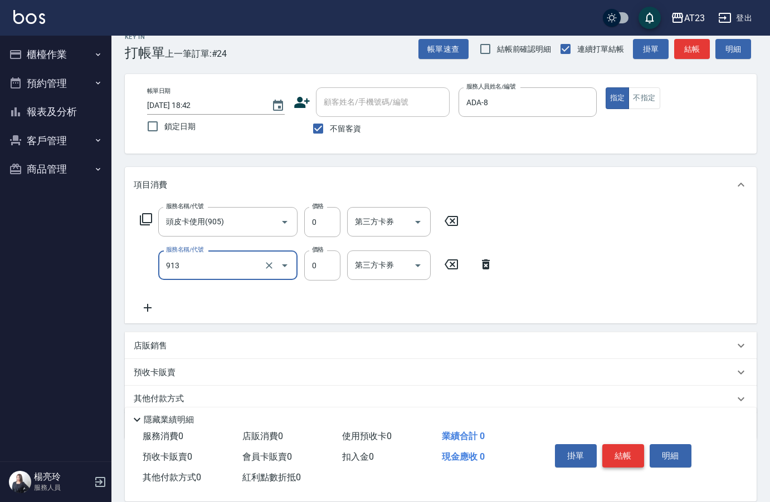
type input "蘆薈卡(913)"
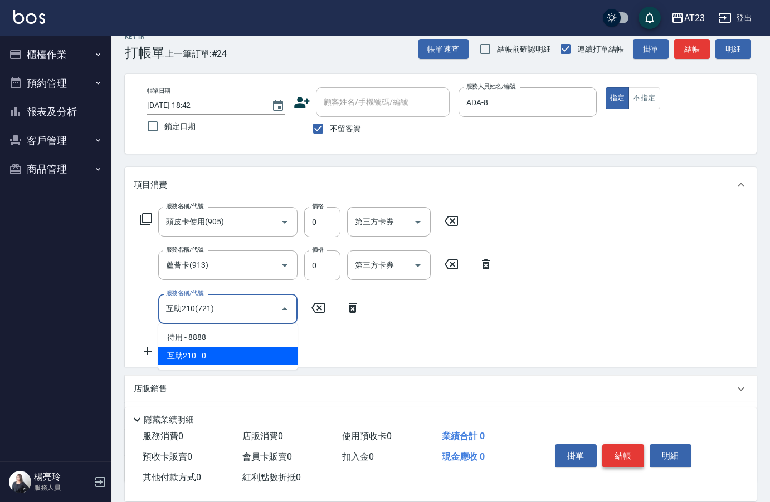
type input "互助210(721)"
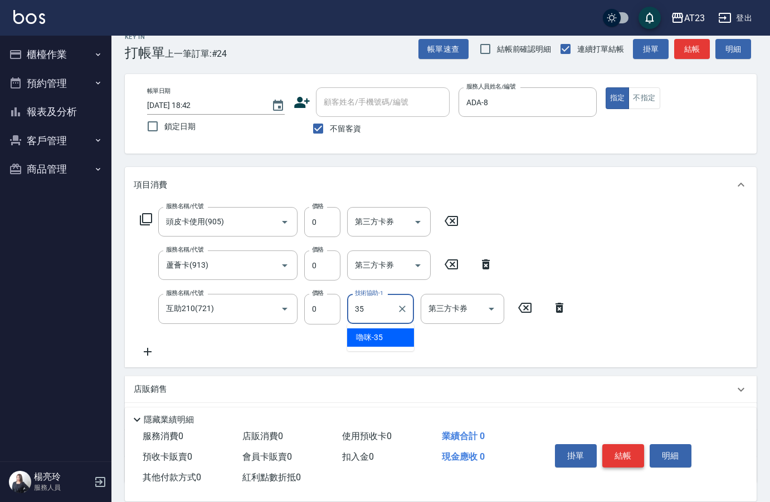
type input "嚕咪-35"
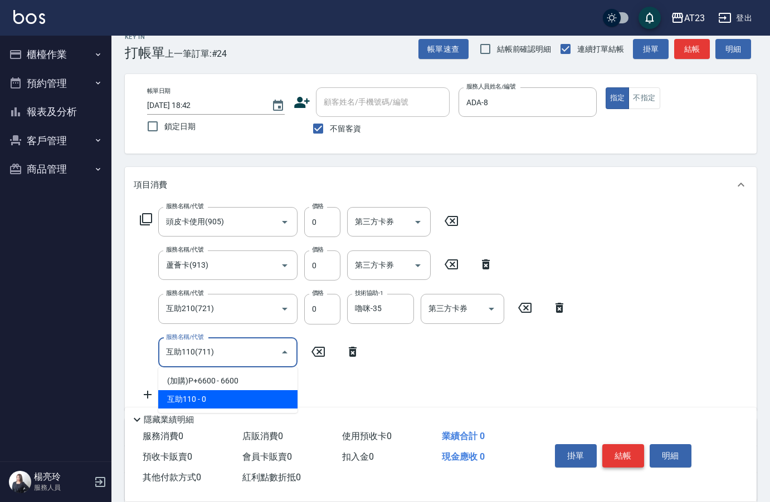
type input "互助110(711)"
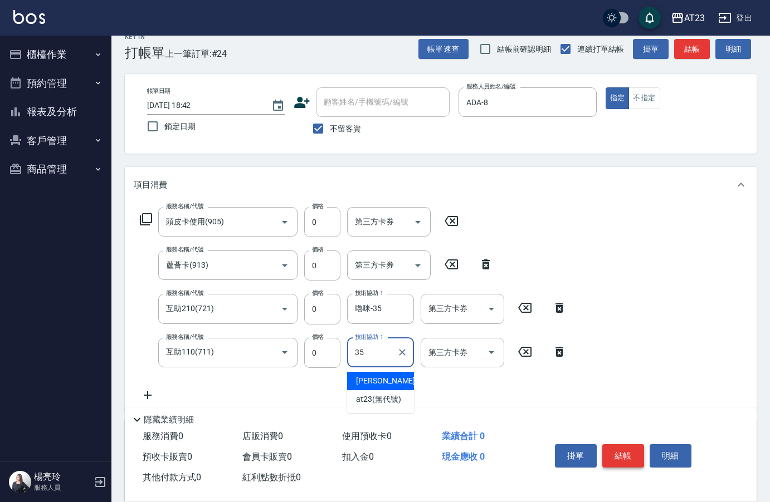
type input "嚕咪-35"
click at [629, 454] on button "結帳" at bounding box center [623, 455] width 42 height 23
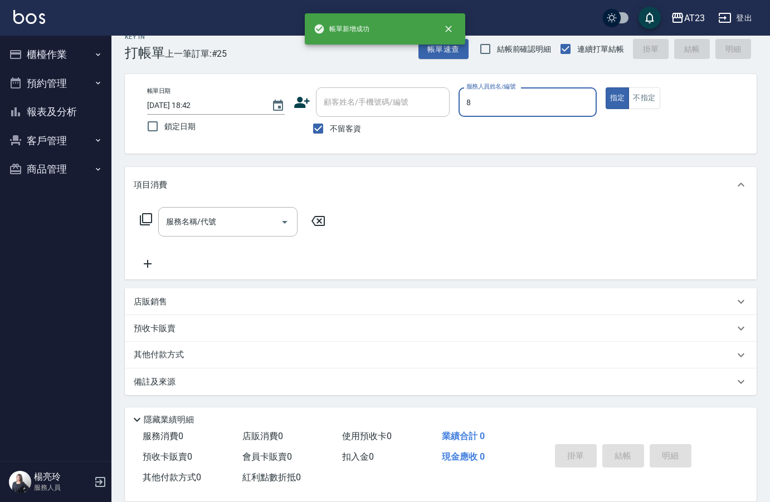
type input "ADA-8"
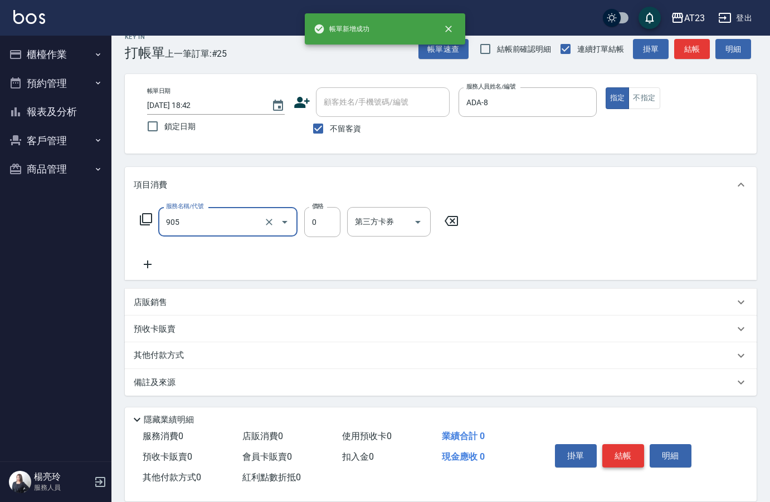
type input "頭皮卡使用(905)"
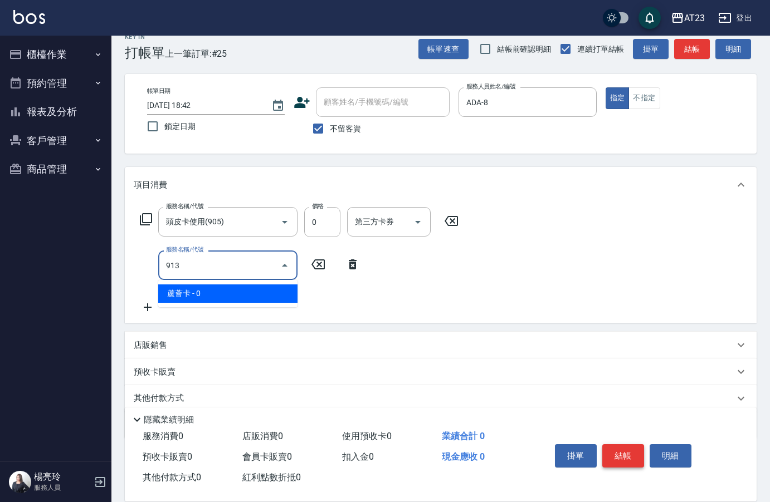
type input "蘆薈卡(913)"
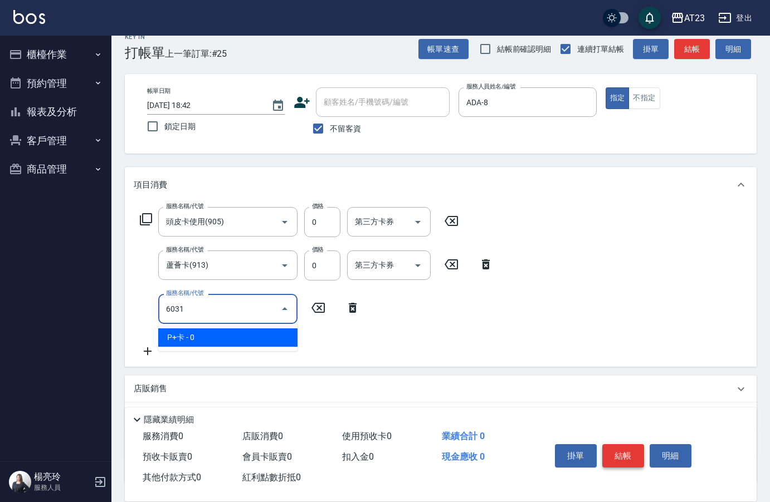
type input "P+卡(6031)"
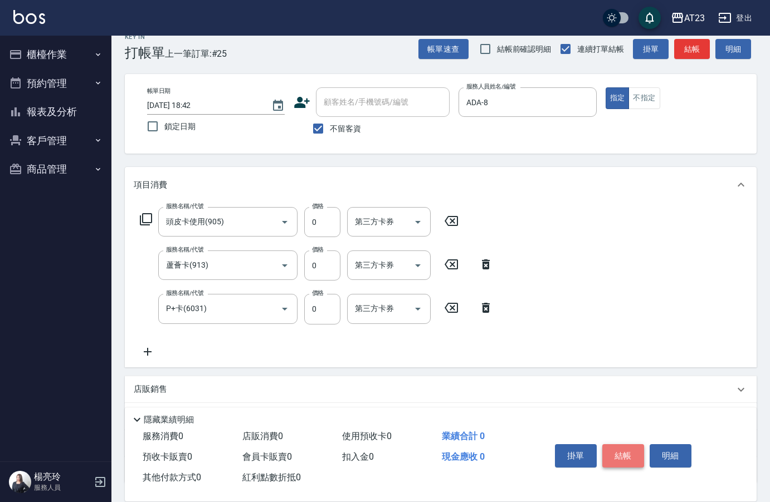
click at [629, 454] on button "結帳" at bounding box center [623, 455] width 42 height 23
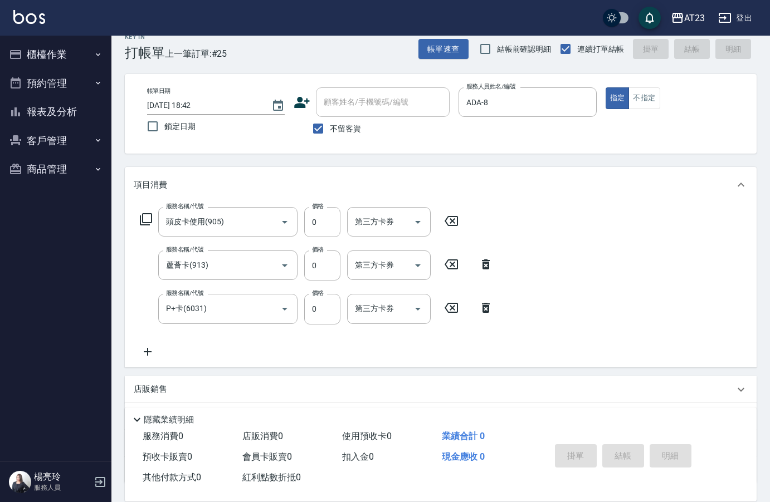
type input "[DATE] 18:43"
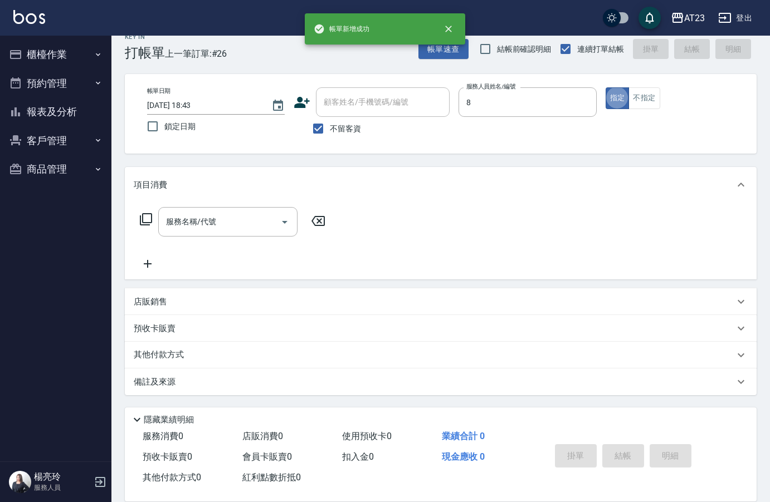
type input "ADA-8"
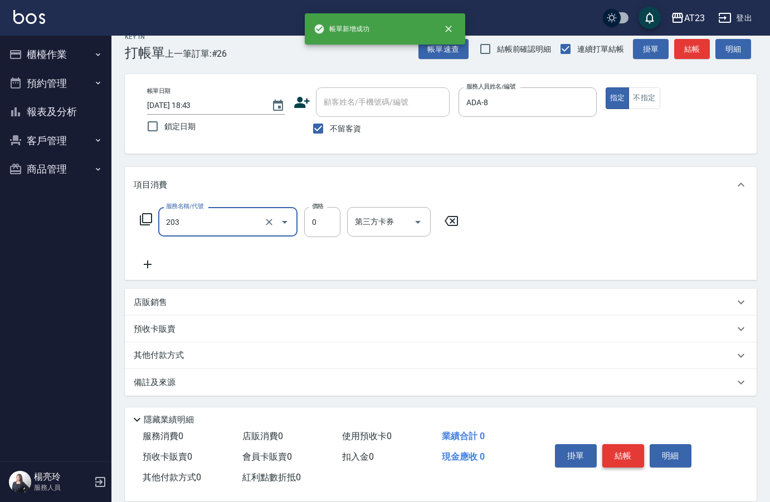
type input "使用洗髮卡(203)"
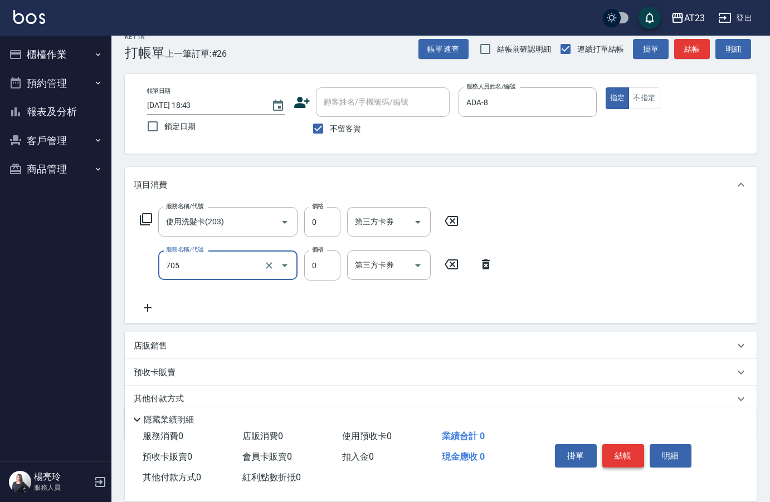
type input "互助50(705)"
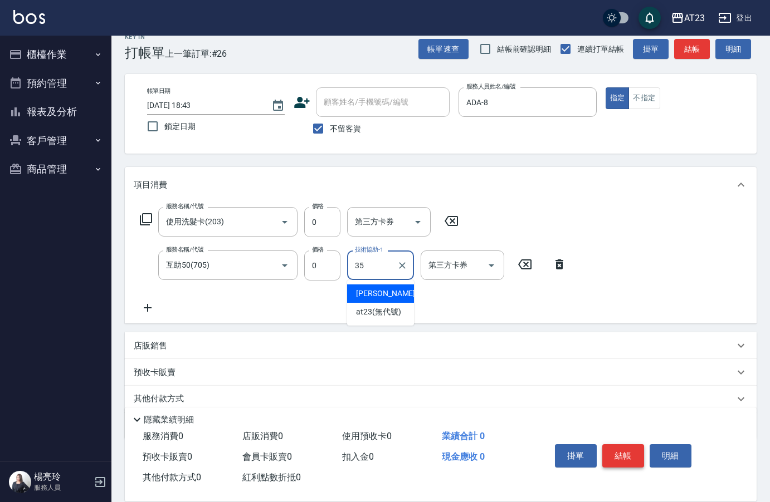
type input "嚕咪-35"
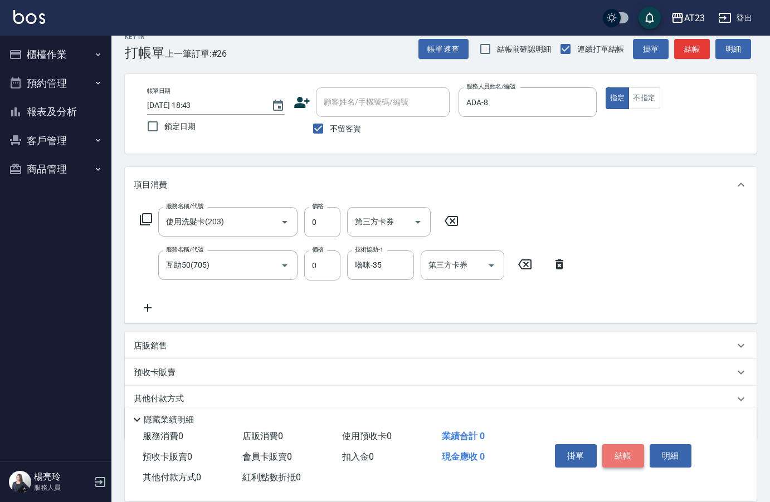
click at [629, 454] on button "結帳" at bounding box center [623, 455] width 42 height 23
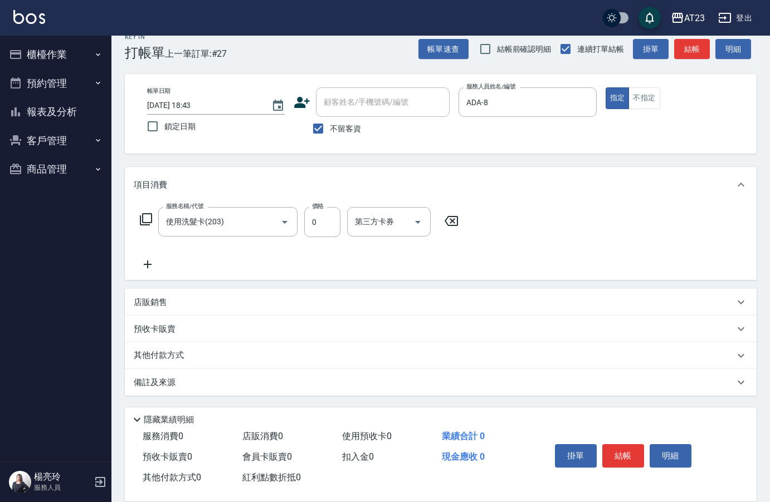
drag, startPoint x: 268, startPoint y: 263, endPoint x: 128, endPoint y: 268, distance: 141.0
click at [268, 263] on div "服務名稱/代號 使用洗髮卡(203) 服務名稱/代號 價格 0 價格 第三方卡券 第三方卡券" at bounding box center [299, 239] width 331 height 64
click at [145, 267] on icon at bounding box center [148, 264] width 28 height 13
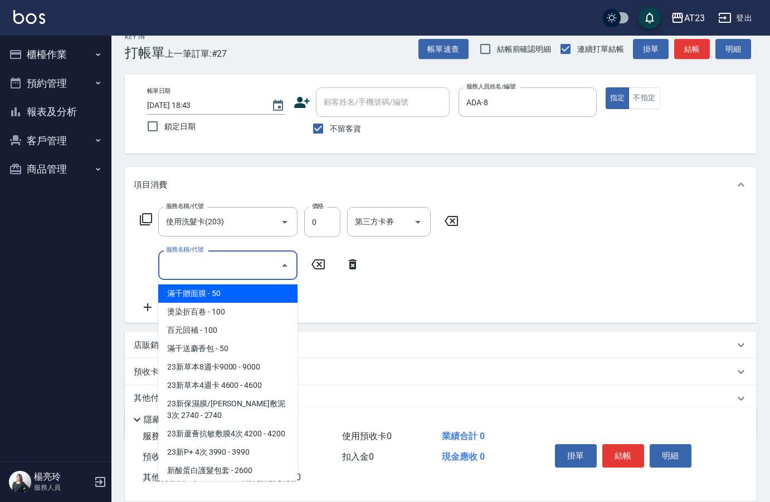
click at [189, 260] on input "服務名稱/代號" at bounding box center [219, 265] width 113 height 19
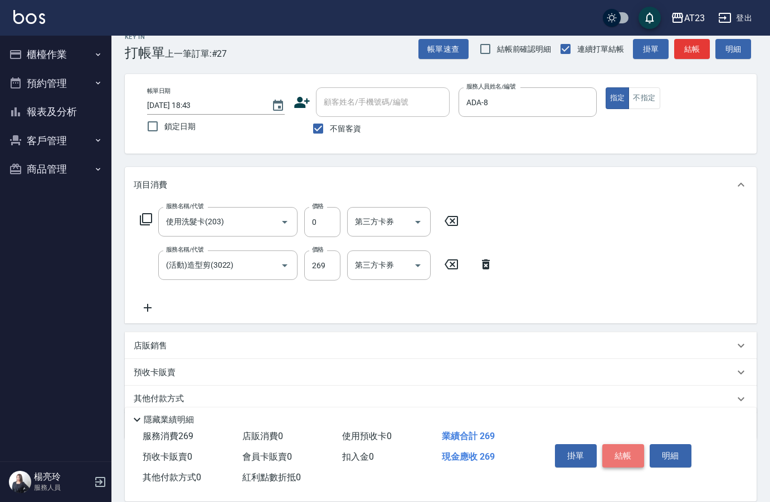
click at [616, 444] on button "結帳" at bounding box center [623, 455] width 42 height 23
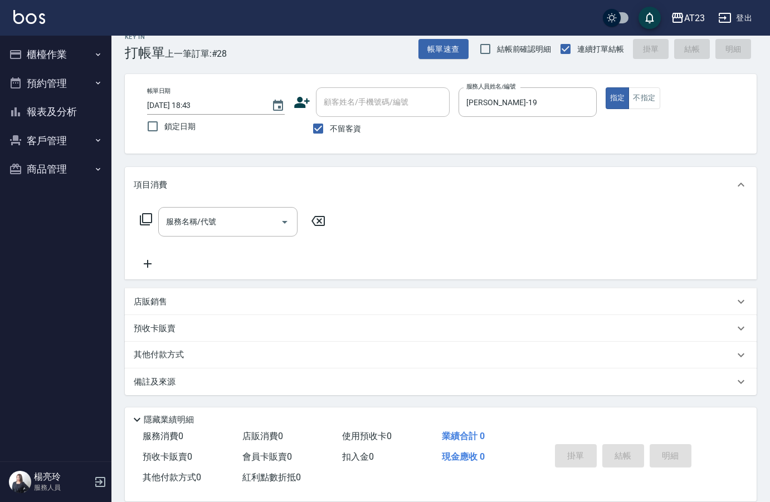
click at [141, 218] on icon at bounding box center [146, 219] width 12 height 12
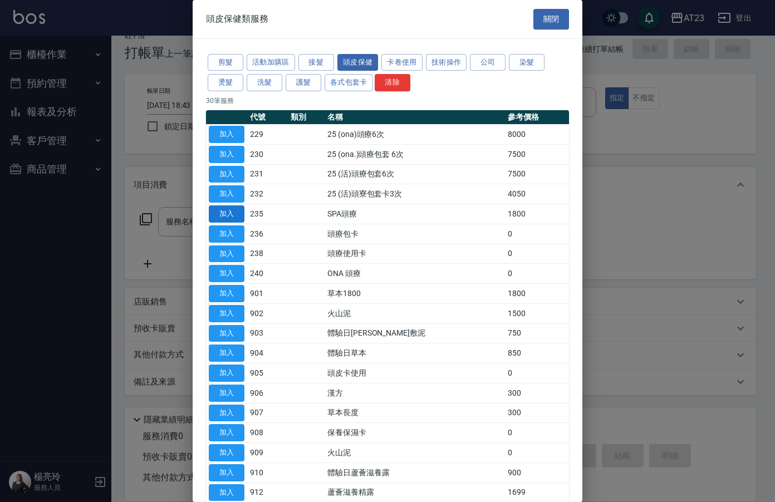
click at [236, 216] on button "加入" at bounding box center [227, 214] width 36 height 17
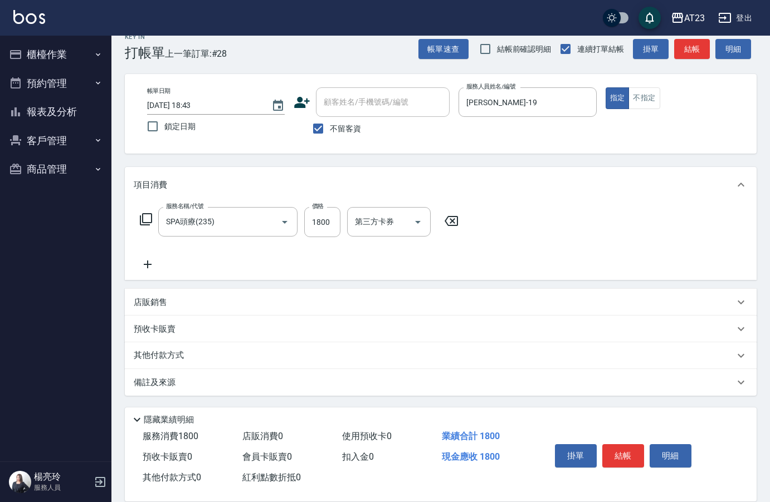
click at [302, 221] on div "服務名稱/代號 SPA頭療(235) 服務名稱/代號 價格 1800 價格 第三方卡券 第三方卡券" at bounding box center [299, 222] width 331 height 30
click at [317, 215] on input "1800" at bounding box center [322, 222] width 36 height 30
click at [150, 218] on icon at bounding box center [145, 219] width 13 height 13
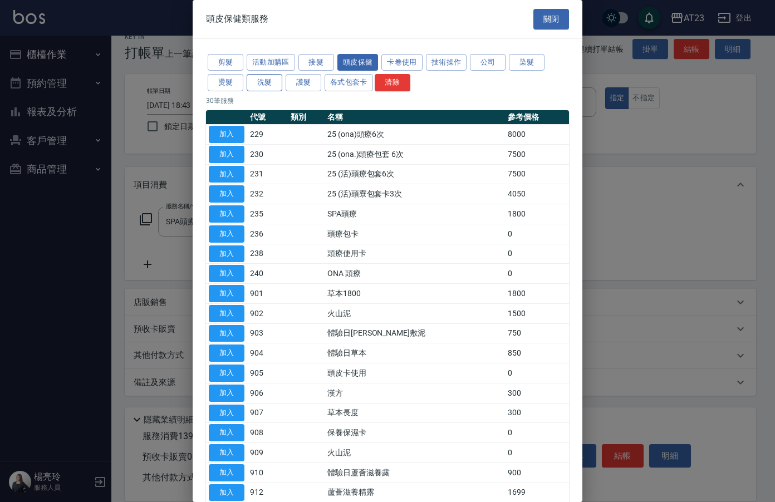
click at [257, 89] on button "洗髮" at bounding box center [265, 82] width 36 height 17
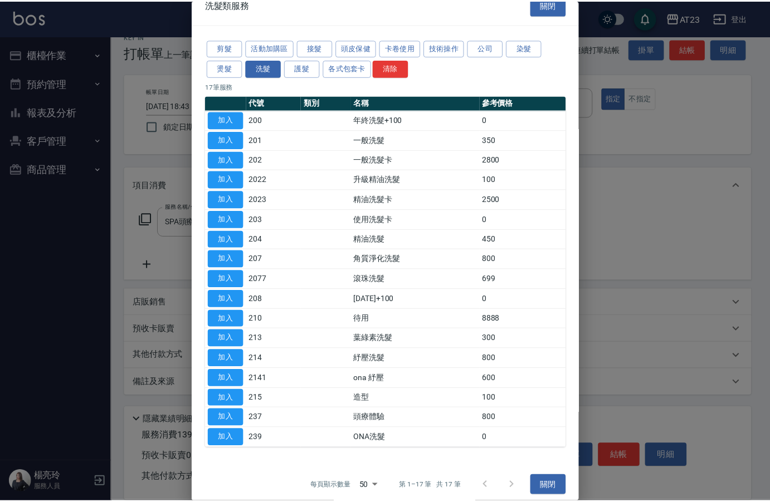
scroll to position [22, 0]
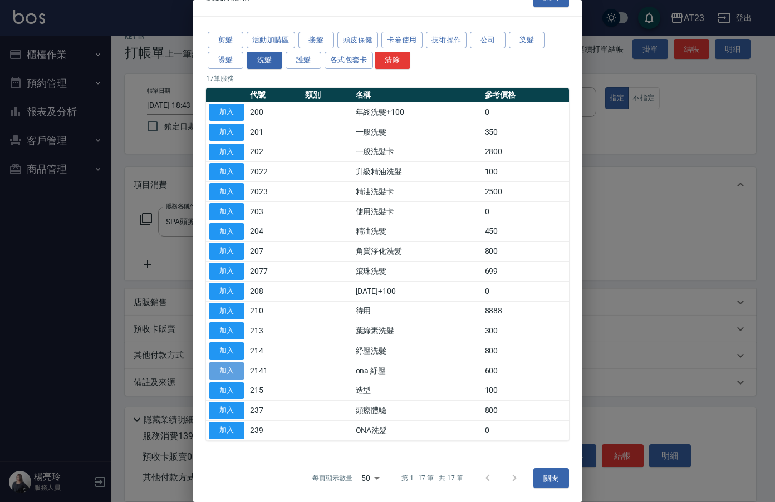
click at [234, 366] on button "加入" at bounding box center [227, 371] width 36 height 17
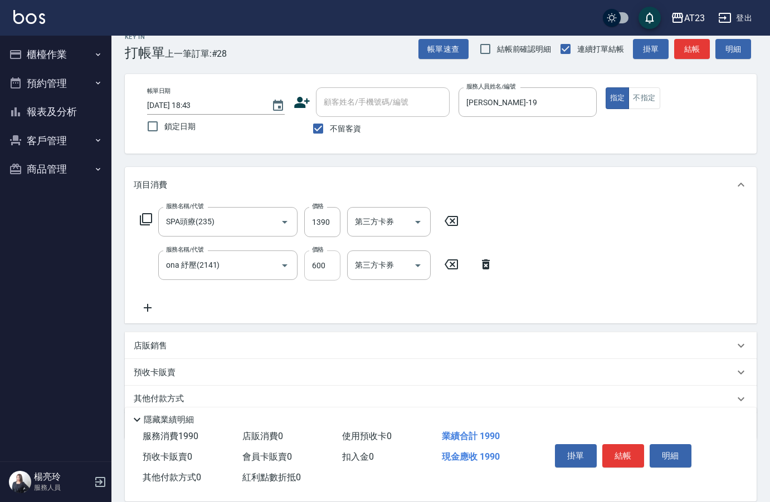
click at [321, 259] on input "600" at bounding box center [322, 266] width 36 height 30
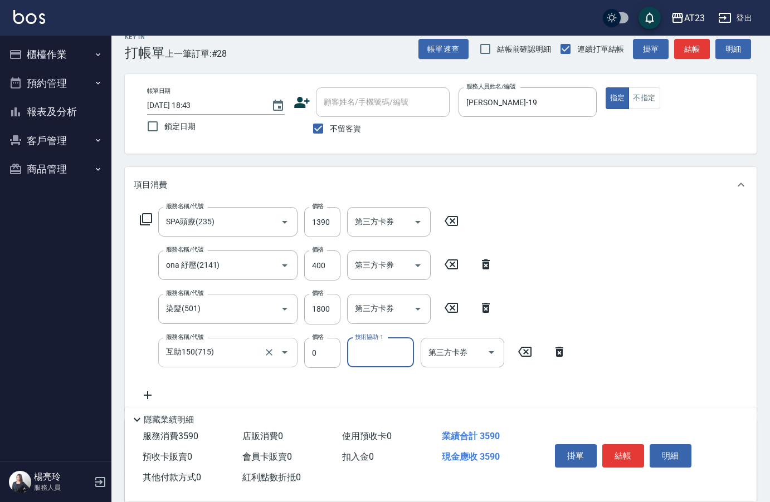
click at [211, 354] on input "互助150(715)" at bounding box center [212, 352] width 98 height 19
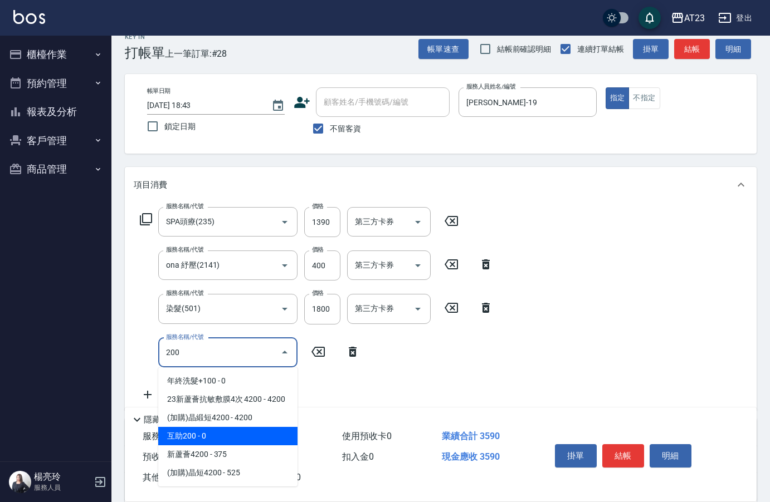
click at [211, 443] on span "互助200 - 0" at bounding box center [227, 436] width 139 height 18
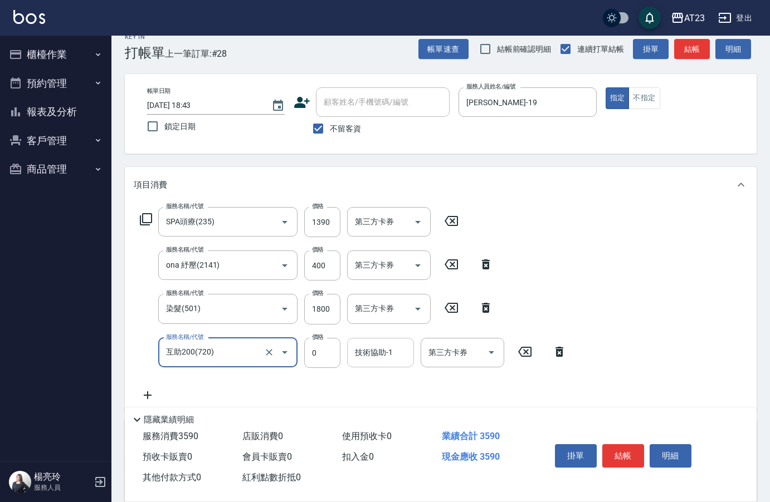
click at [369, 355] on div "技術協助-1 技術協助-1" at bounding box center [380, 353] width 67 height 30
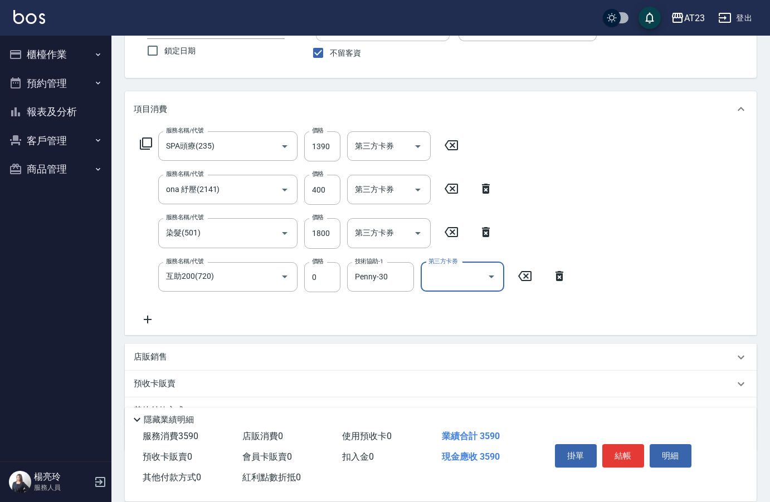
scroll to position [147, 0]
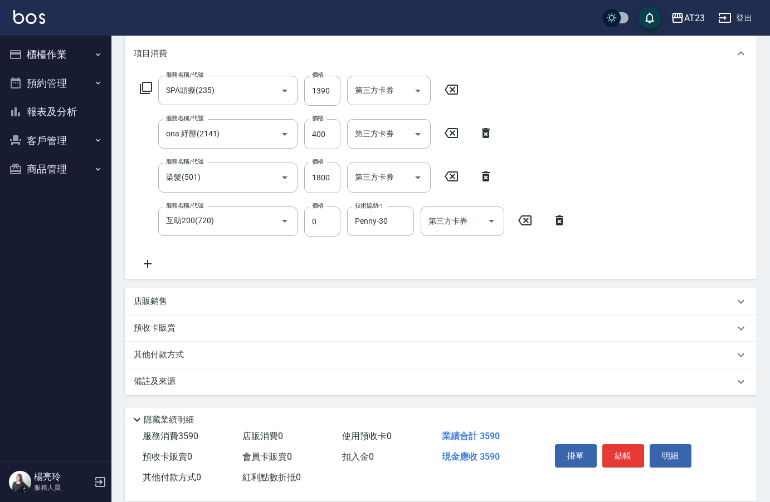
click at [178, 350] on p "其他付款方式" at bounding box center [162, 355] width 56 height 12
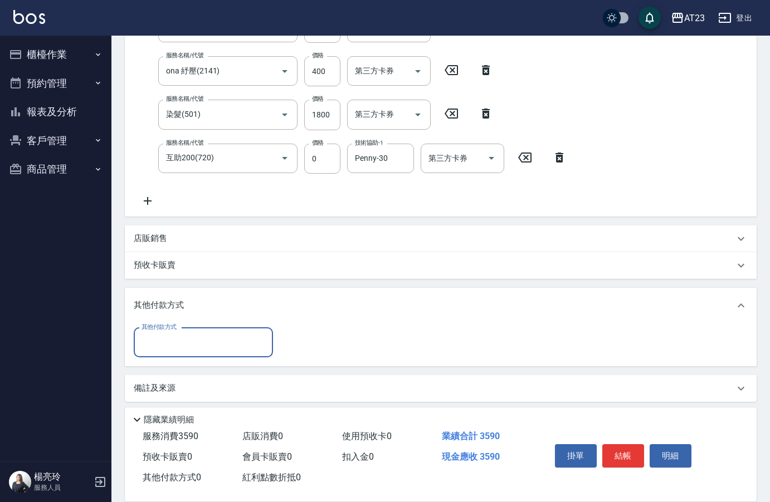
scroll to position [216, 0]
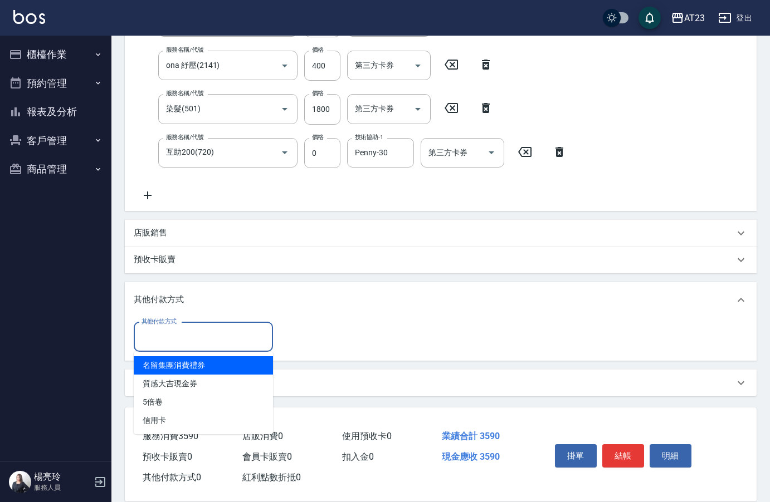
click at [189, 339] on input "其他付款方式" at bounding box center [203, 337] width 129 height 19
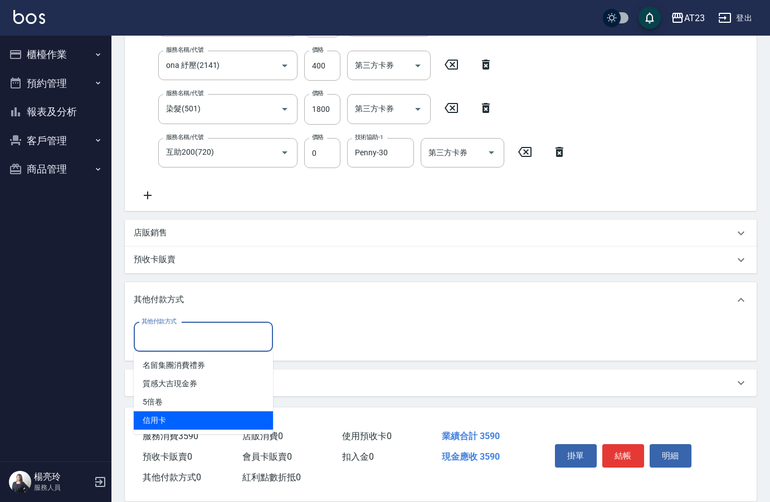
click at [182, 417] on span "信用卡" at bounding box center [203, 421] width 139 height 18
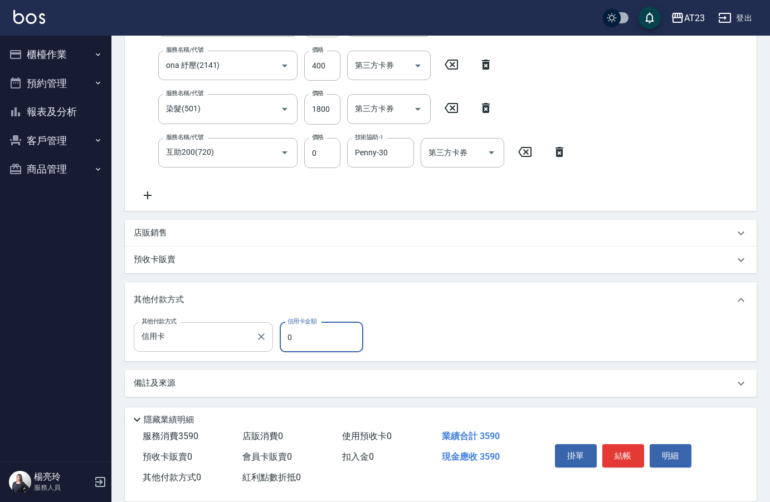
drag, startPoint x: 304, startPoint y: 340, endPoint x: 219, endPoint y: 339, distance: 84.7
click at [252, 340] on div "其他付款方式 信用卡 其他付款方式 信用卡金額 0 信用卡金額" at bounding box center [252, 337] width 236 height 30
click at [131, 58] on div "服務名稱/代號 SPA頭療(235) 服務名稱/代號 價格 1390 價格 第三方卡券 第三方卡券 服務名稱/代號 ona 紓壓(2141) 服務名稱/代號 …" at bounding box center [441, 107] width 632 height 208
click at [612, 450] on button "結帳" at bounding box center [623, 455] width 42 height 23
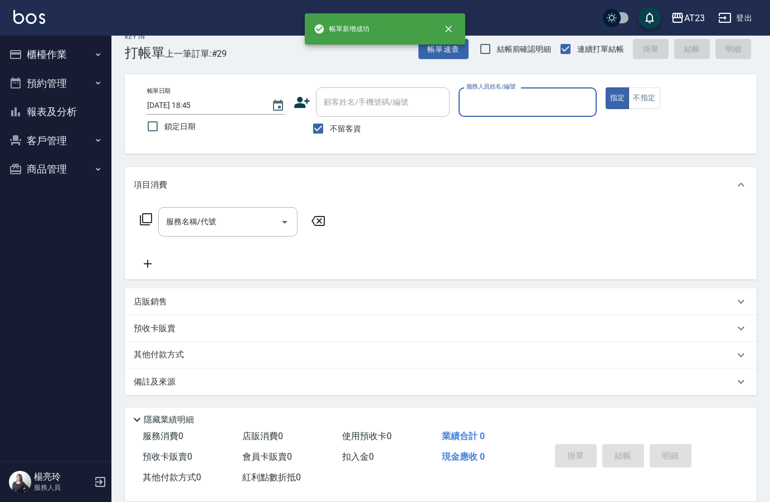
scroll to position [16, 0]
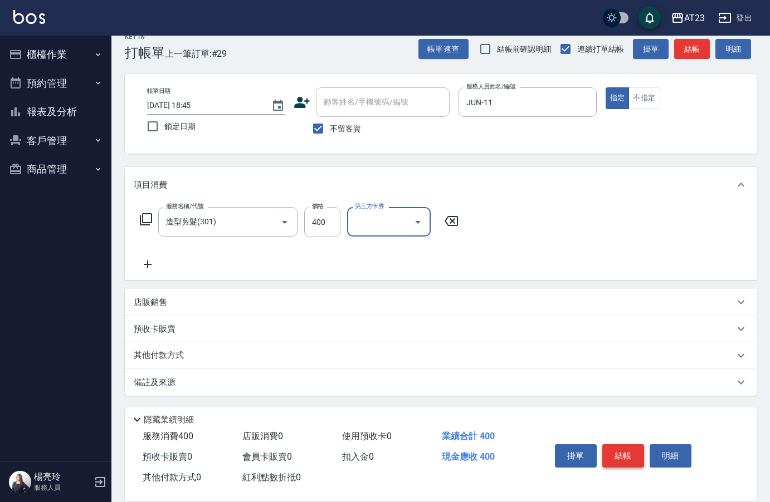
click at [624, 453] on button "結帳" at bounding box center [623, 455] width 42 height 23
